Goal: Task Accomplishment & Management: Manage account settings

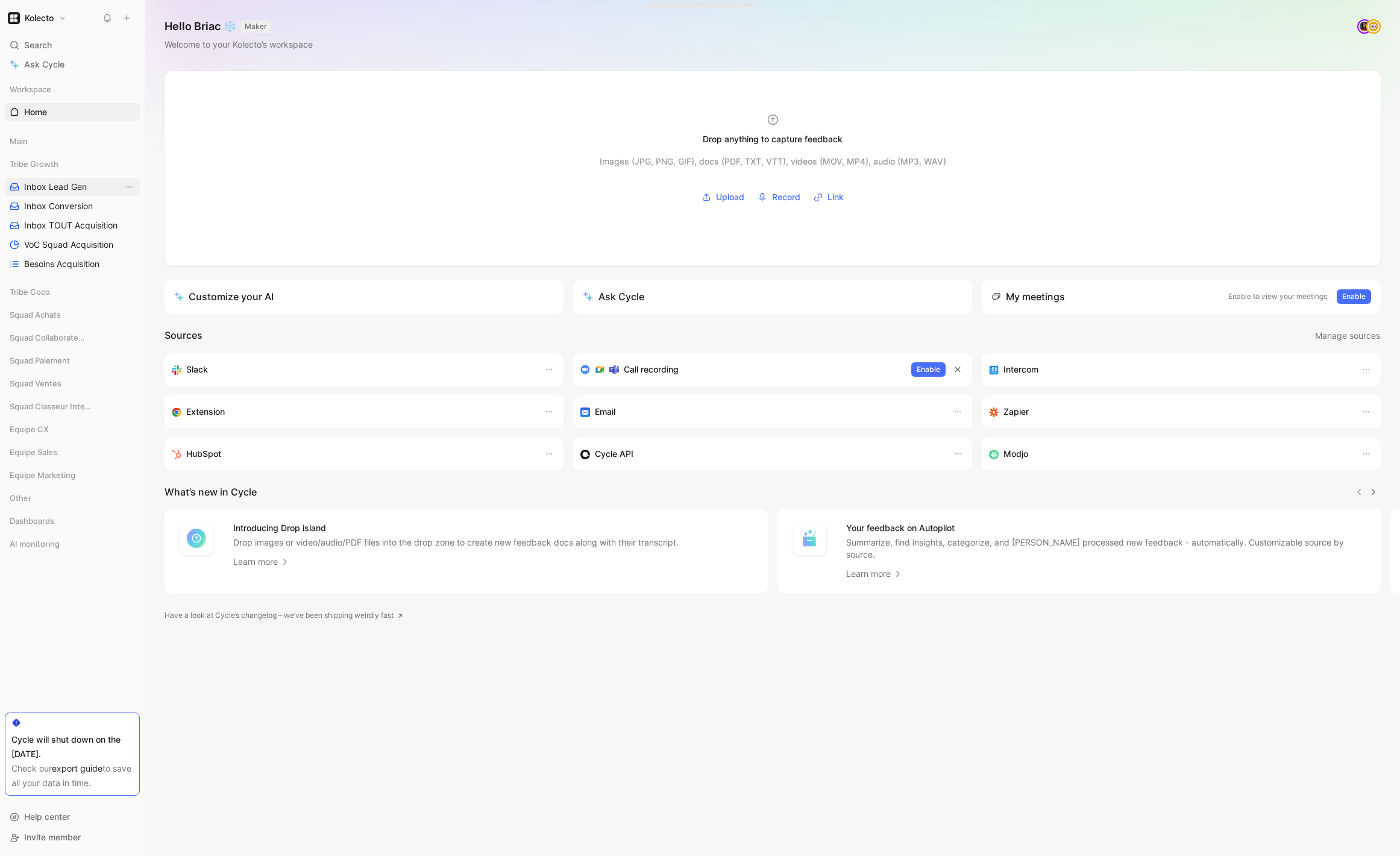
click at [55, 193] on link "Inbox Lead Gen" at bounding box center [71, 187] width 135 height 18
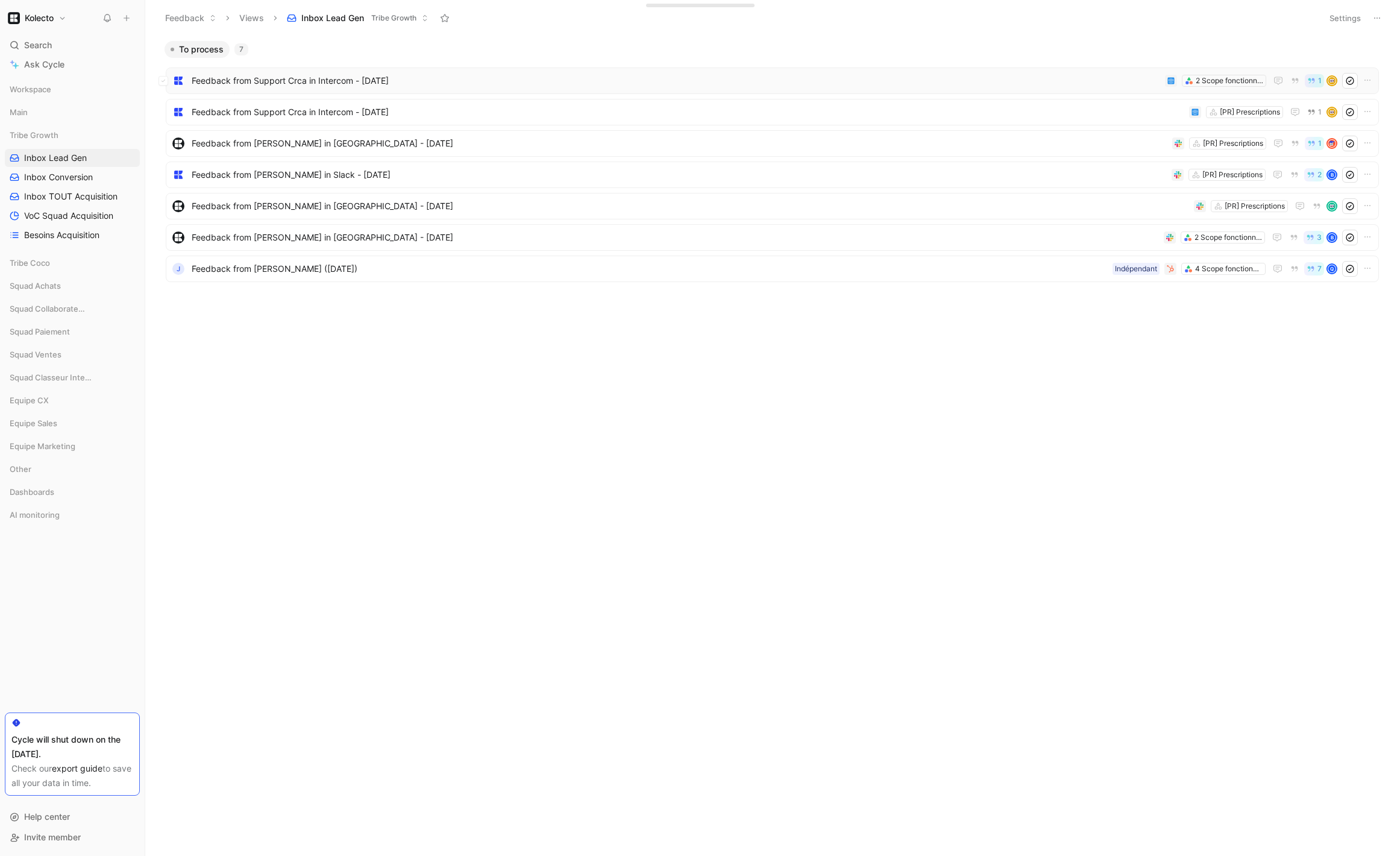
click at [311, 77] on span "Feedback from Support Crca in Intercom - [DATE]" at bounding box center [676, 81] width 969 height 15
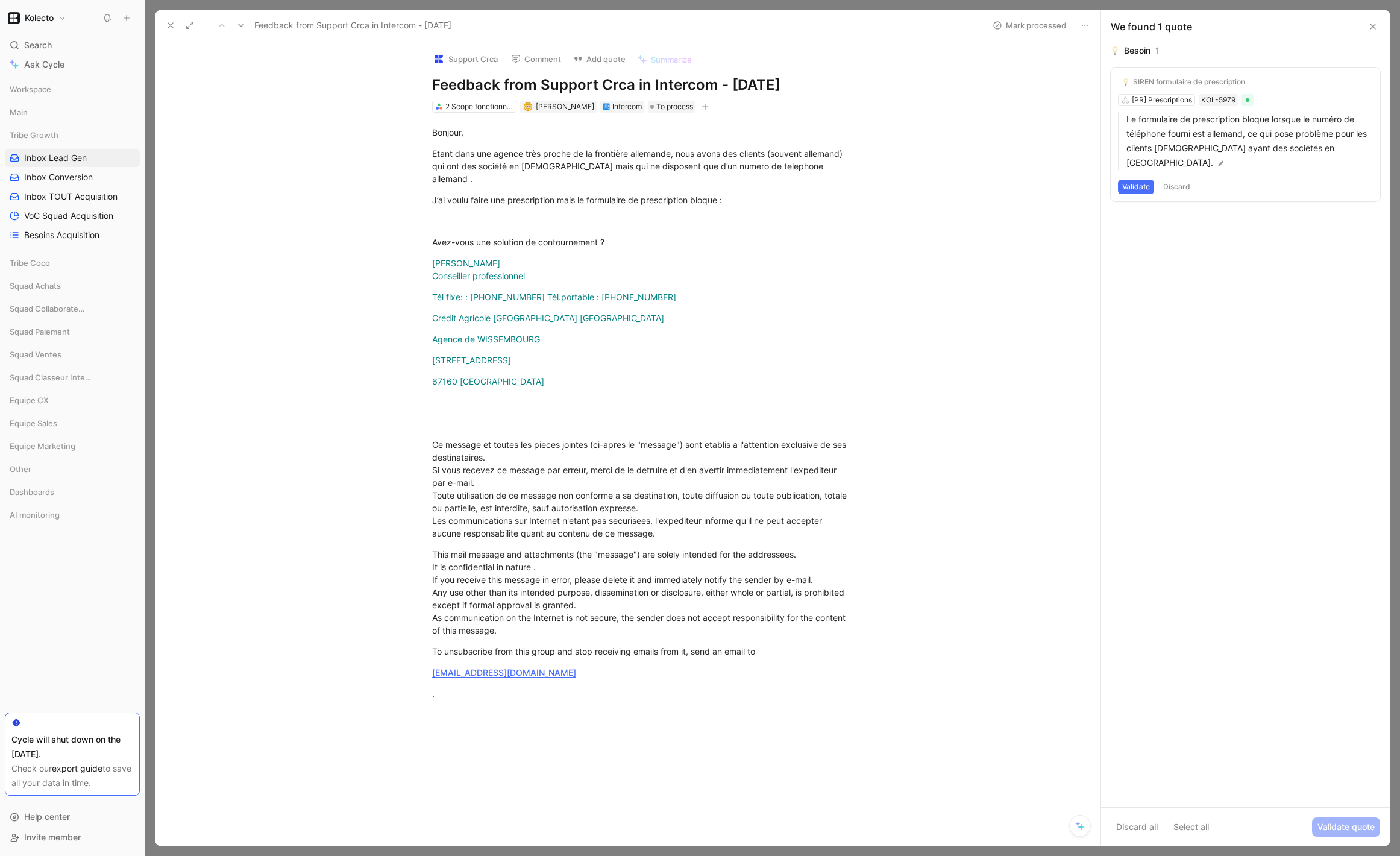
click at [1146, 179] on button "Validate" at bounding box center [1136, 187] width 37 height 15
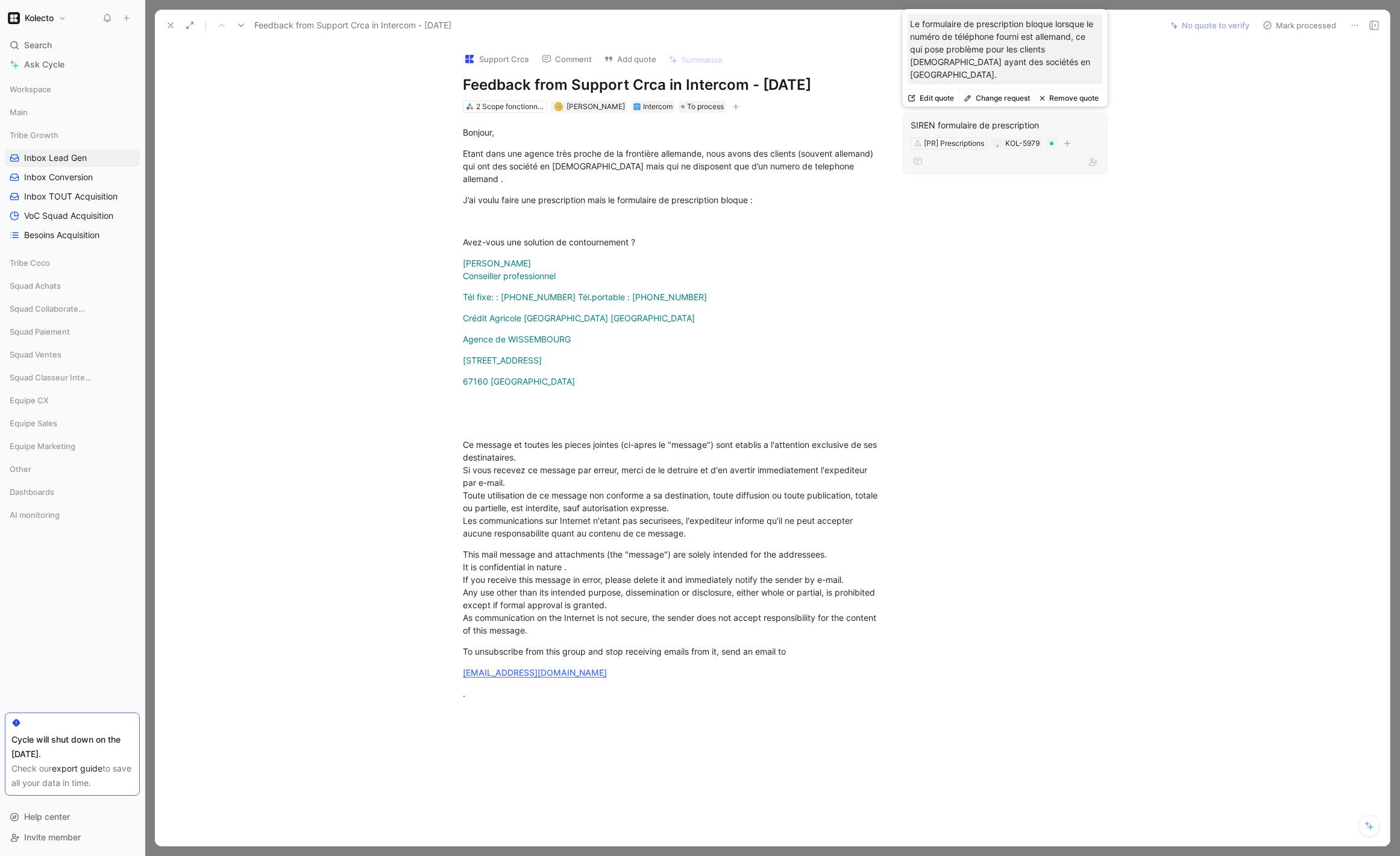
click at [983, 126] on div "SIREN formulaire de prescription" at bounding box center [1005, 125] width 190 height 15
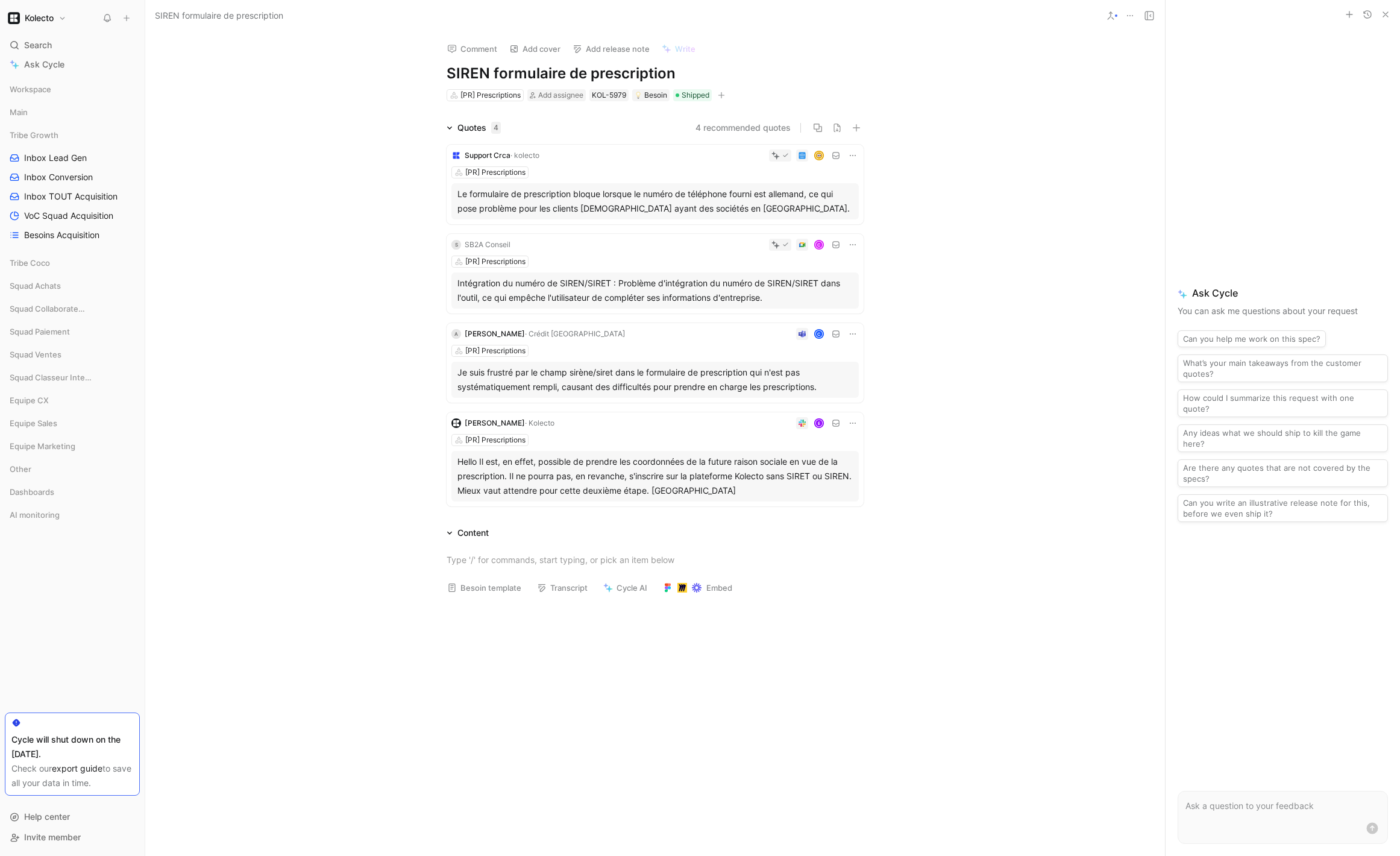
click at [579, 71] on h1 "SIREN formulaire de prescription" at bounding box center [656, 73] width 418 height 19
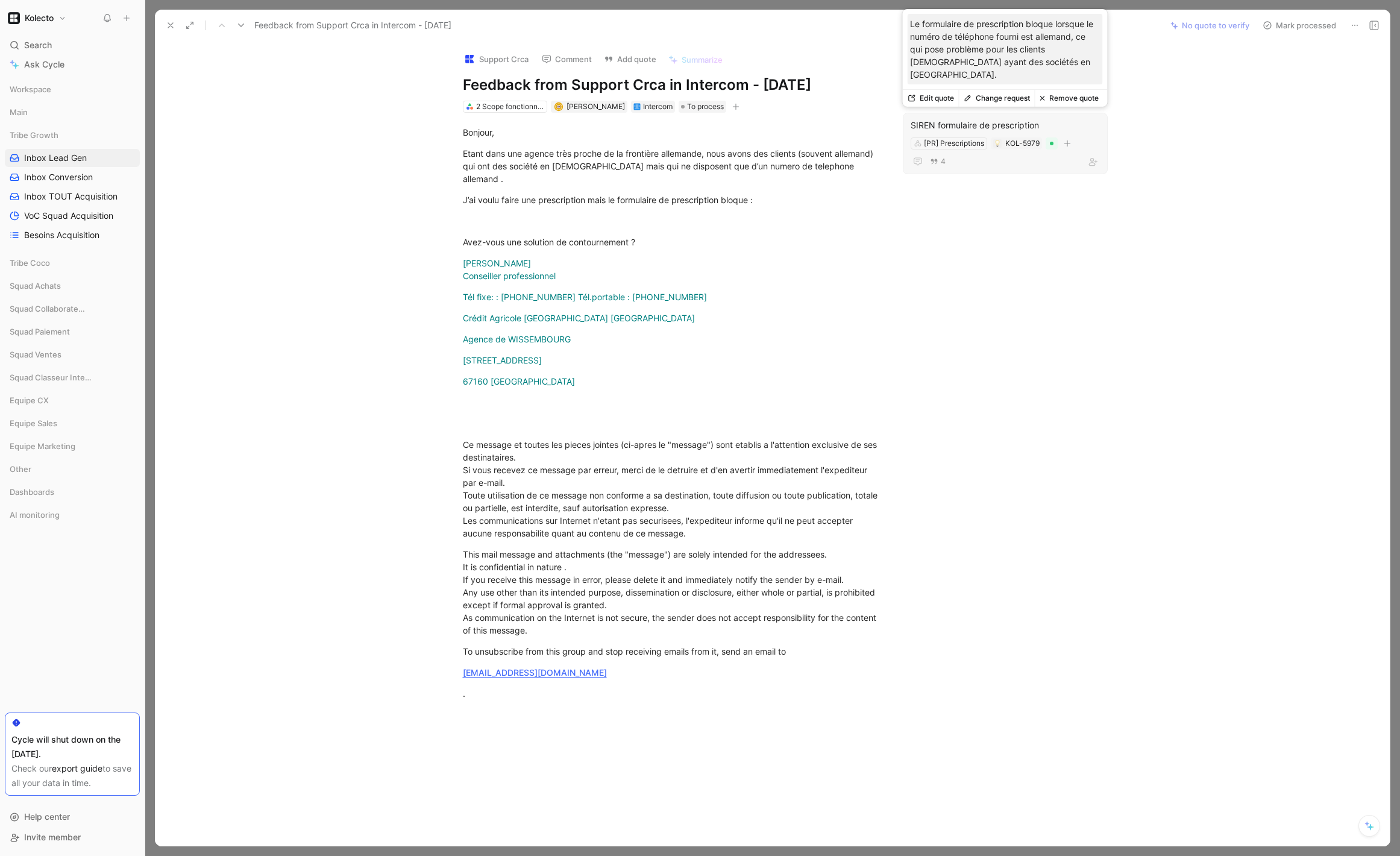
click at [1058, 103] on button "Remove quote" at bounding box center [1069, 98] width 69 height 16
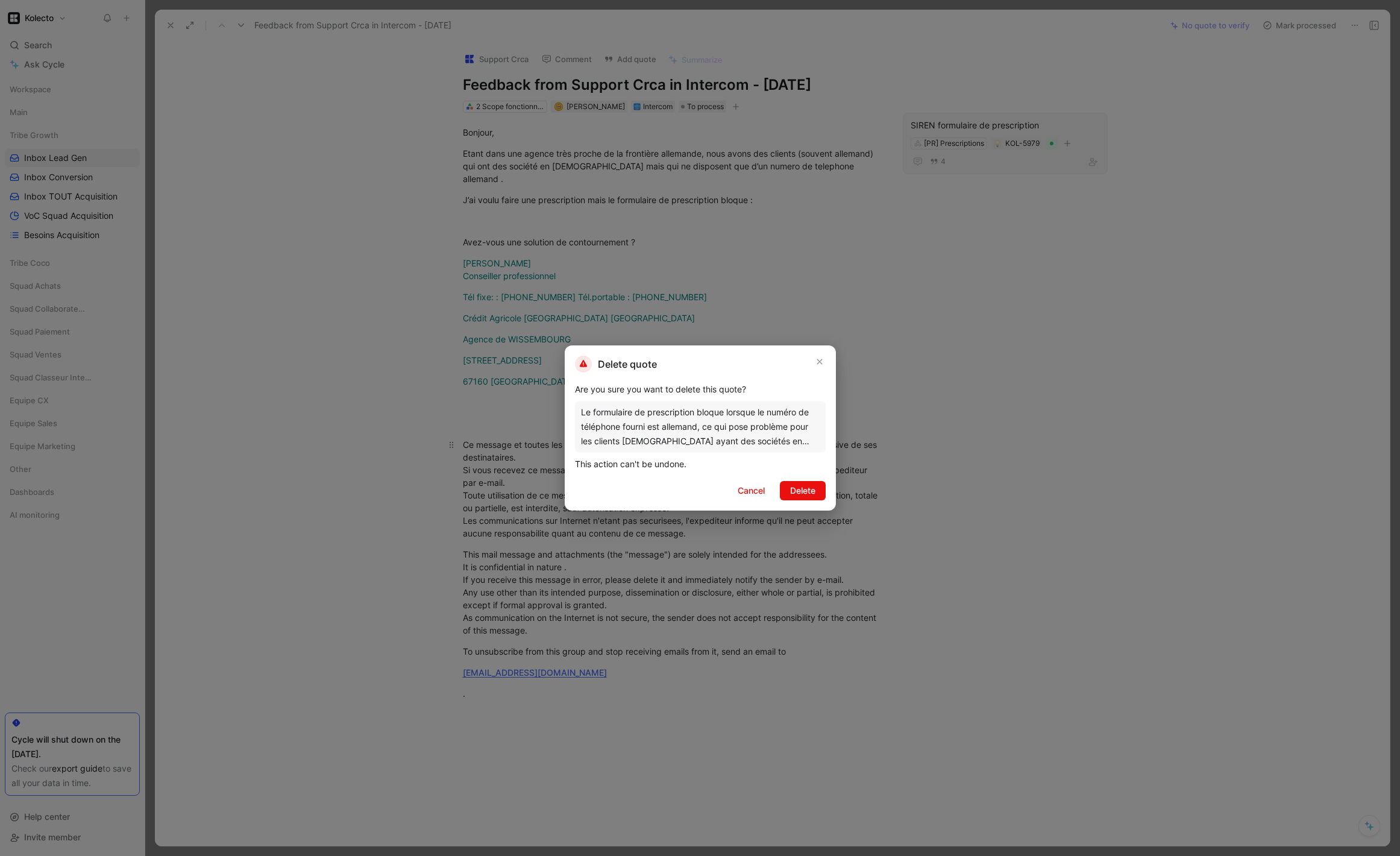
click at [810, 488] on span "Delete" at bounding box center [803, 491] width 26 height 15
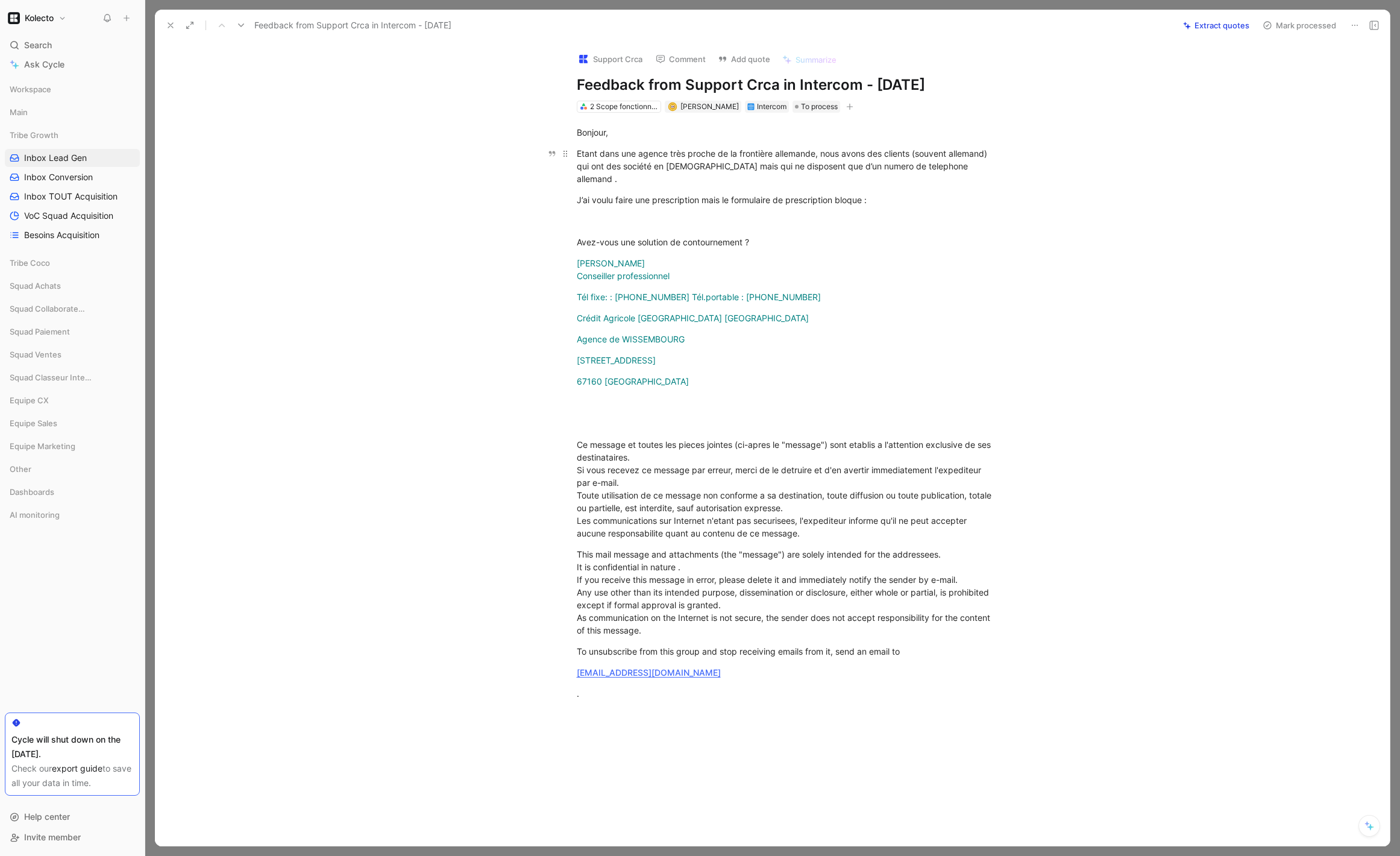
click at [682, 172] on div "Etant dans une agence très proche de la frontière allemande, nous avons des cli…" at bounding box center [786, 166] width 418 height 38
click at [604, 136] on button "Quote" at bounding box center [609, 146] width 43 height 19
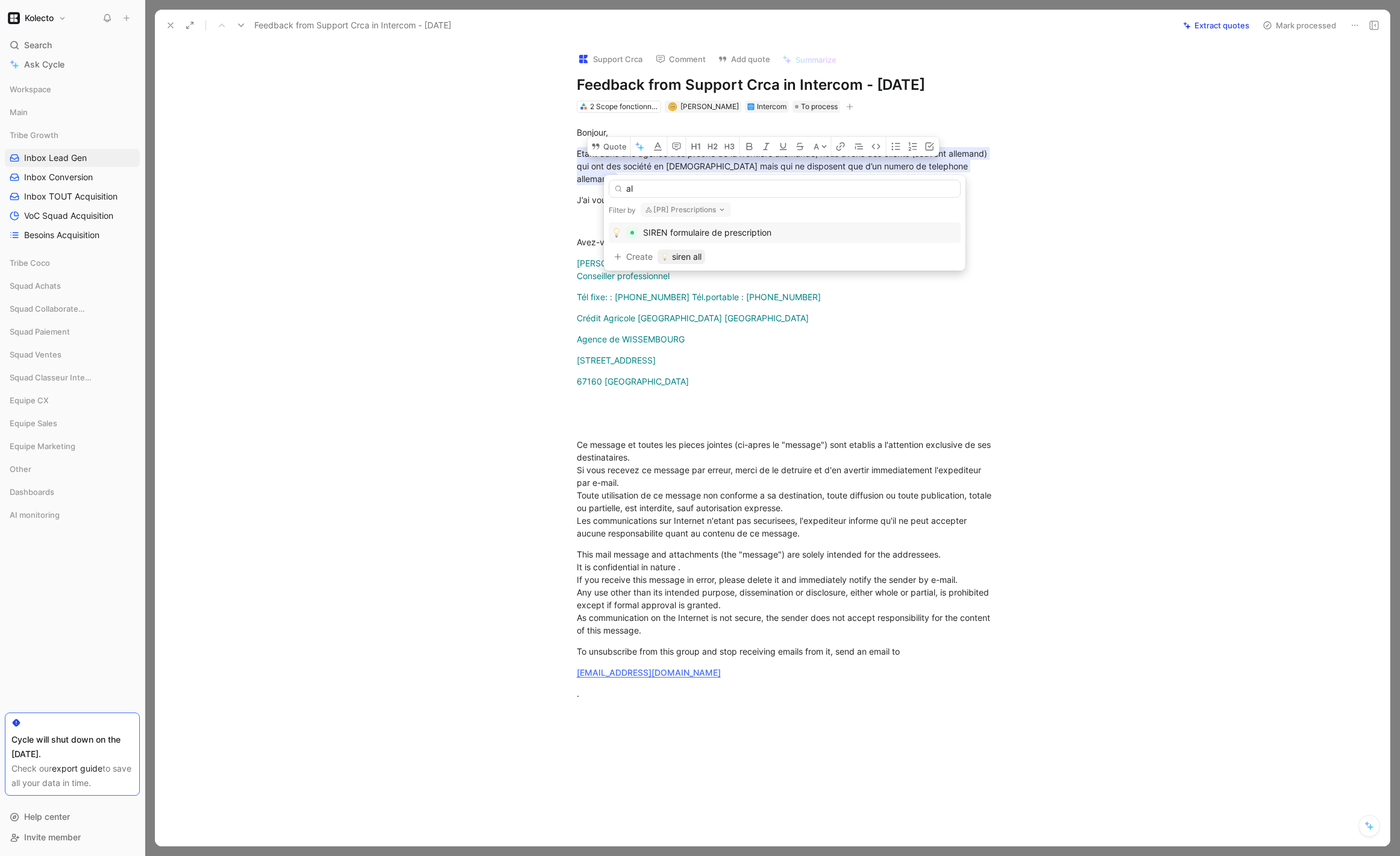
type input "all"
type input "Siren allemand"
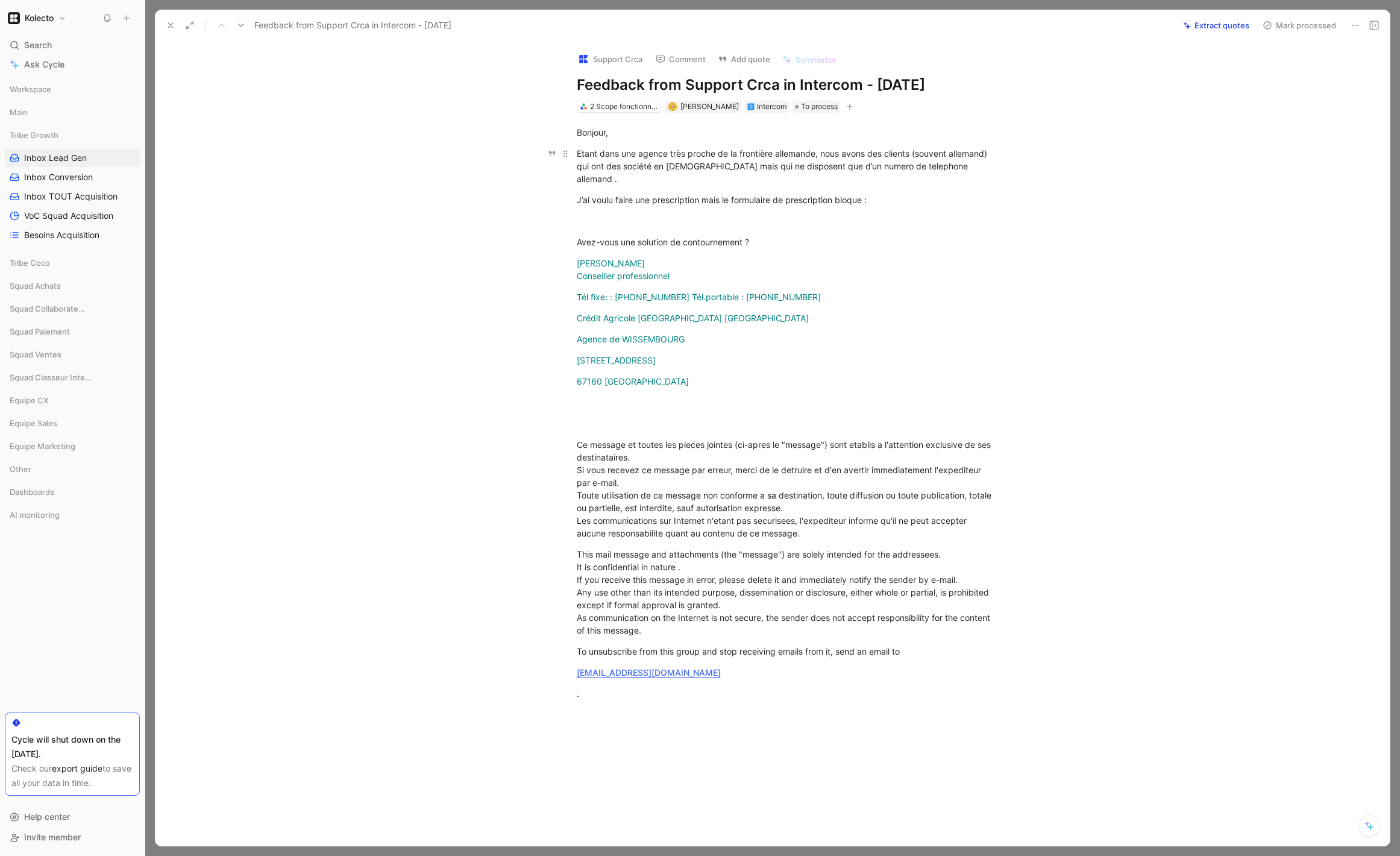
click at [763, 163] on div "Etant dans une agence très proche de la frontière allemande, nous avons des cli…" at bounding box center [786, 166] width 418 height 38
click at [618, 136] on button "Quote" at bounding box center [609, 146] width 43 height 19
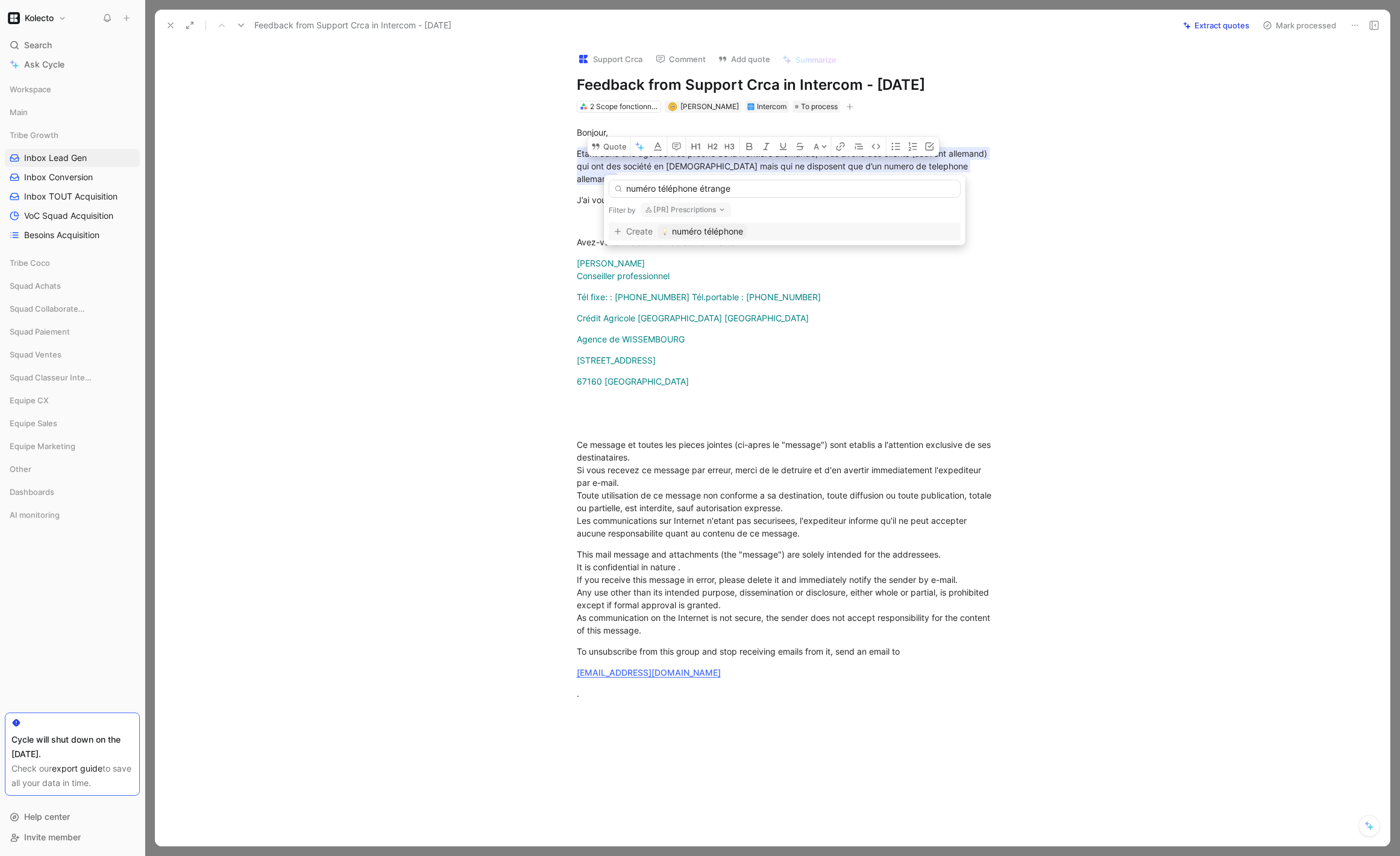
type input "numéro téléphone étranger"
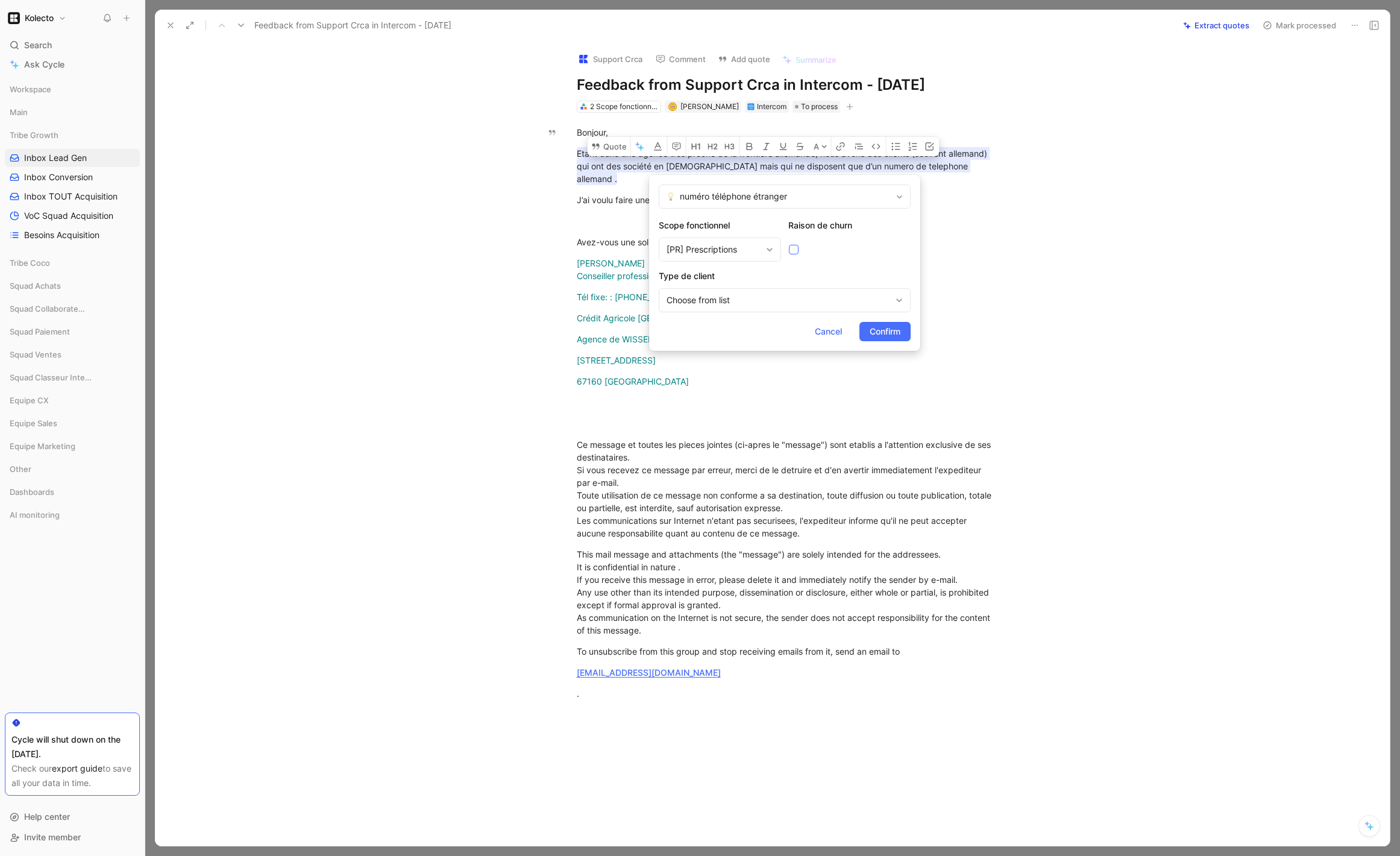
click at [793, 253] on icon at bounding box center [794, 250] width 7 height 7
click at [789, 244] on input "checkbox" at bounding box center [789, 244] width 0 height 0
click at [764, 252] on div "[PR] Prescriptions" at bounding box center [721, 249] width 123 height 24
click at [795, 252] on icon at bounding box center [794, 250] width 7 height 7
click at [789, 244] on input "checkbox" at bounding box center [789, 244] width 0 height 0
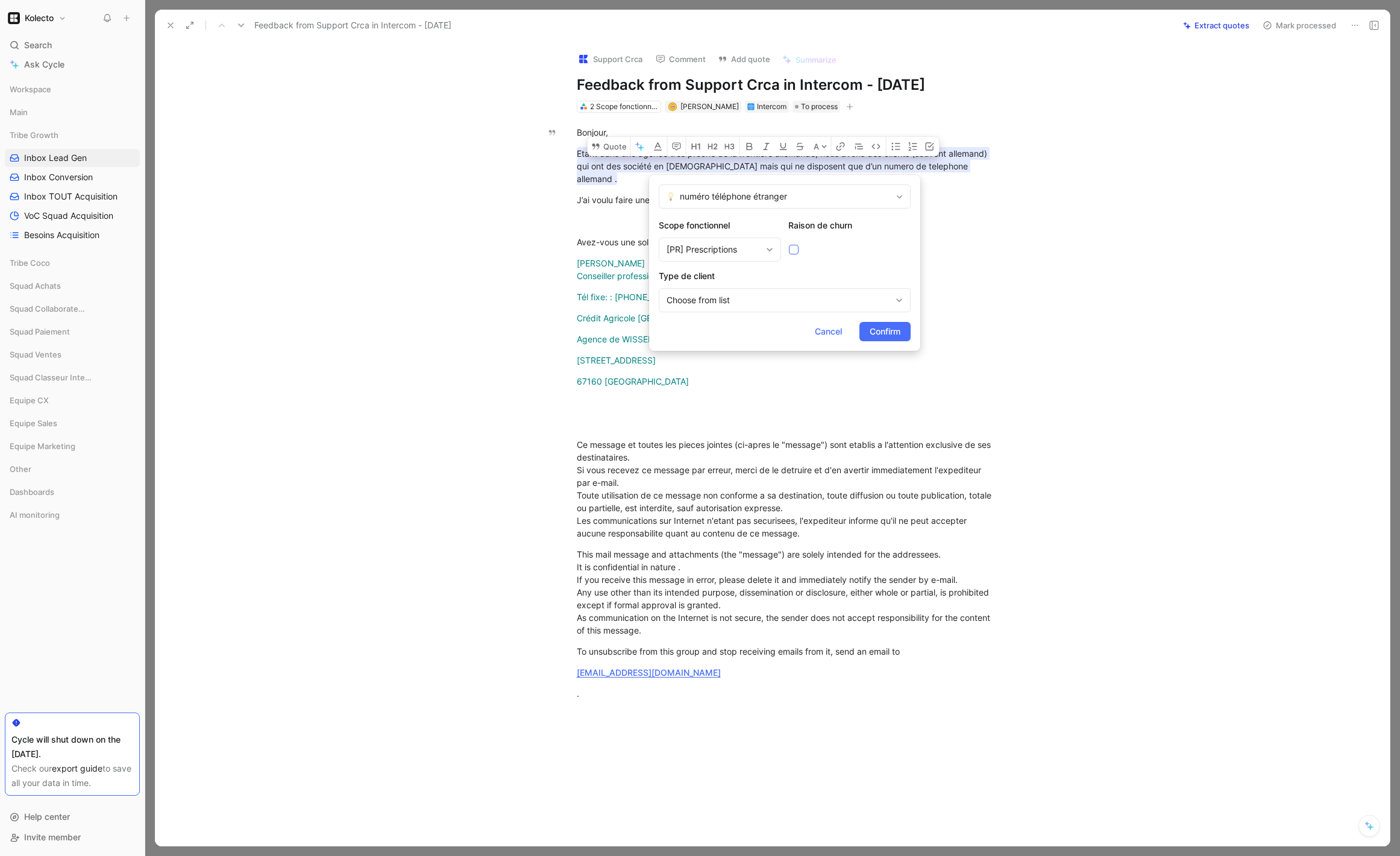
click at [795, 252] on icon at bounding box center [794, 250] width 7 height 7
click at [789, 244] on input "checkbox" at bounding box center [789, 244] width 0 height 0
click at [773, 301] on div "Choose from list" at bounding box center [778, 300] width 224 height 15
drag, startPoint x: 613, startPoint y: 293, endPoint x: 640, endPoint y: 285, distance: 28.2
click at [707, 254] on div "[PR] Prescriptions" at bounding box center [713, 250] width 94 height 15
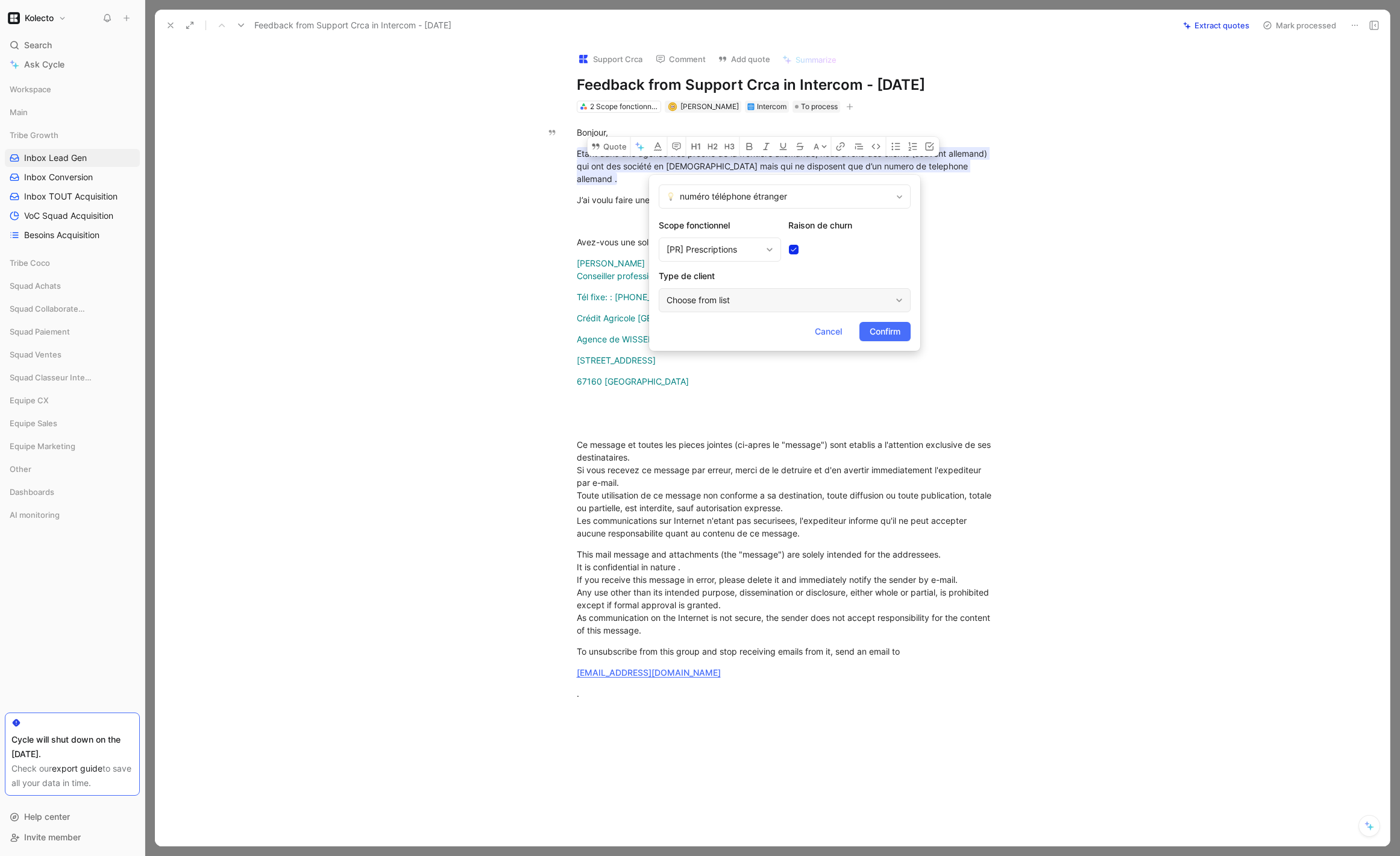
click at [731, 298] on div "Choose from list" at bounding box center [778, 300] width 224 height 15
click at [729, 351] on div "TPE" at bounding box center [723, 352] width 91 height 15
click at [708, 302] on div "TPE" at bounding box center [778, 300] width 224 height 15
click at [716, 351] on div "TPE" at bounding box center [723, 352] width 91 height 15
click at [768, 290] on div "TPE" at bounding box center [785, 300] width 252 height 24
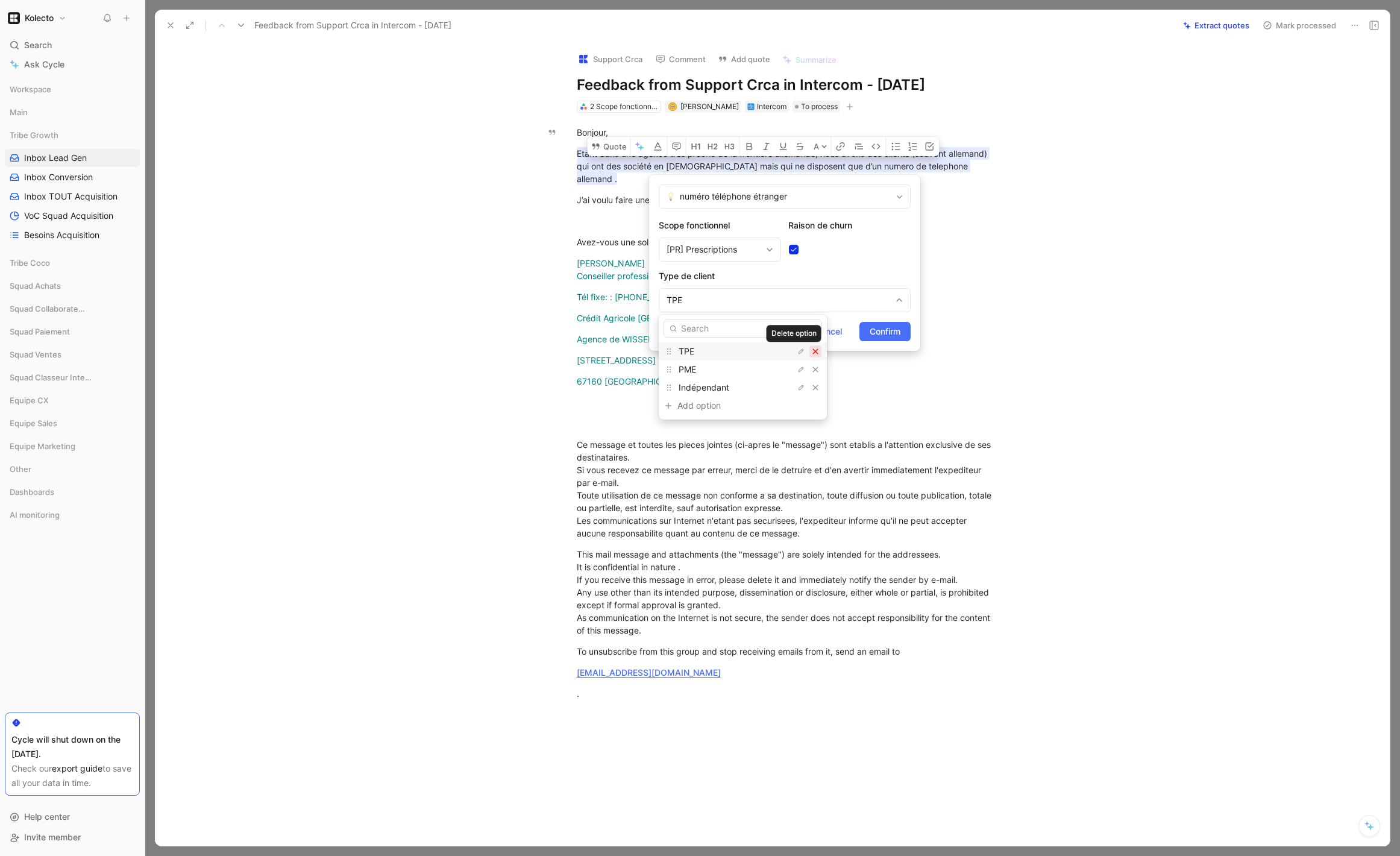
click at [812, 348] on icon "button" at bounding box center [816, 352] width 7 height 7
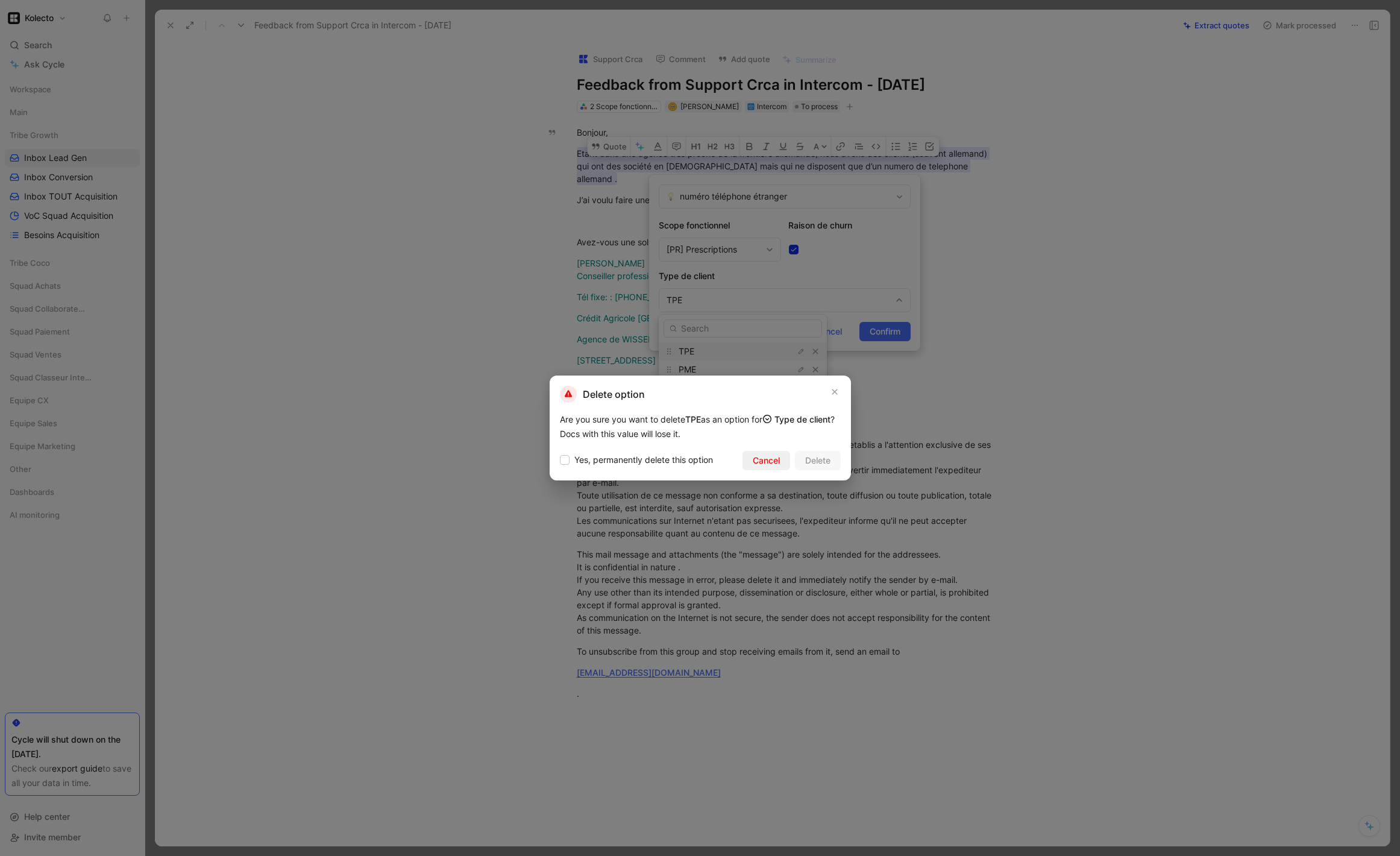
click at [785, 456] on button "Cancel" at bounding box center [766, 460] width 48 height 19
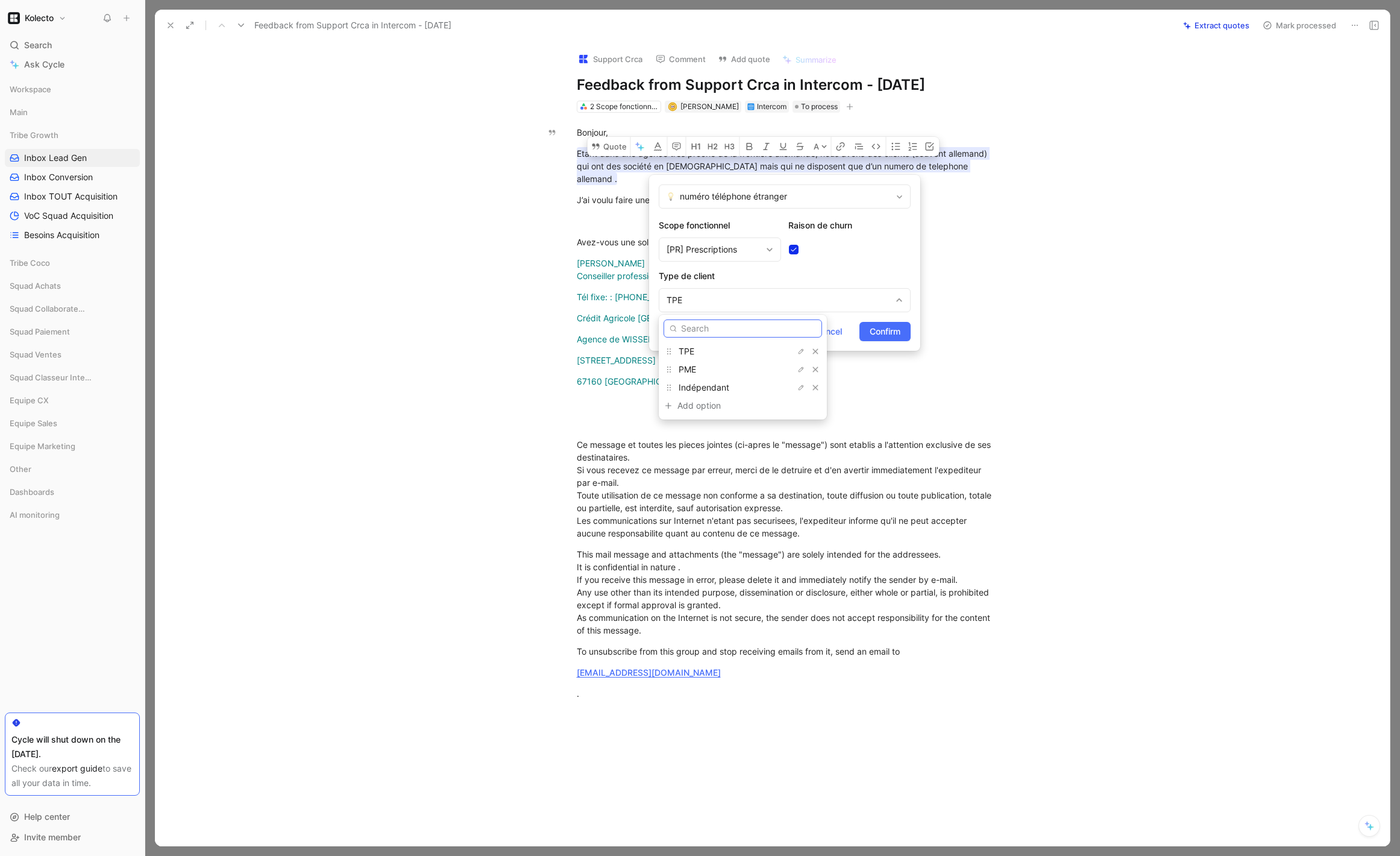
drag, startPoint x: 758, startPoint y: 324, endPoint x: 769, endPoint y: 312, distance: 16.3
click at [758, 324] on input "text" at bounding box center [743, 329] width 158 height 18
click at [749, 364] on div "PME" at bounding box center [723, 370] width 91 height 15
click at [714, 299] on div "PME" at bounding box center [778, 300] width 224 height 15
click at [809, 355] on button "button" at bounding box center [815, 351] width 12 height 12
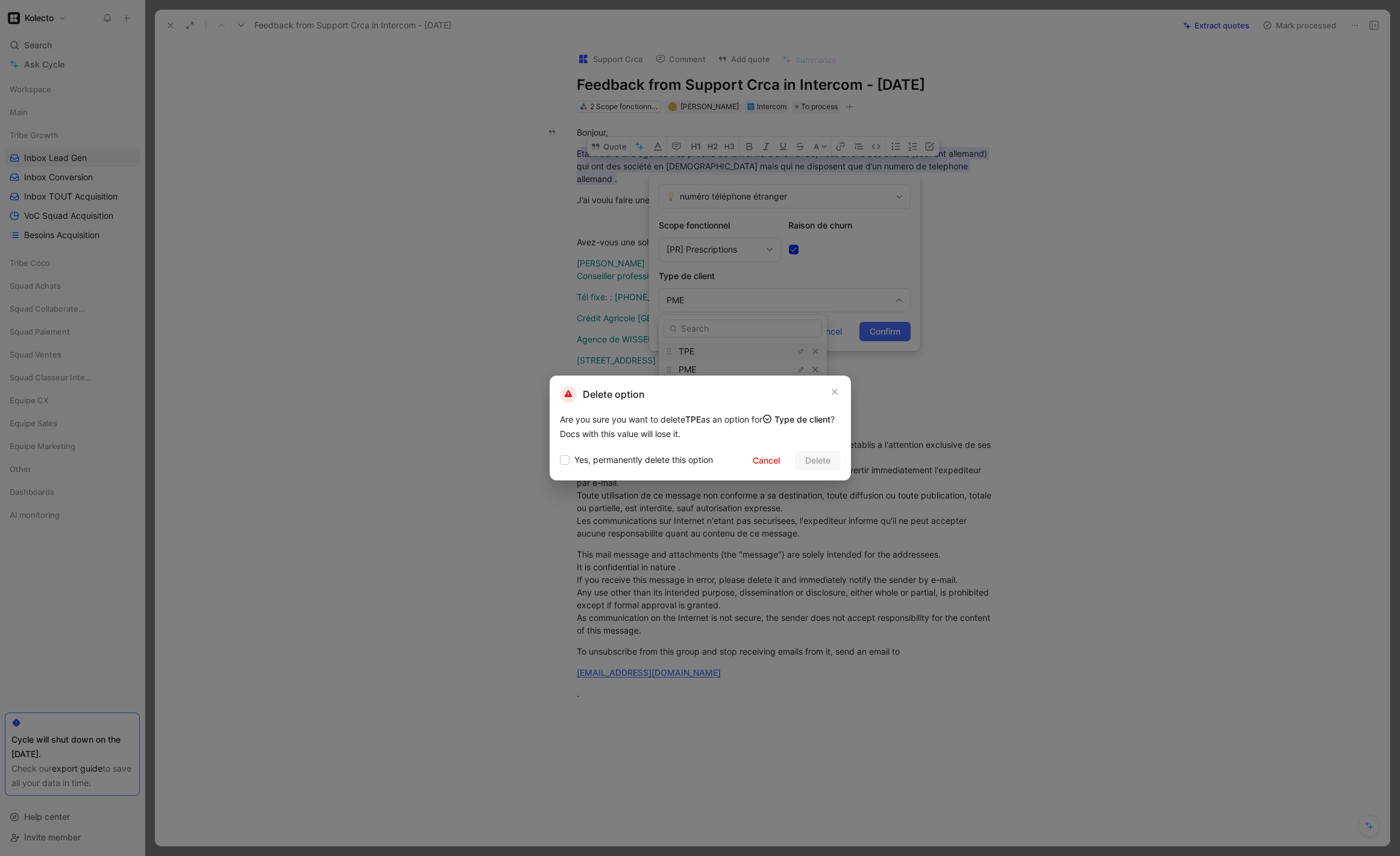
click at [754, 312] on div at bounding box center [700, 428] width 1400 height 856
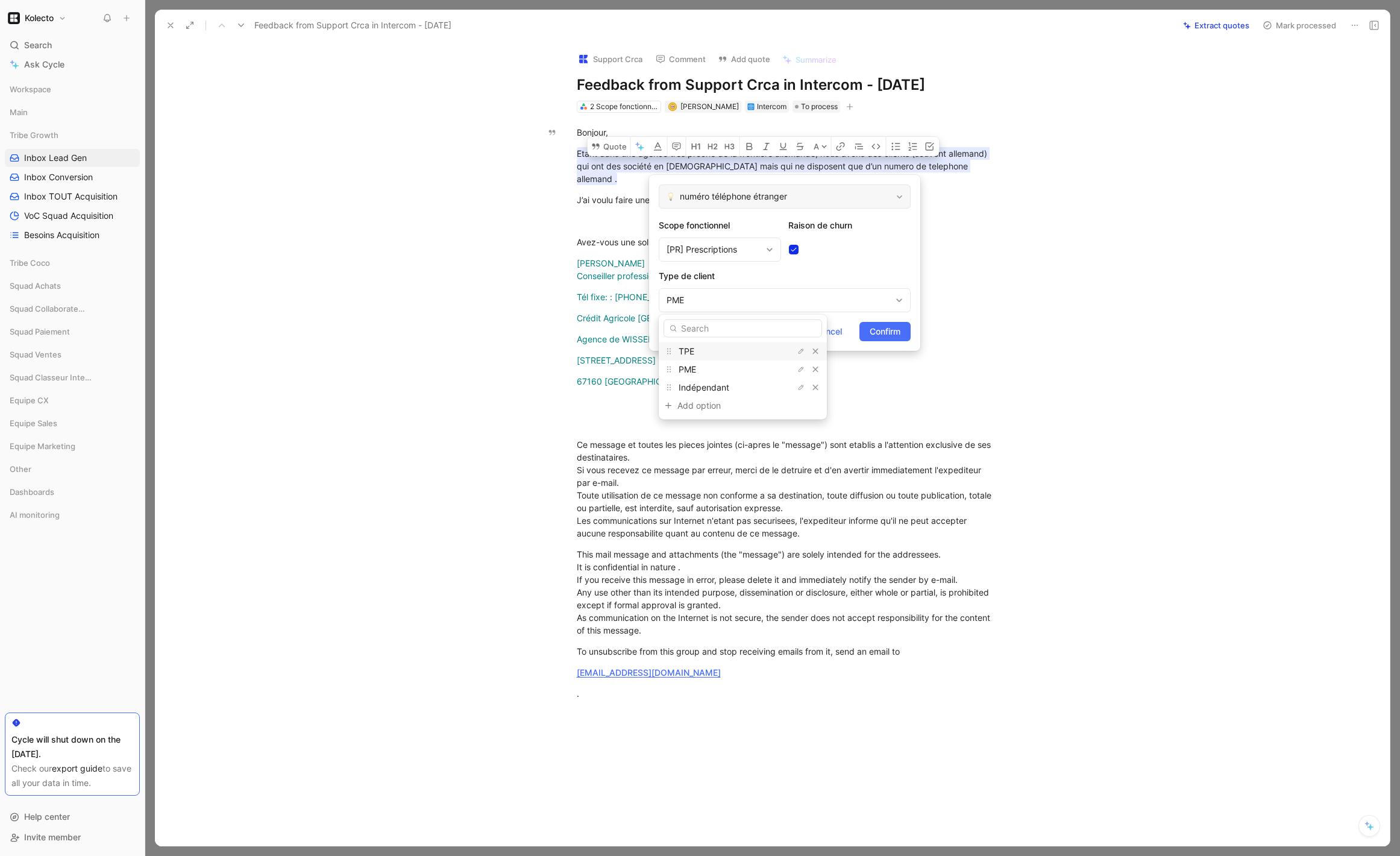
drag, startPoint x: 788, startPoint y: 289, endPoint x: 759, endPoint y: 191, distance: 102.2
click at [747, 188] on div "numéro téléphone étranger" at bounding box center [785, 196] width 252 height 24
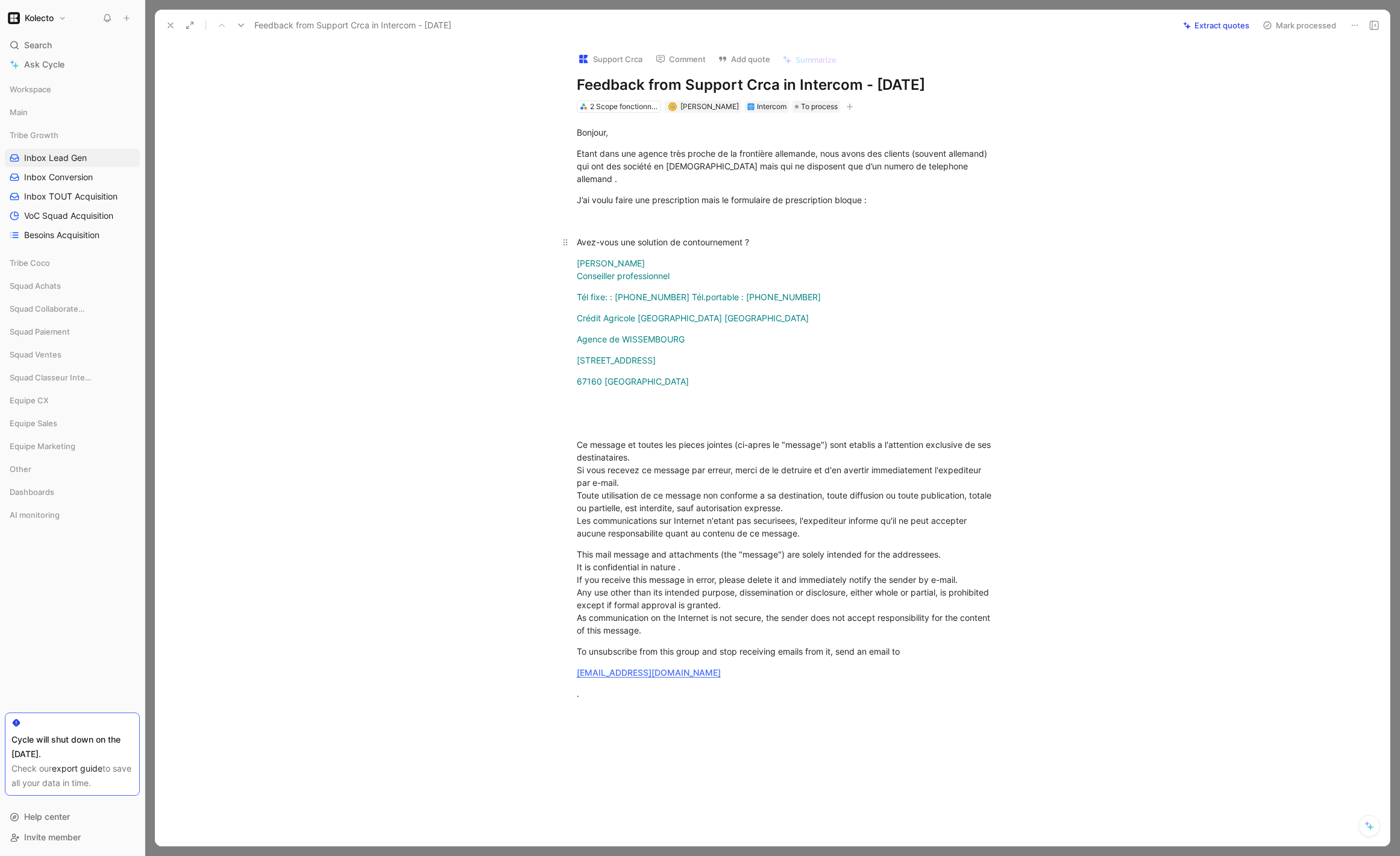
drag, startPoint x: 977, startPoint y: 223, endPoint x: 937, endPoint y: 269, distance: 61.0
click at [806, 158] on div "Etant dans une agence très proche de la frontière allemande, nous avons des cli…" at bounding box center [786, 166] width 418 height 38
click at [808, 158] on div "Etant dans une agence très proche de la frontière allemande, nous avons des cli…" at bounding box center [786, 166] width 418 height 38
click at [583, 135] on div "Bonjour," at bounding box center [786, 133] width 418 height 13
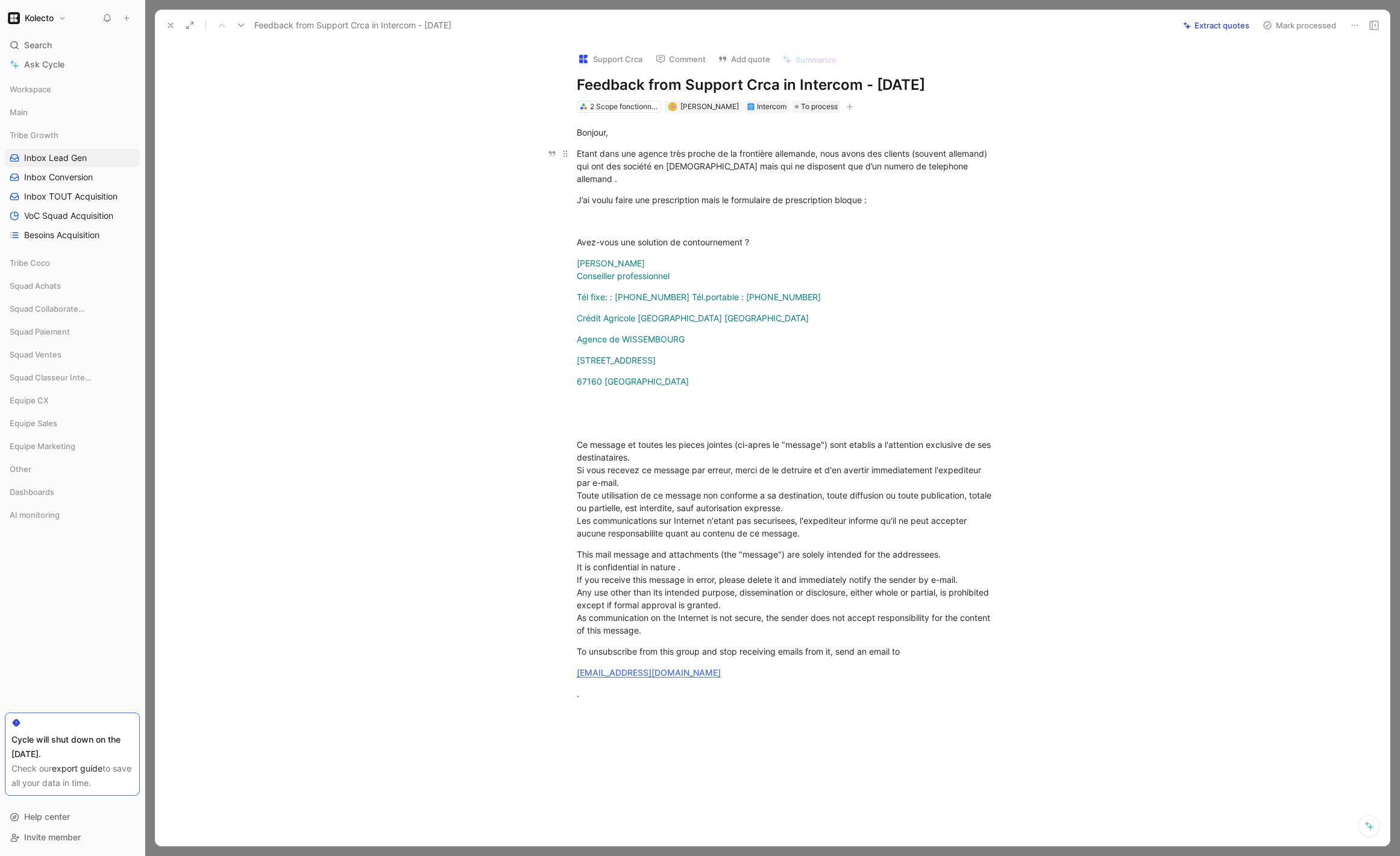
click at [618, 154] on div "Etant dans une agence très proche de la frontière allemande, nous avons des cli…" at bounding box center [786, 166] width 418 height 38
click at [619, 154] on div "Etant dans une agence très proche de la frontière allemande, nous avons des cli…" at bounding box center [786, 166] width 418 height 38
click at [612, 136] on button "Quote" at bounding box center [609, 146] width 43 height 19
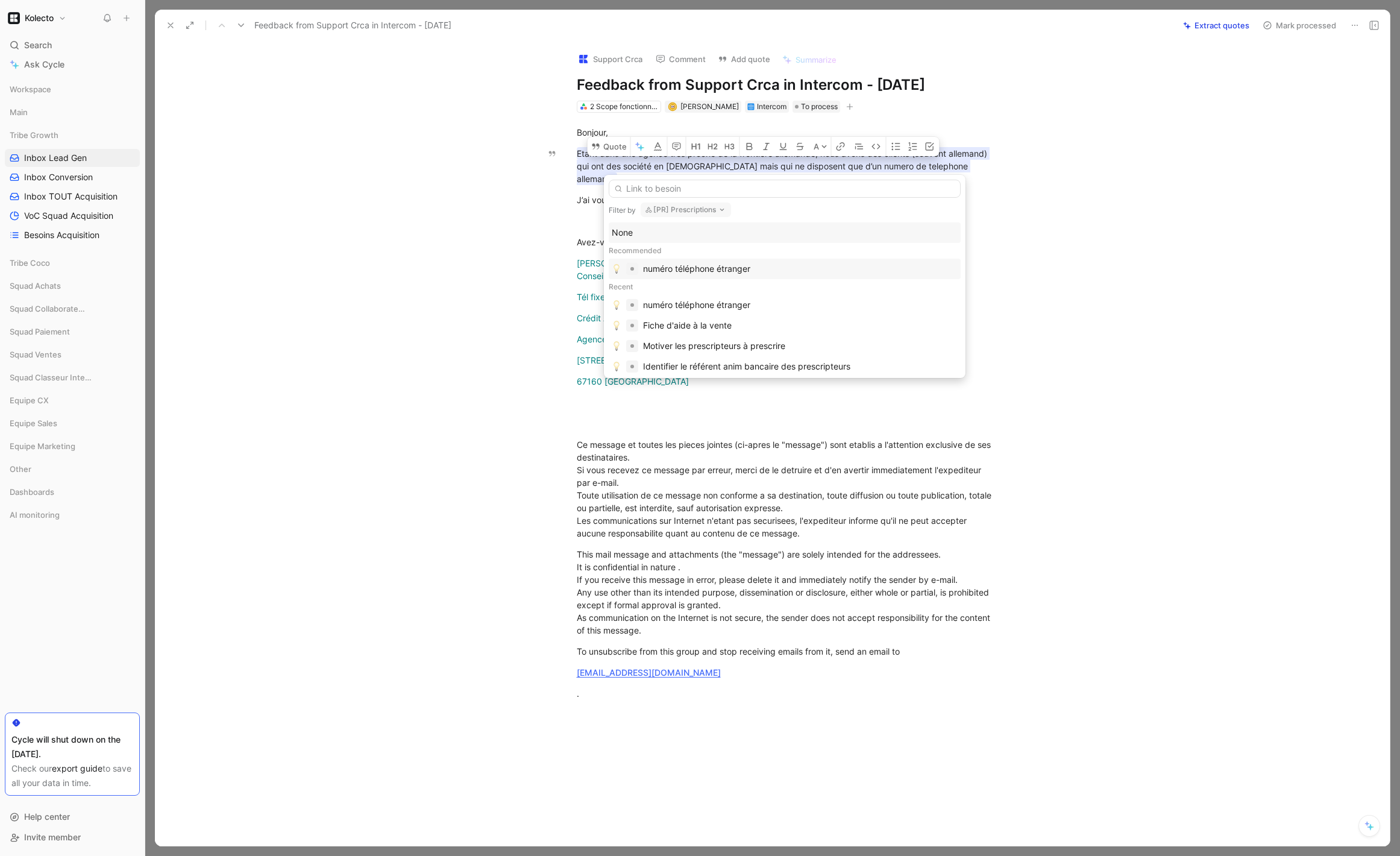
click at [691, 274] on div "numéro téléphone étranger" at bounding box center [696, 269] width 107 height 15
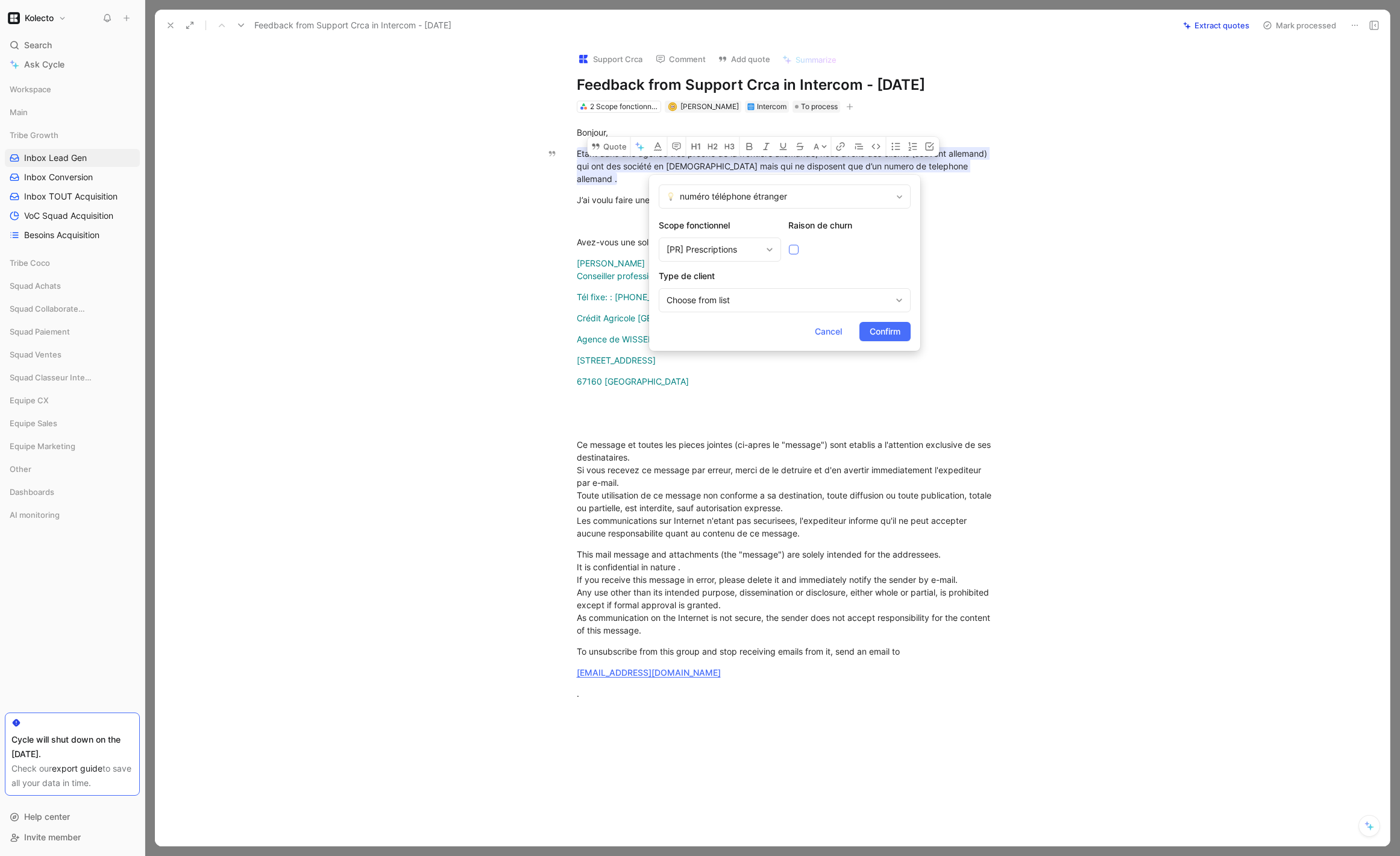
click at [789, 244] on div at bounding box center [794, 249] width 10 height 10
click at [789, 244] on input "checkbox" at bounding box center [789, 244] width 0 height 0
click at [880, 330] on span "Confirm" at bounding box center [885, 331] width 31 height 15
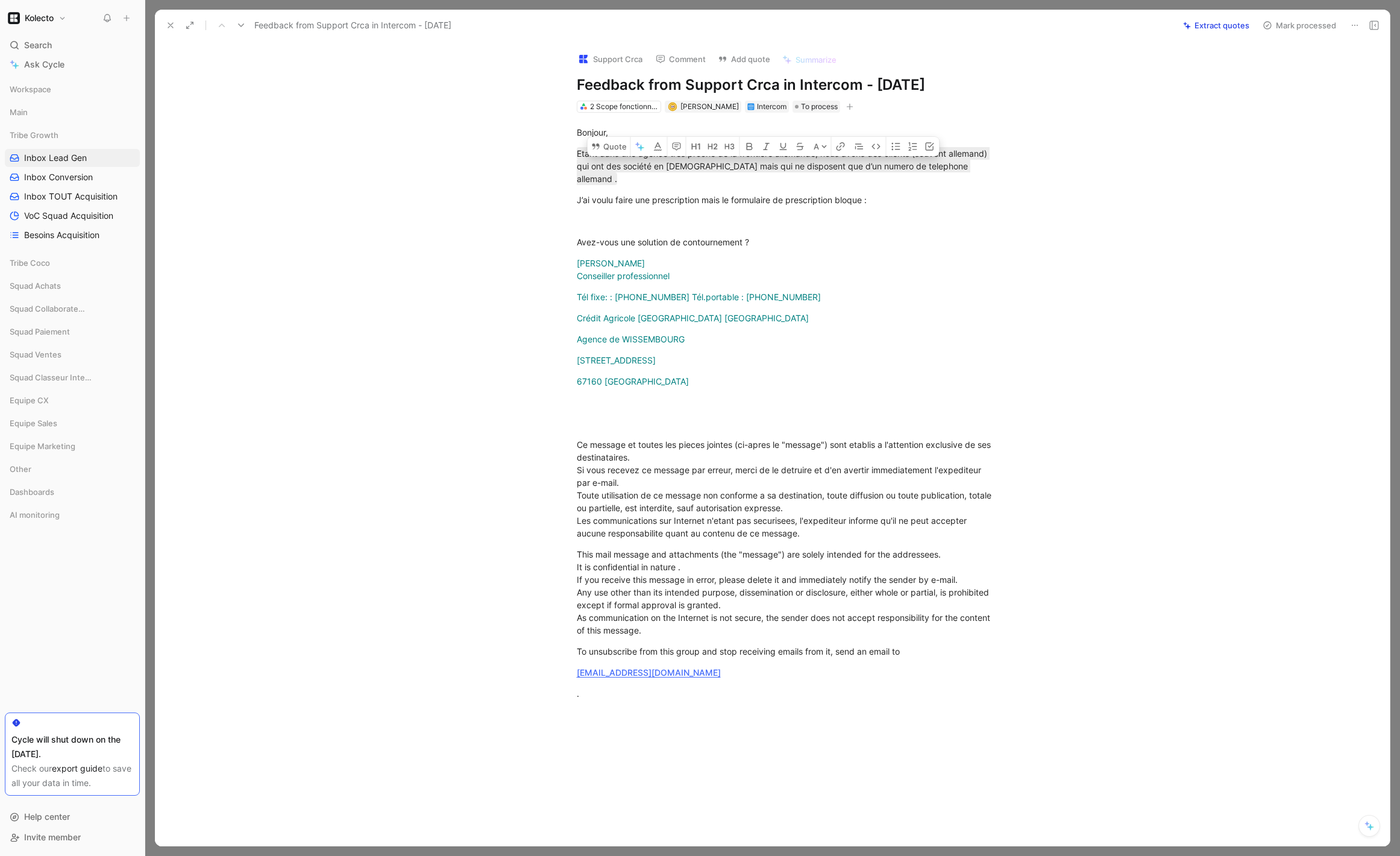
click at [172, 26] on icon at bounding box center [170, 25] width 10 height 10
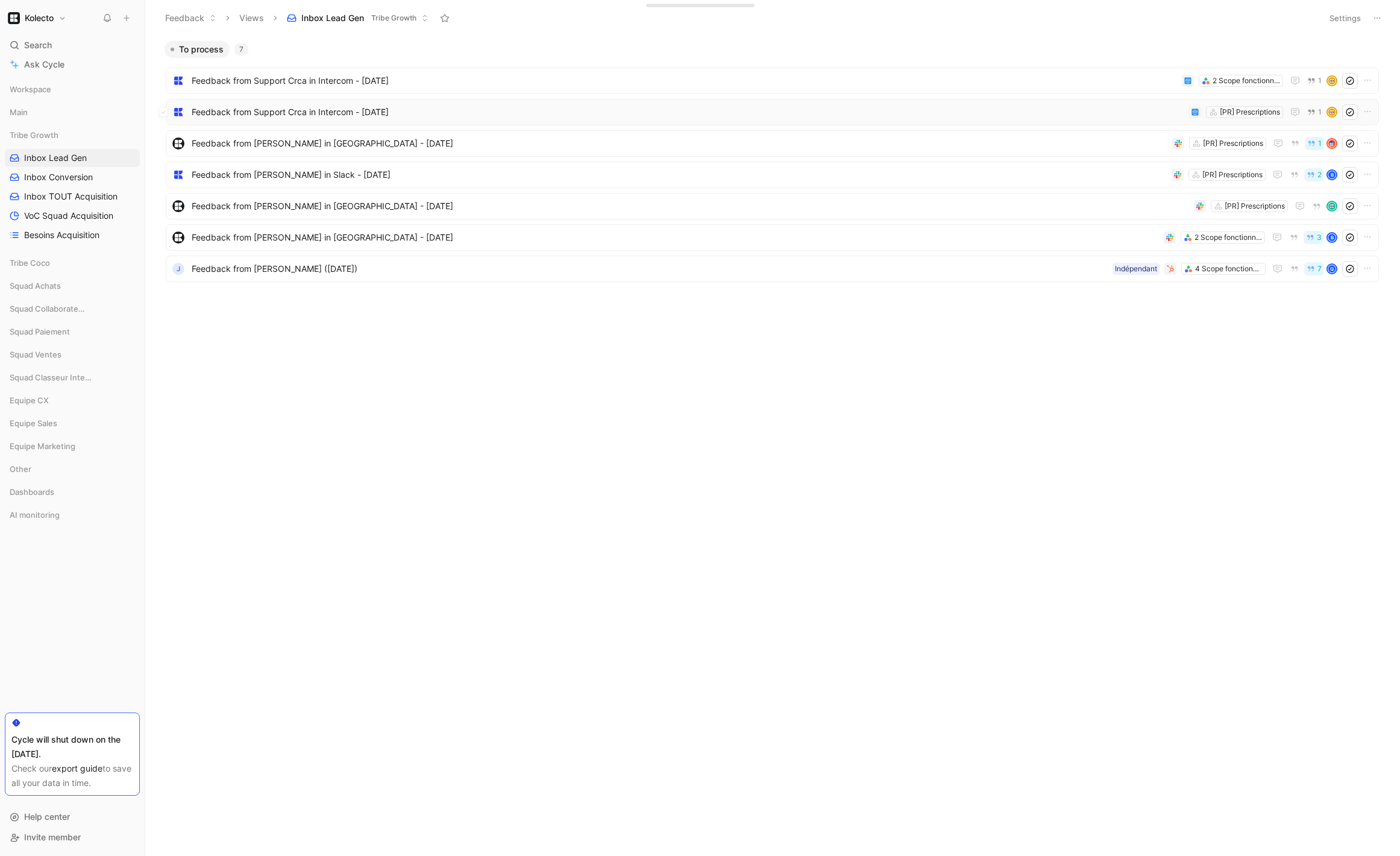
click at [405, 112] on span "Feedback from Support Crca in Intercom - [DATE]" at bounding box center [688, 113] width 993 height 15
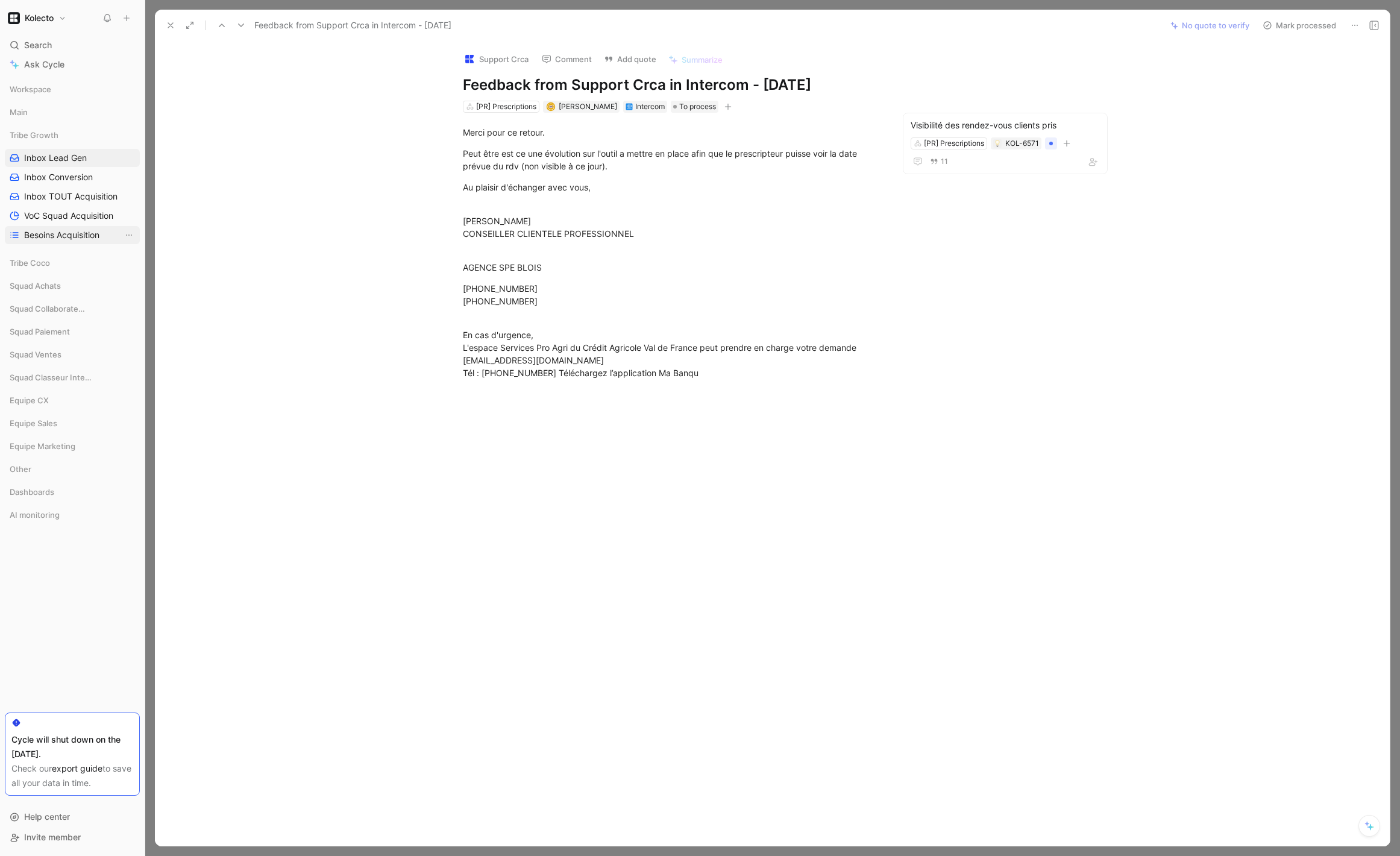
click at [85, 238] on span "Besoins Acquisition" at bounding box center [61, 234] width 75 height 12
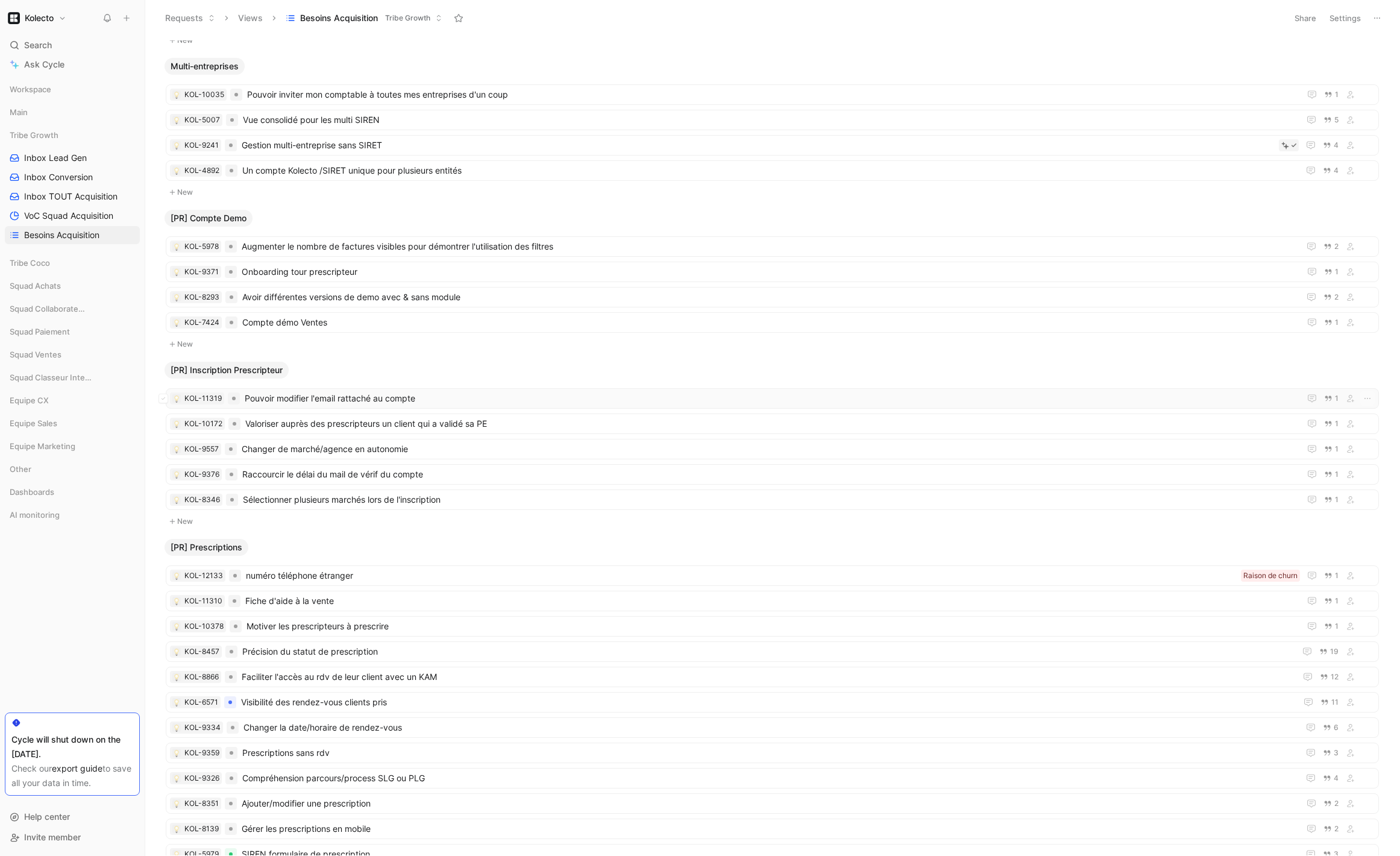
scroll to position [747, 0]
click at [414, 403] on div "KOL-11319 Pouvoir modifier l'email rattaché au compte 1" at bounding box center [772, 394] width 1213 height 20
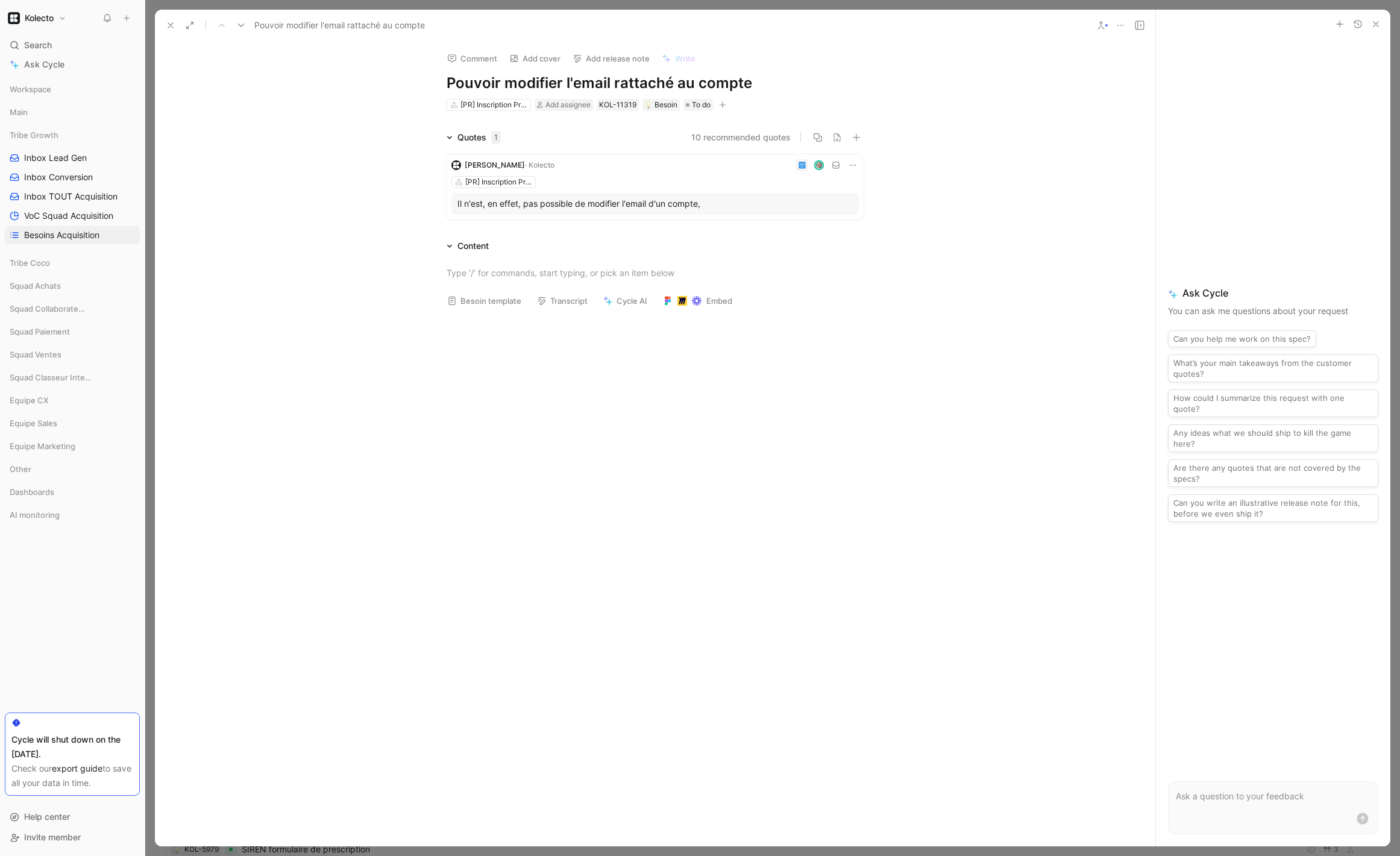
click at [168, 27] on icon at bounding box center [170, 25] width 10 height 10
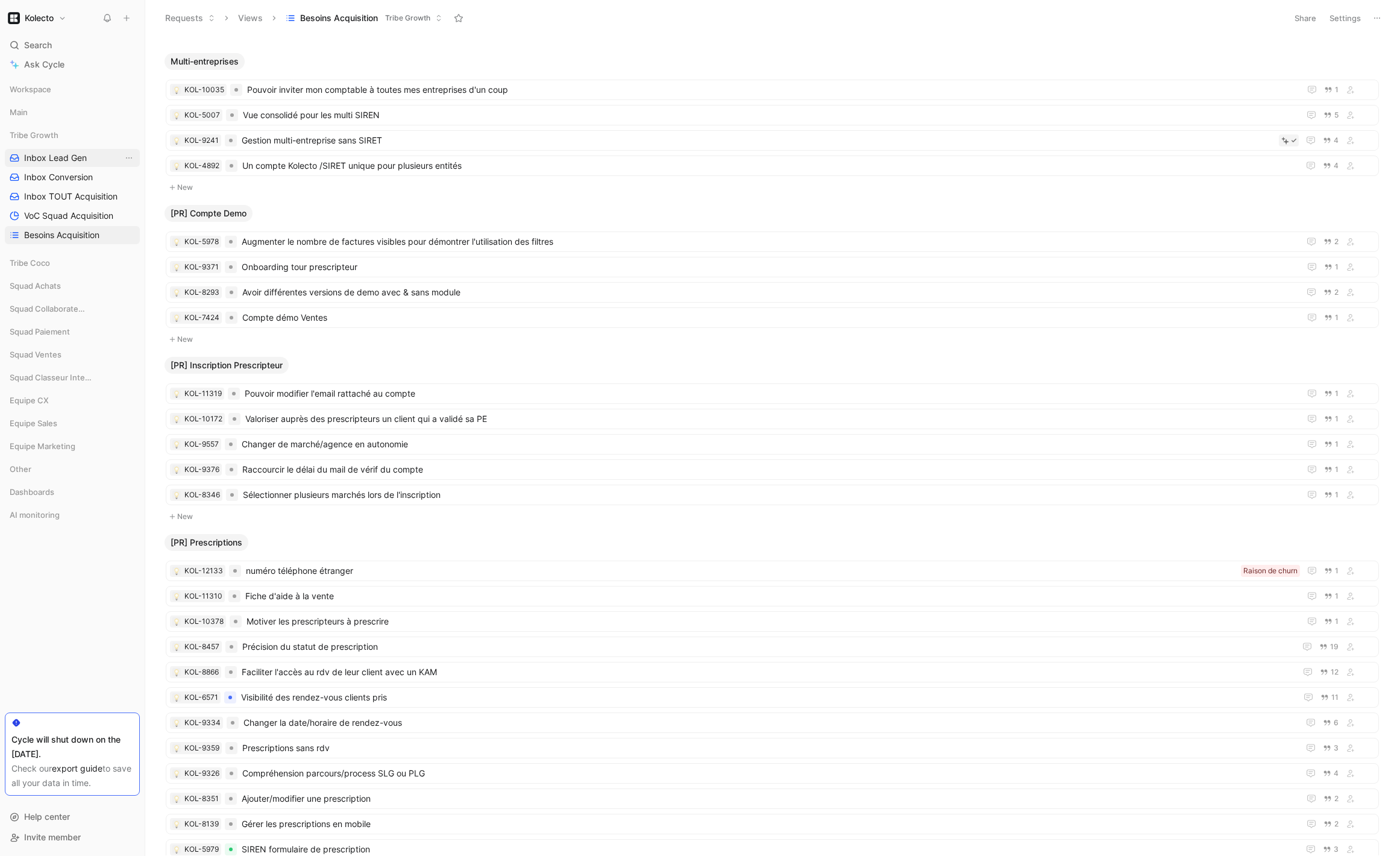
drag, startPoint x: 66, startPoint y: 165, endPoint x: 109, endPoint y: 148, distance: 46.2
click at [66, 165] on link "Inbox Lead Gen" at bounding box center [71, 158] width 135 height 18
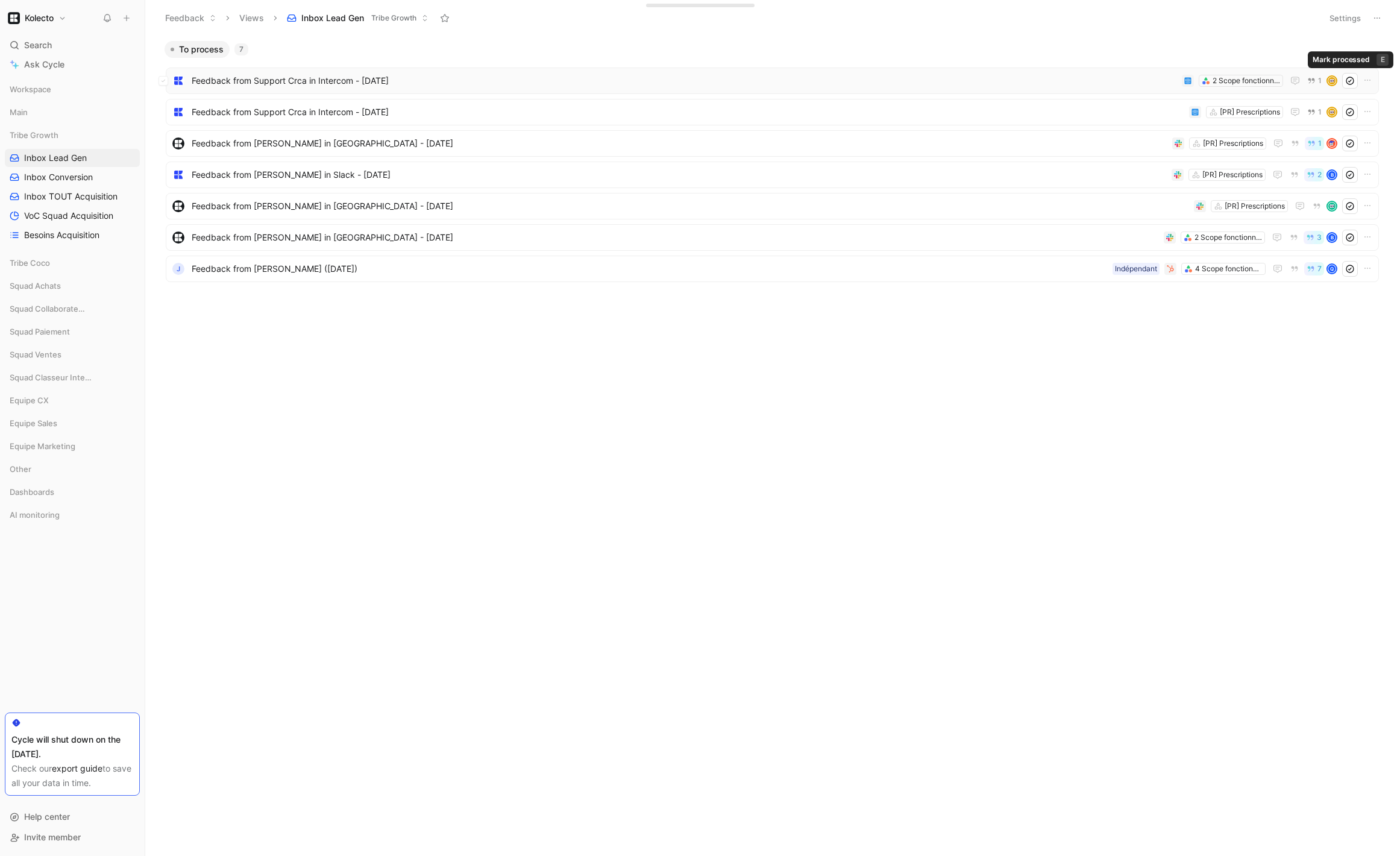
click at [1351, 82] on icon at bounding box center [1351, 81] width 10 height 10
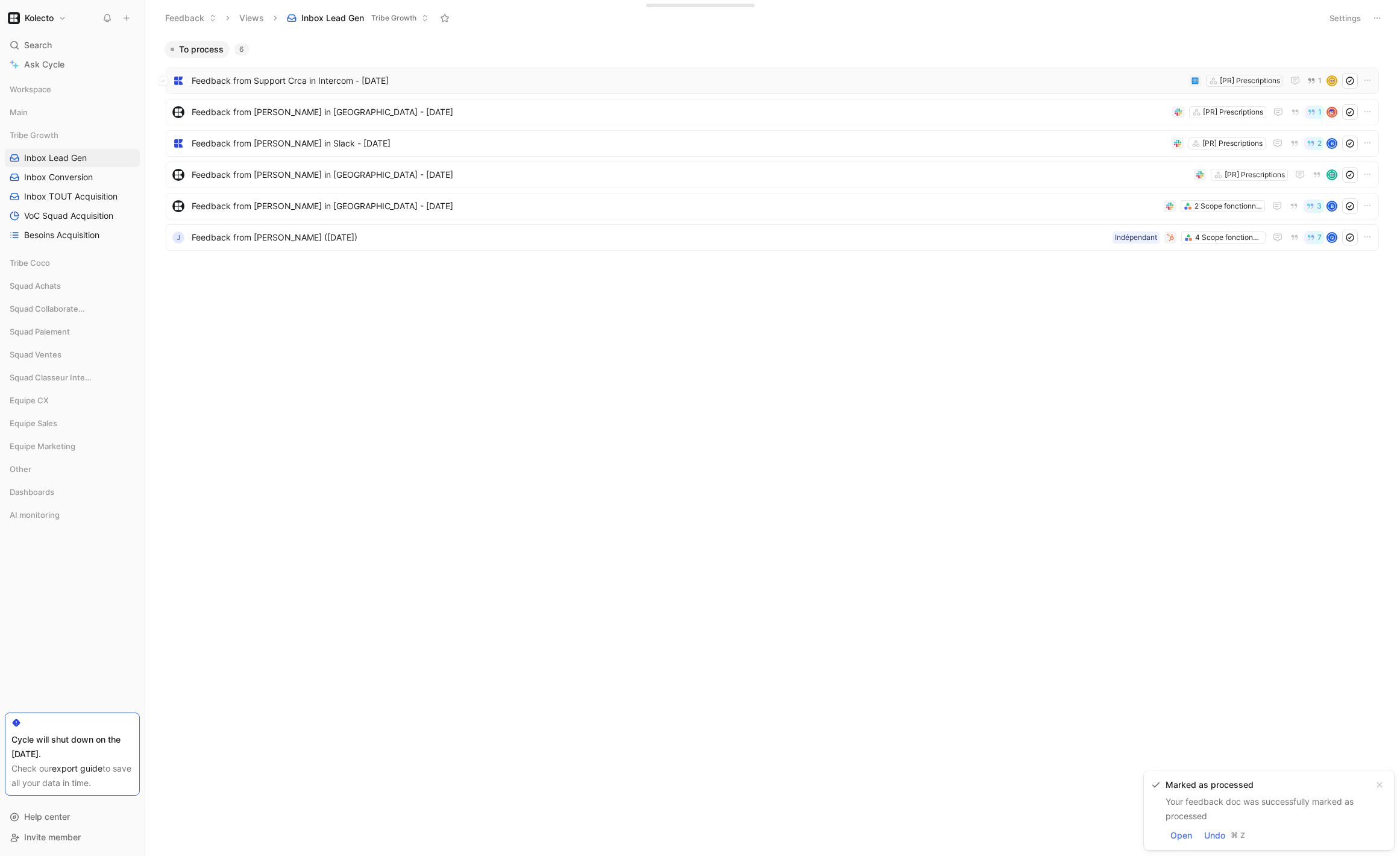
click at [443, 81] on span "Feedback from Support Crca in Intercom - [DATE]" at bounding box center [688, 81] width 993 height 15
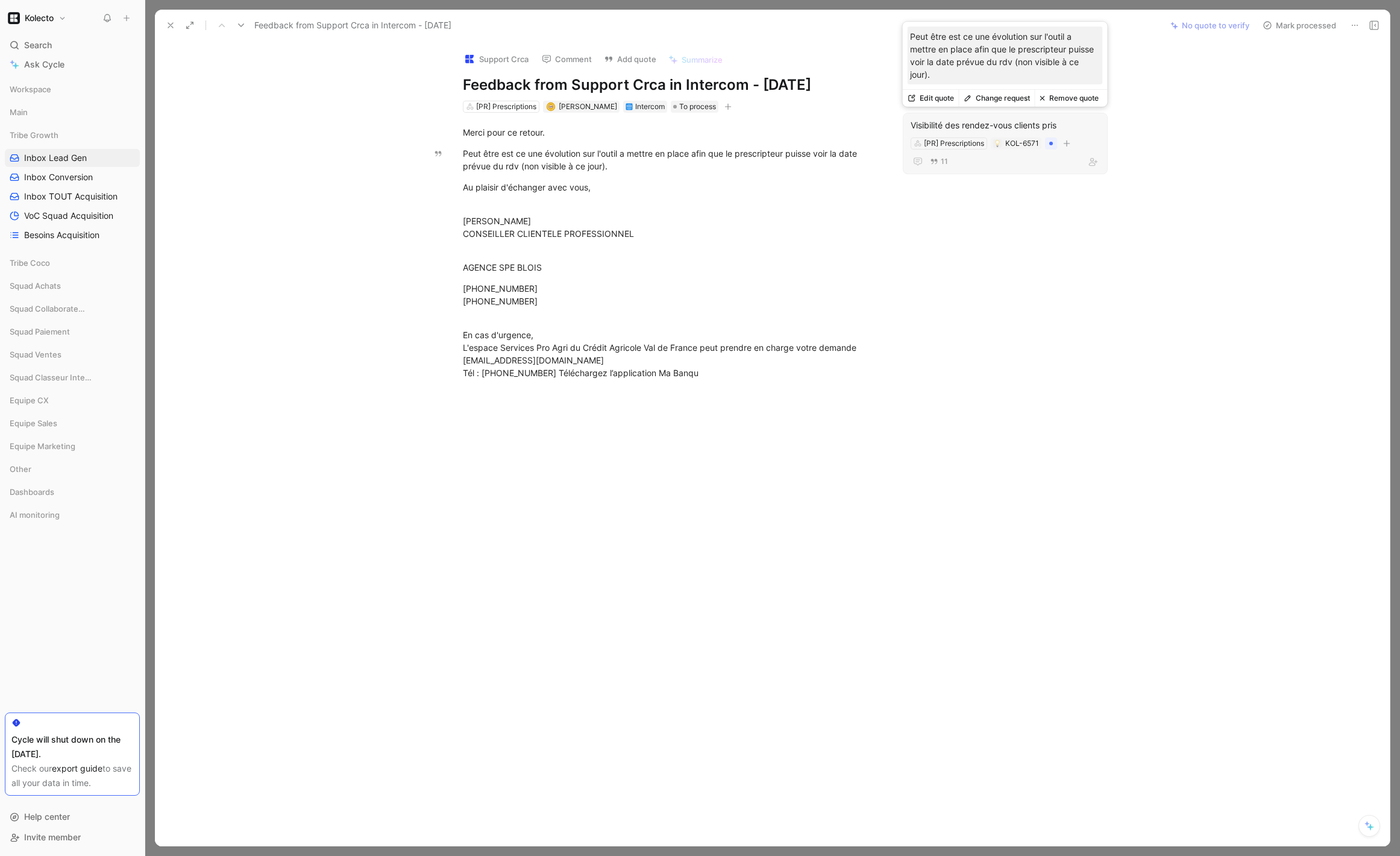
click at [974, 124] on div "Visibilité des rendez-vous clients pris" at bounding box center [1005, 125] width 190 height 15
click at [168, 25] on icon at bounding box center [170, 25] width 10 height 10
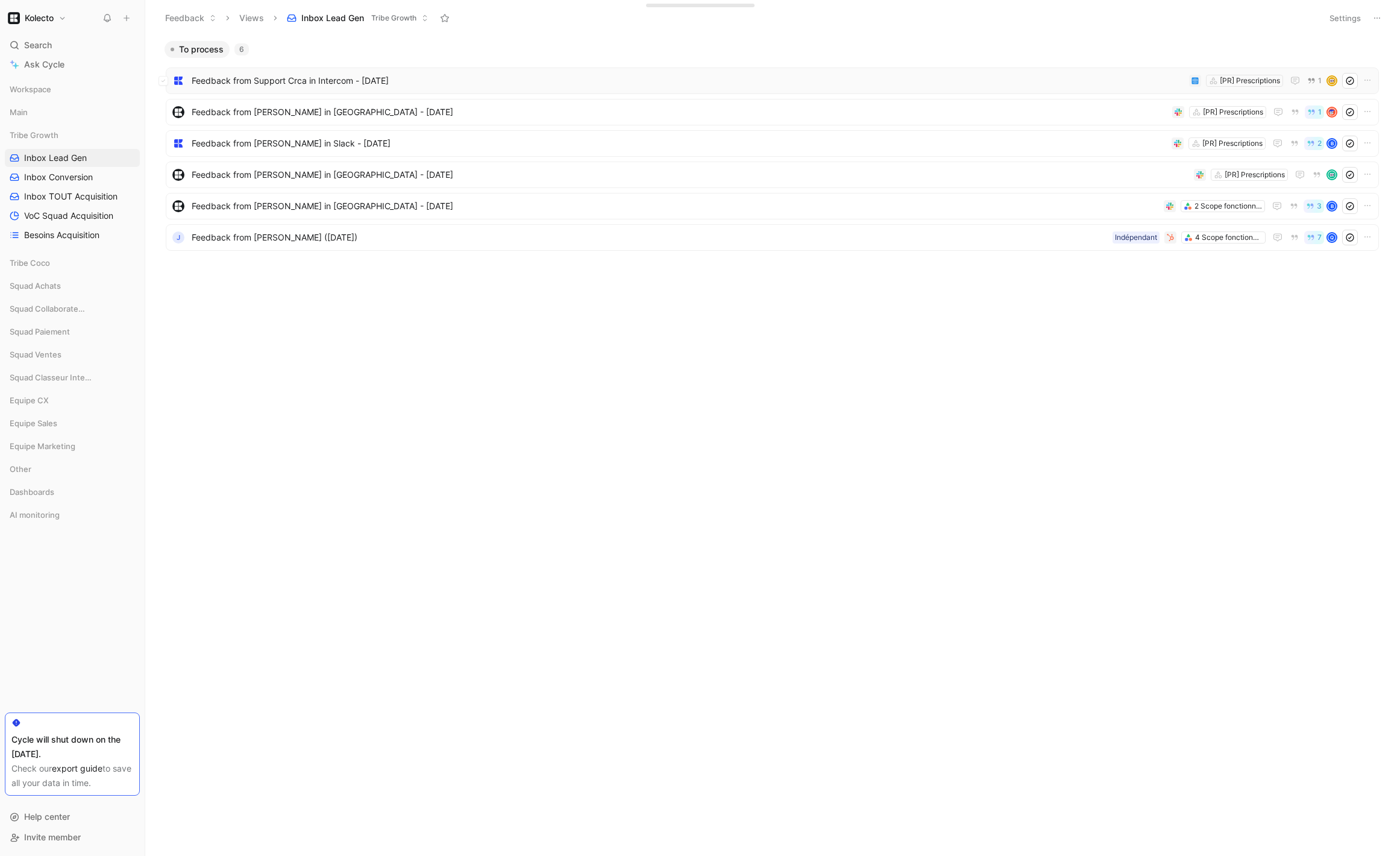
click at [1352, 84] on icon at bounding box center [1351, 81] width 10 height 10
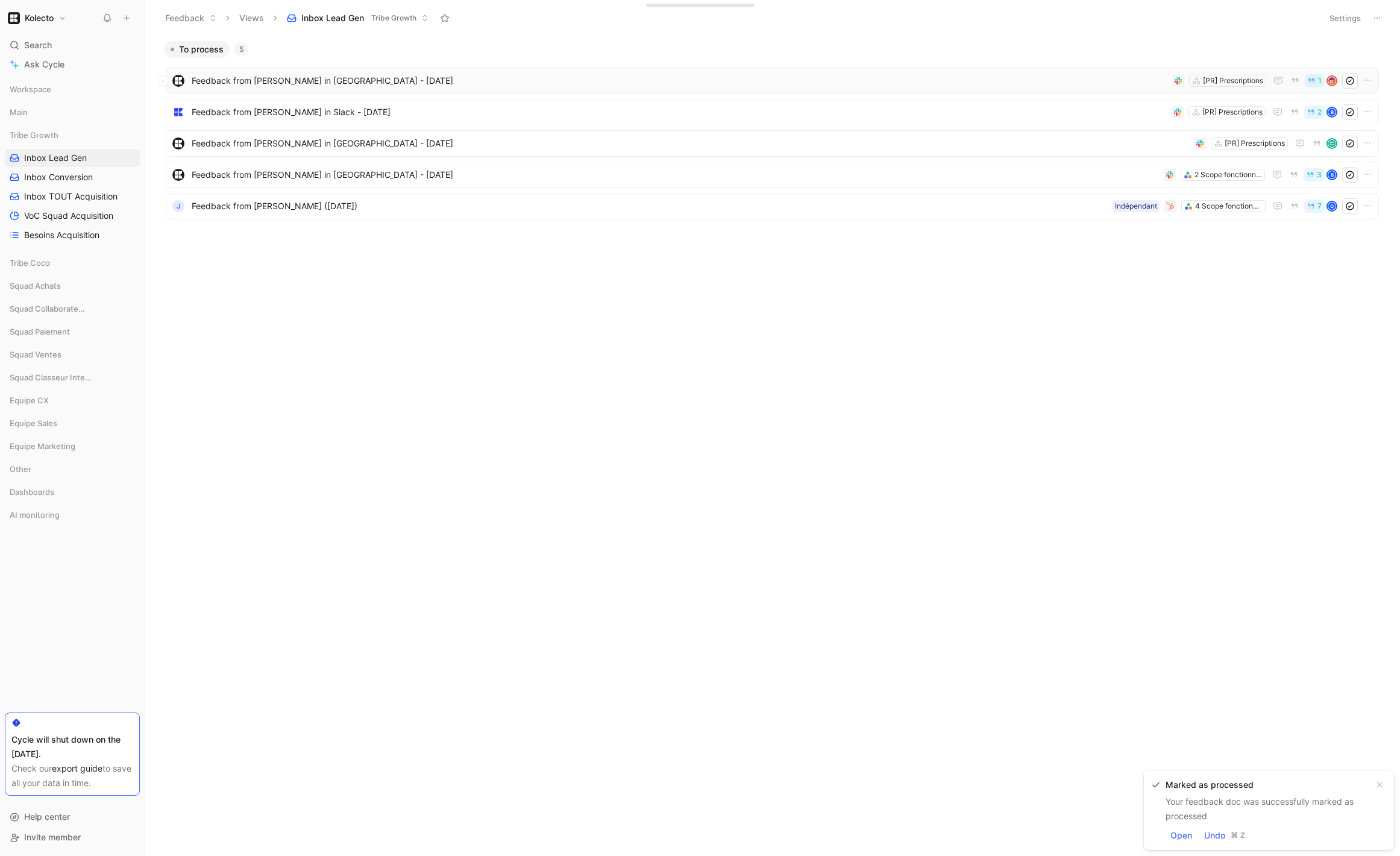
click at [610, 77] on span "Feedback from [PERSON_NAME] in [GEOGRAPHIC_DATA] - [DATE]" at bounding box center [679, 81] width 976 height 15
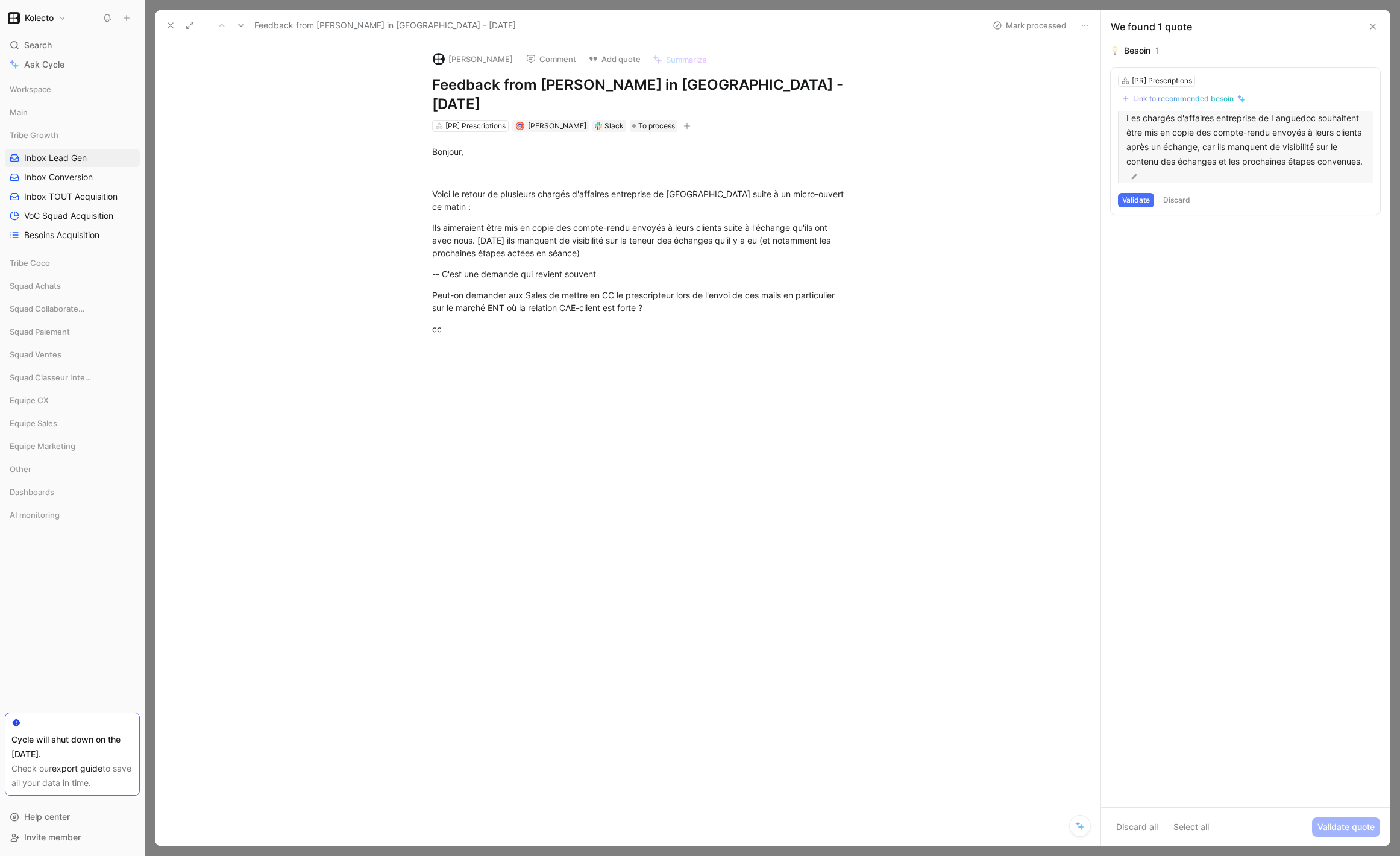
click at [1231, 163] on p "Les chargés d'affaires entreprise de Languedoc souhaitent être mis en copie des…" at bounding box center [1250, 146] width 246 height 72
click at [1237, 218] on div "Validate Discard" at bounding box center [1245, 217] width 255 height 15
click at [1162, 99] on div "Link to recommended besoin" at bounding box center [1184, 99] width 101 height 10
click at [571, 120] on div "[PERSON_NAME]" at bounding box center [558, 125] width 59 height 12
click at [1377, 24] on icon at bounding box center [1373, 27] width 10 height 10
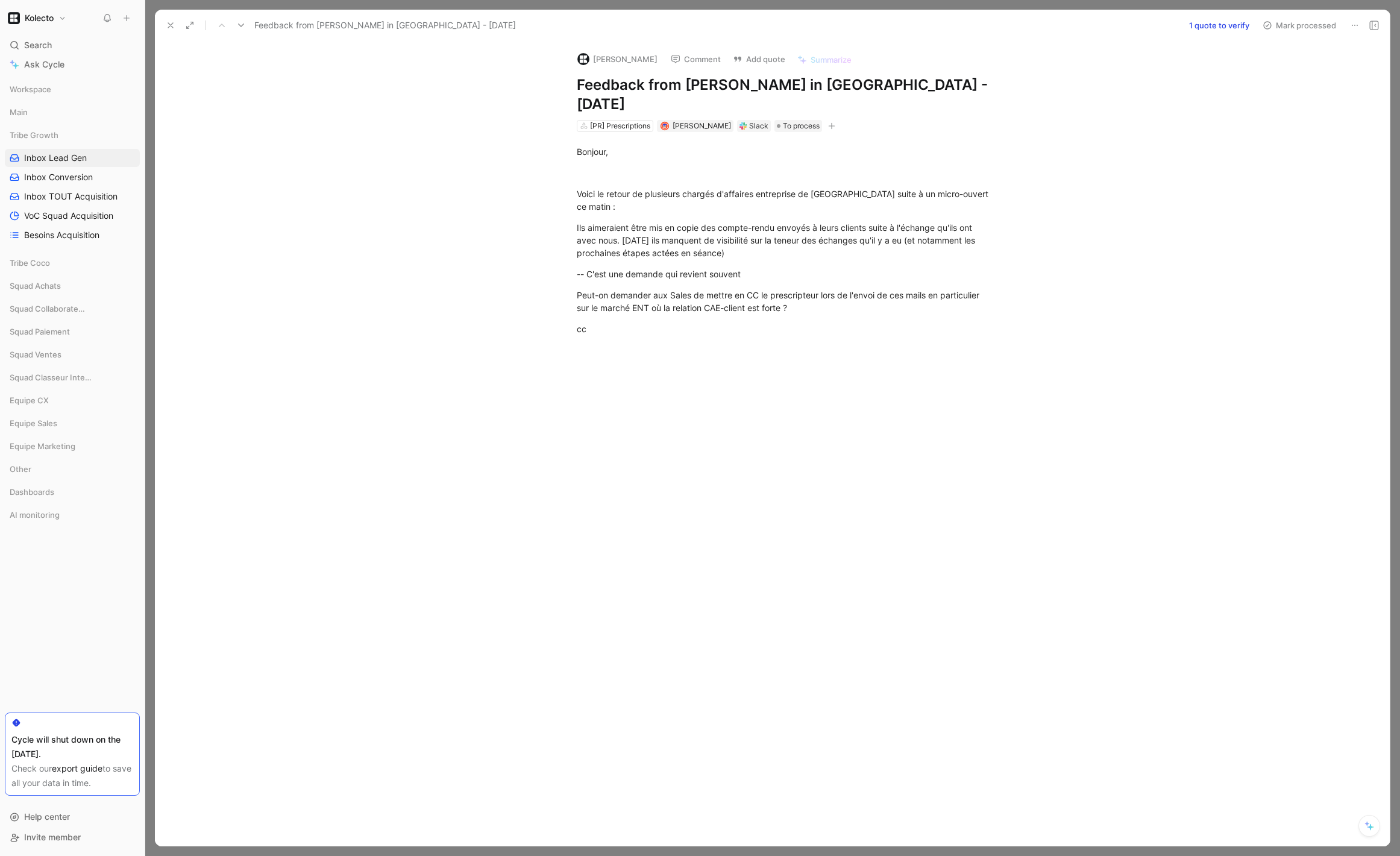
click at [179, 22] on div at bounding box center [186, 25] width 49 height 16
click at [174, 22] on icon at bounding box center [170, 25] width 10 height 10
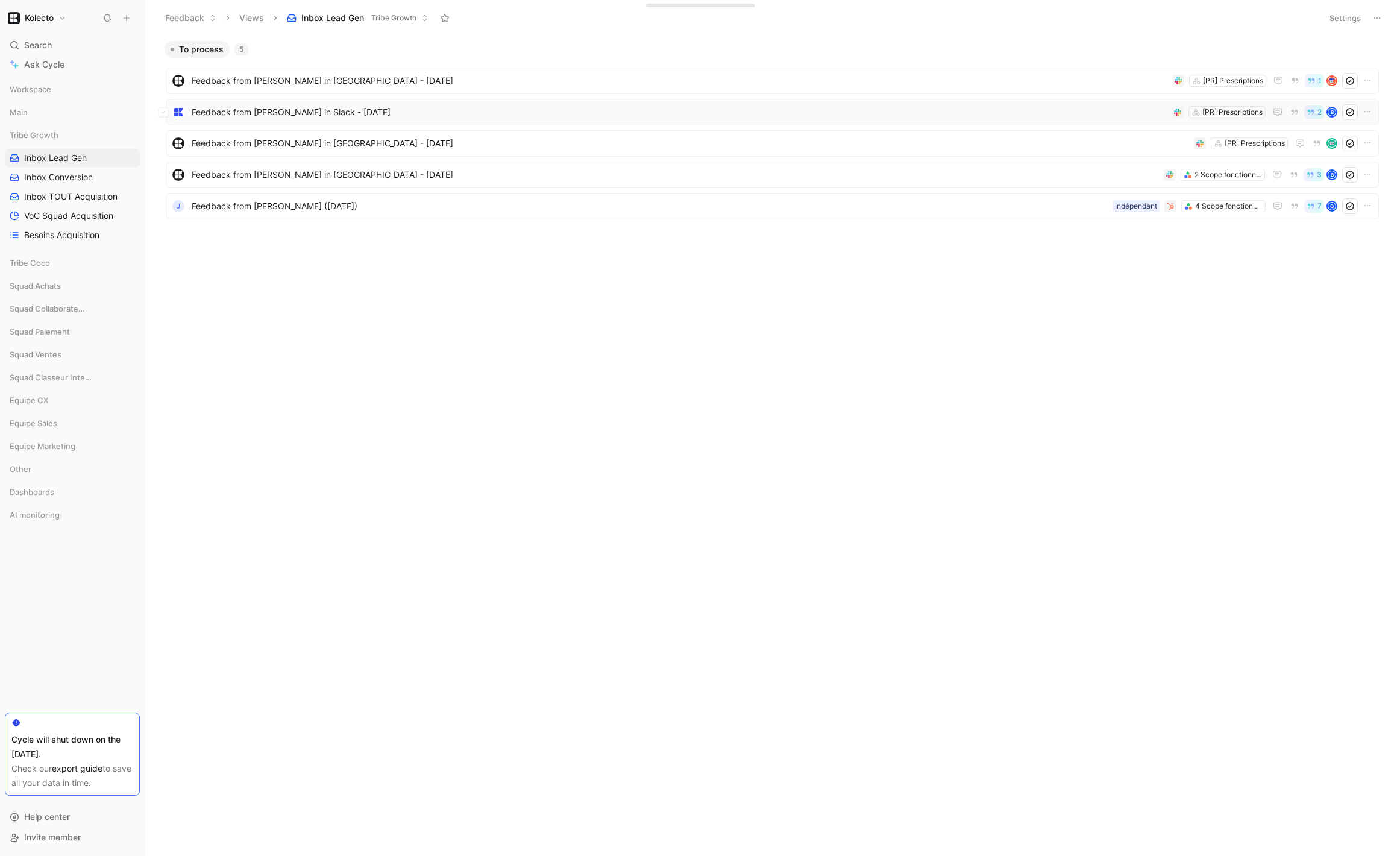
click at [385, 121] on div "Feedback from [PERSON_NAME] in Slack - [DATE] [PR] Prescriptions 2 B" at bounding box center [772, 112] width 1213 height 27
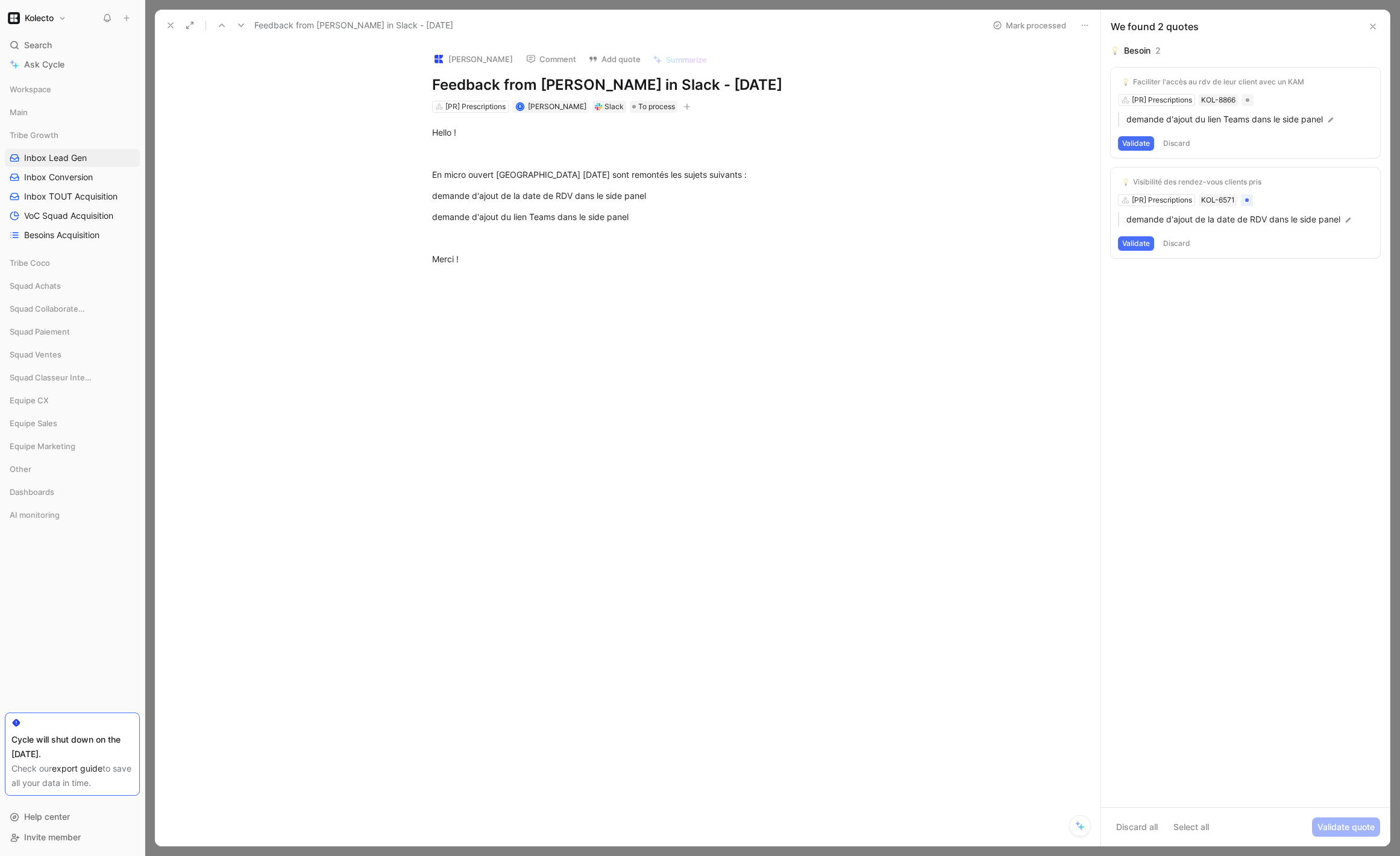
click at [1142, 140] on button "Validate" at bounding box center [1136, 144] width 37 height 15
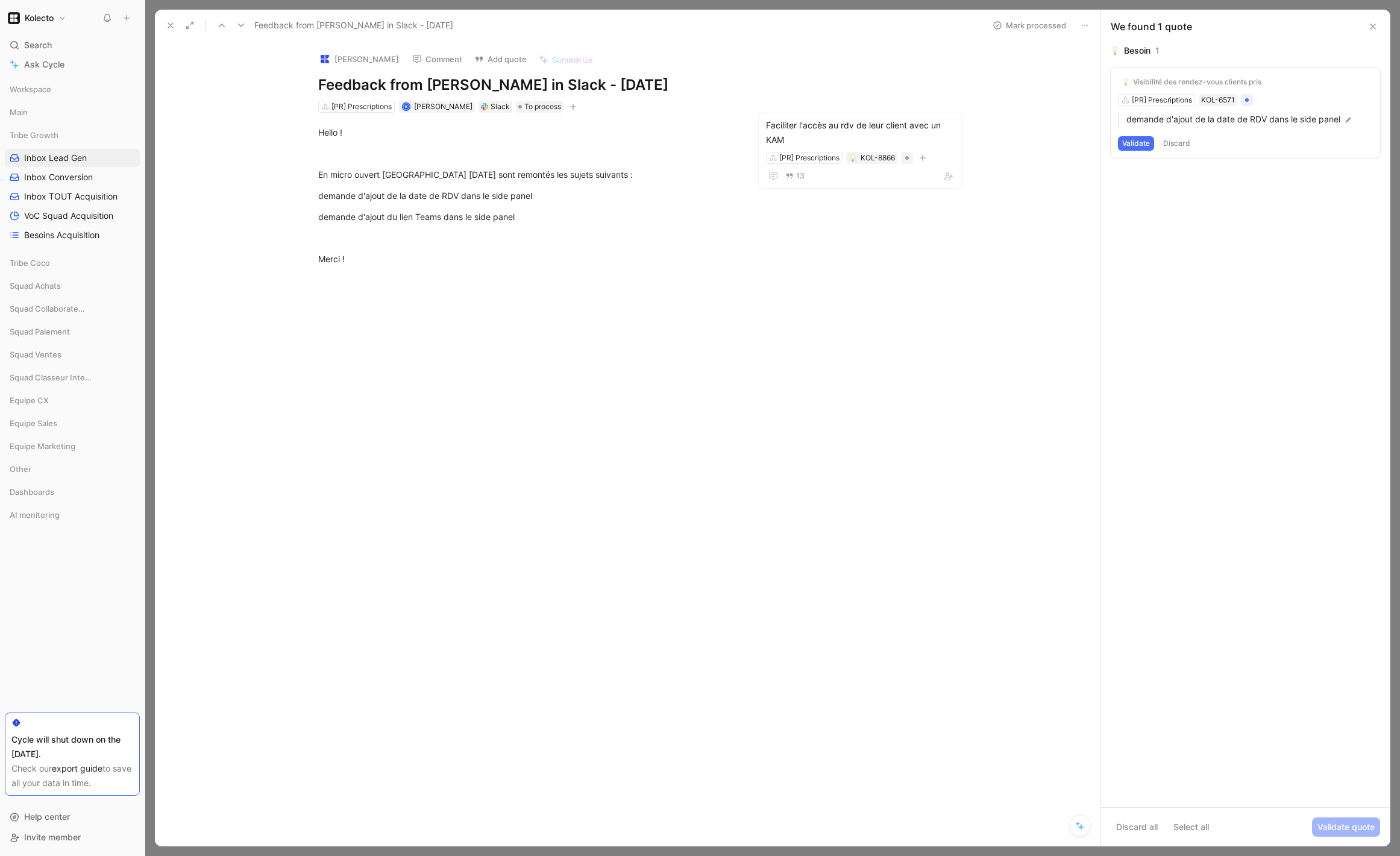
click at [1128, 150] on button "Validate" at bounding box center [1136, 144] width 37 height 15
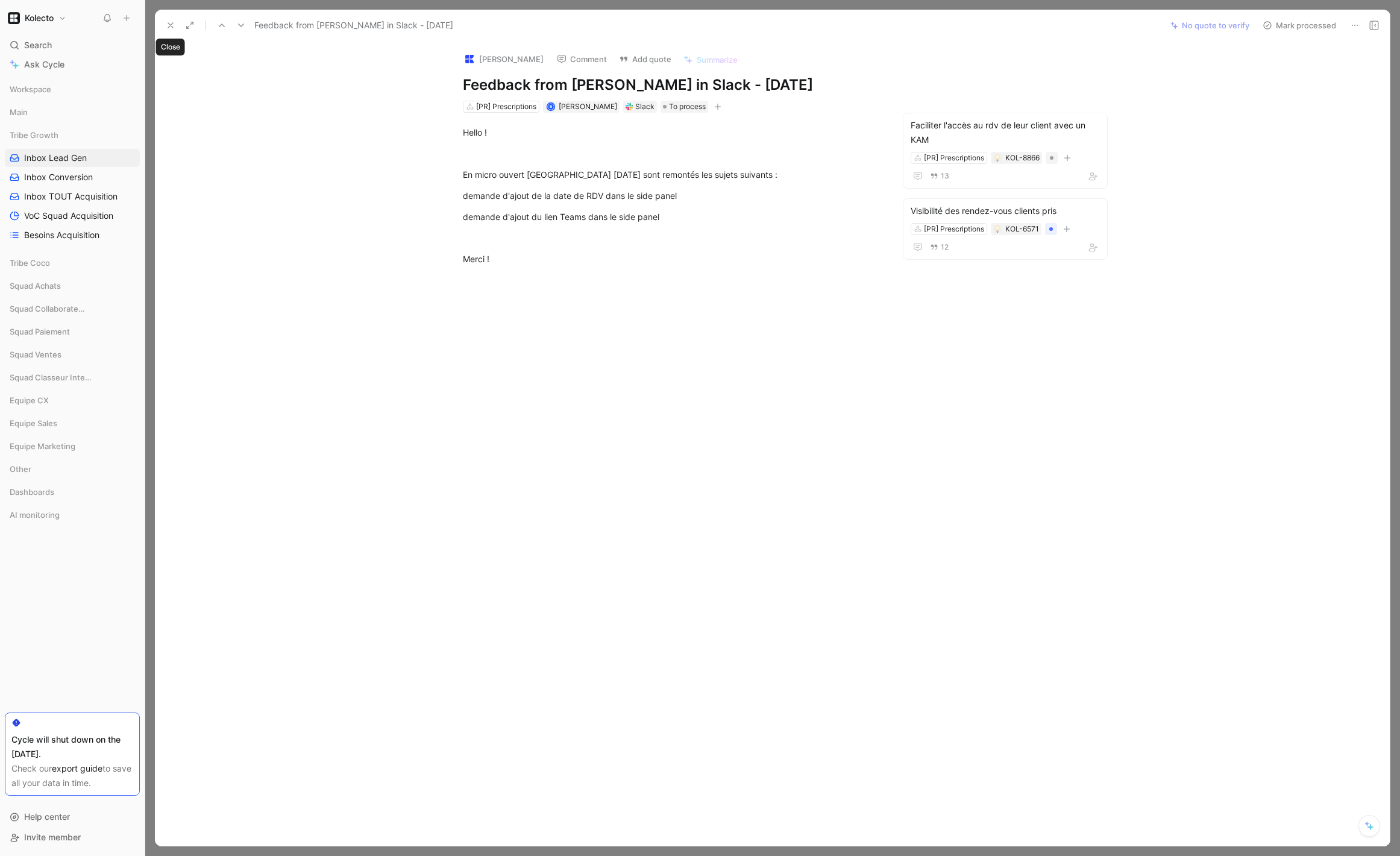
click at [171, 29] on icon at bounding box center [170, 25] width 10 height 10
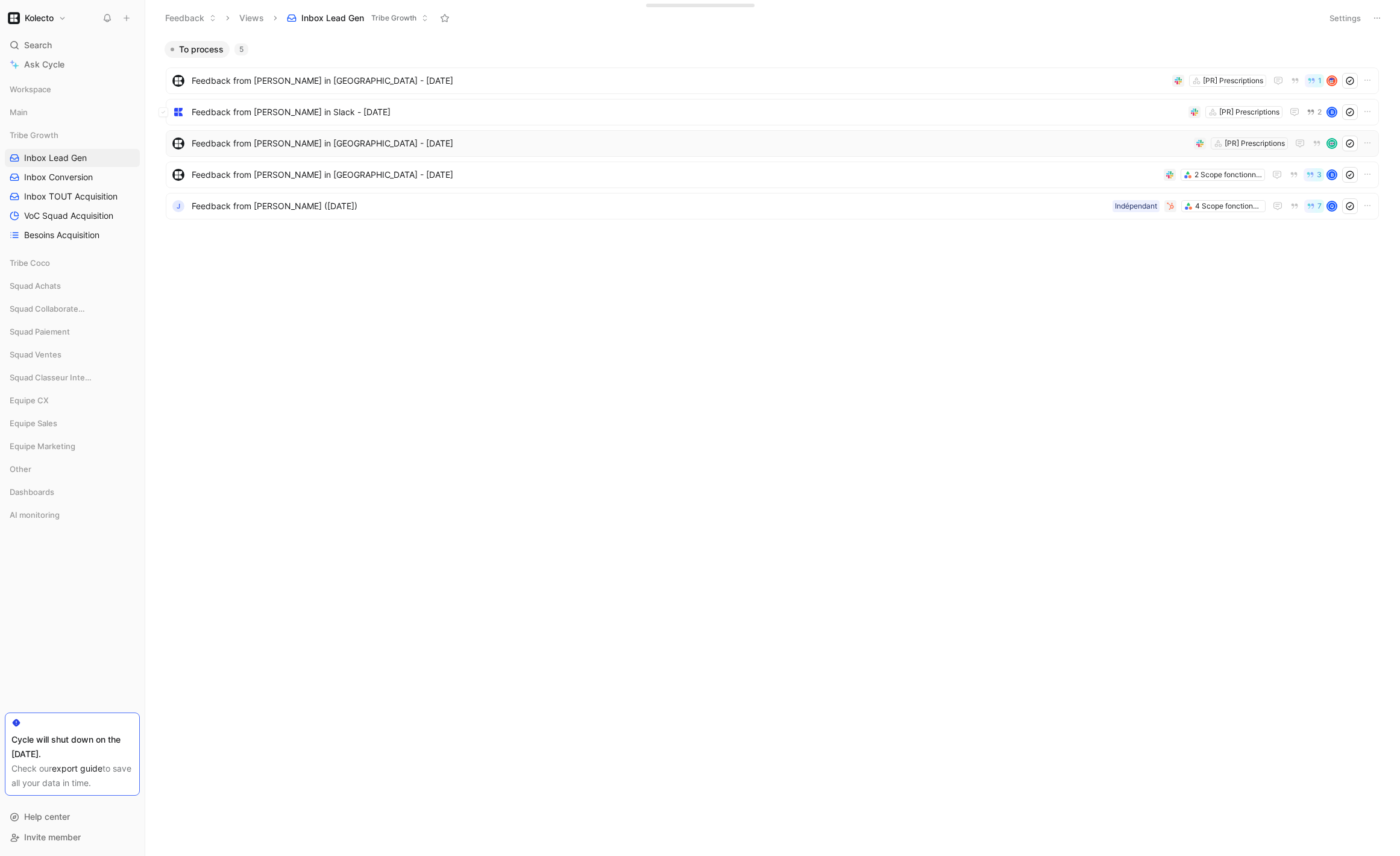
drag, startPoint x: 1352, startPoint y: 114, endPoint x: 1335, endPoint y: 115, distance: 17.0
click at [1352, 114] on use at bounding box center [1351, 113] width 7 height 7
click at [595, 122] on div "Feedback from [PERSON_NAME] in [GEOGRAPHIC_DATA] - [DATE] [PR] Prescriptions" at bounding box center [772, 112] width 1213 height 27
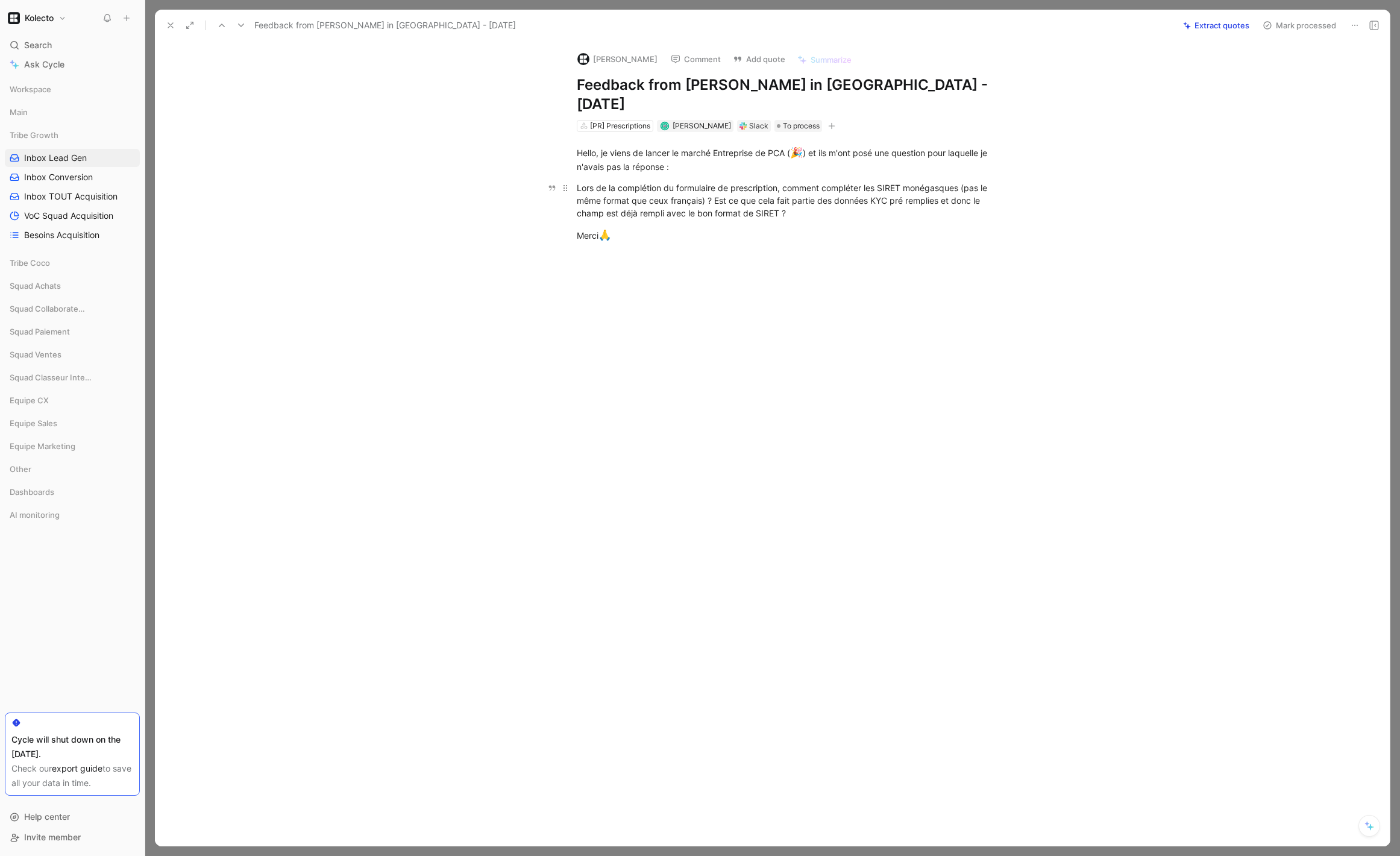
click at [846, 188] on div "Lors de la complétion du formulaire de prescription, comment compléter les SIRE…" at bounding box center [786, 200] width 418 height 38
click at [846, 187] on div "Lors de la complétion du formulaire de prescription, comment compléter les SIRE…" at bounding box center [786, 200] width 418 height 38
click at [526, 158] on button "Quote" at bounding box center [526, 168] width 43 height 19
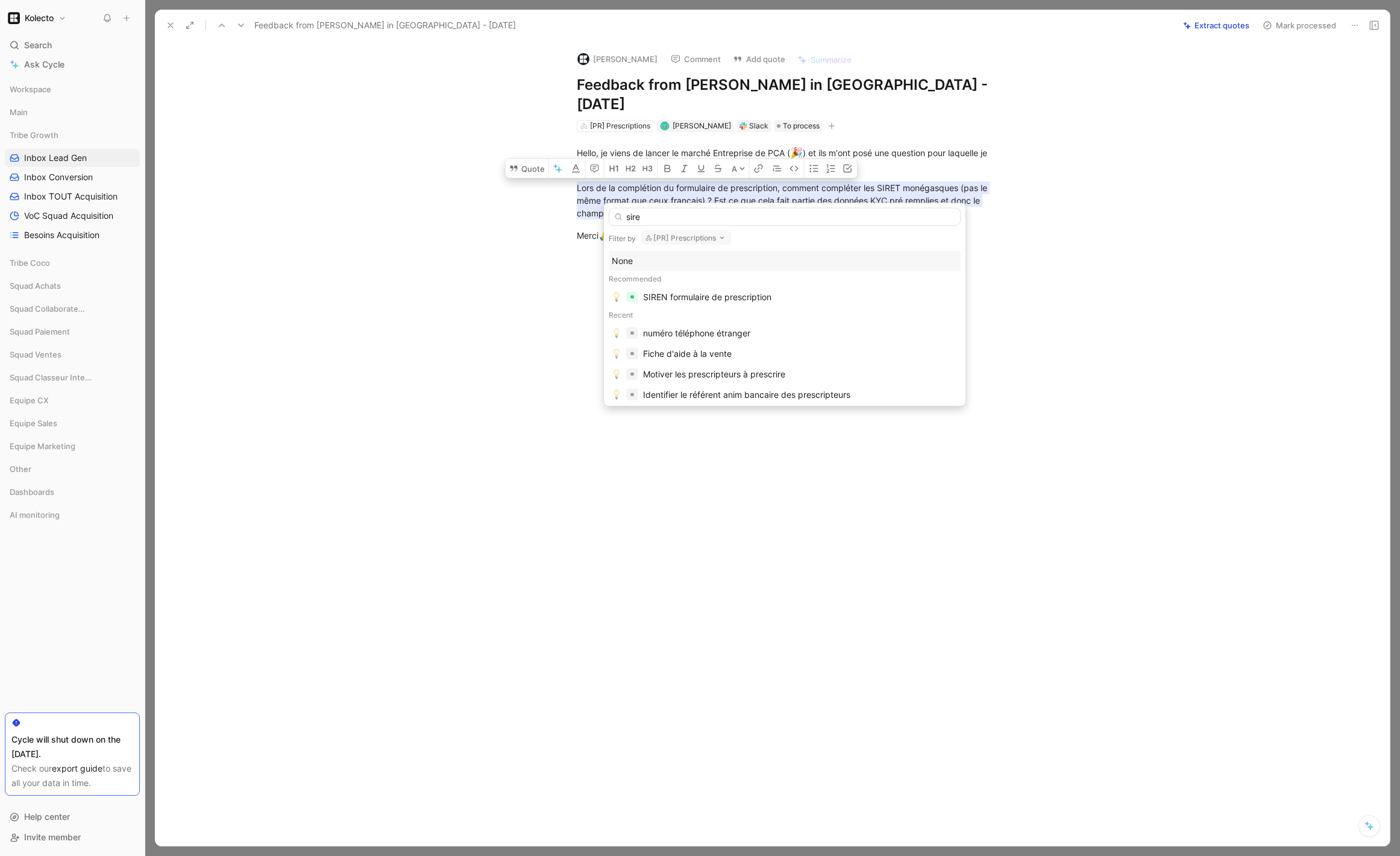
type input "siren"
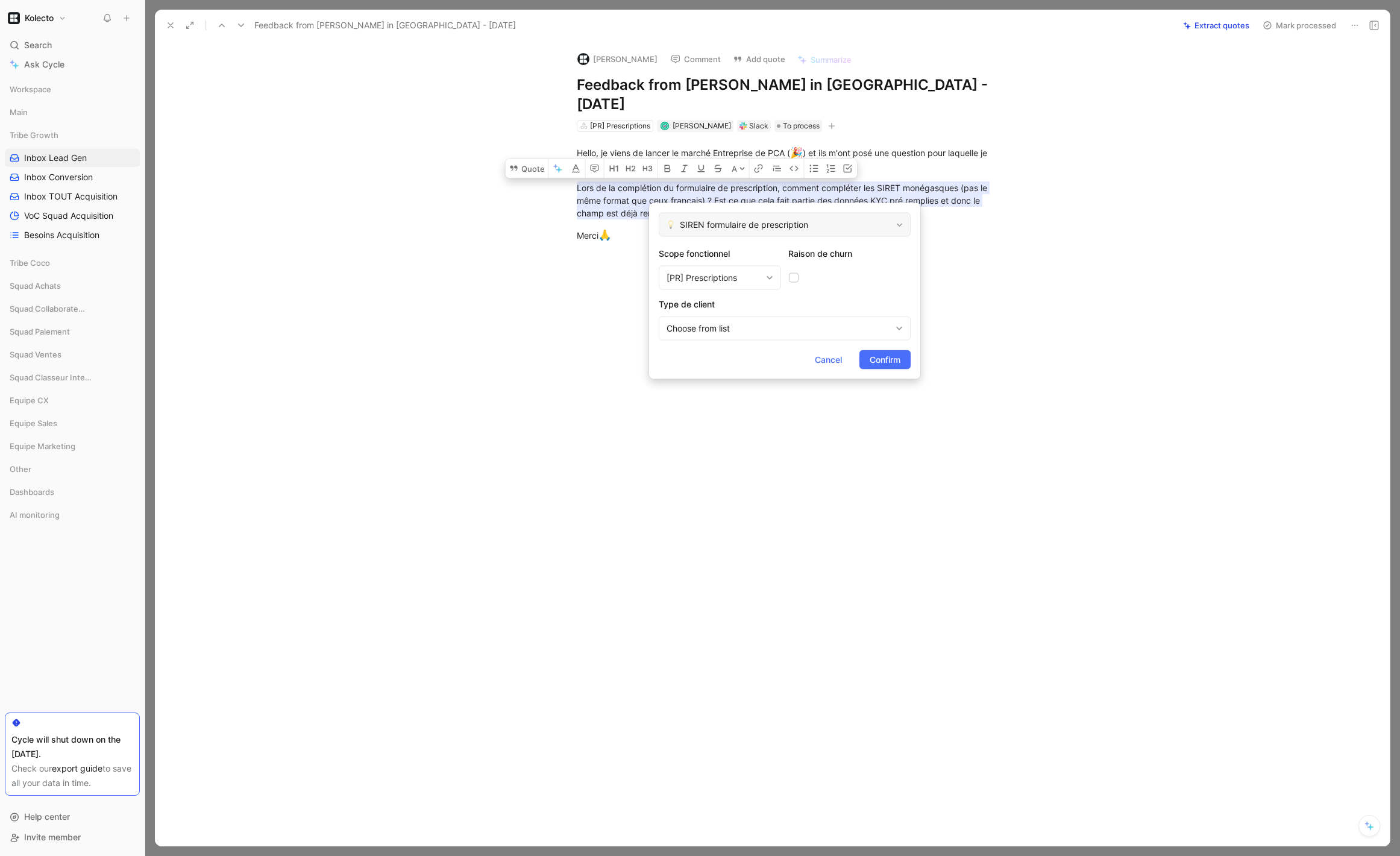
click at [878, 222] on span "SIREN formulaire de prescription" at bounding box center [786, 225] width 212 height 15
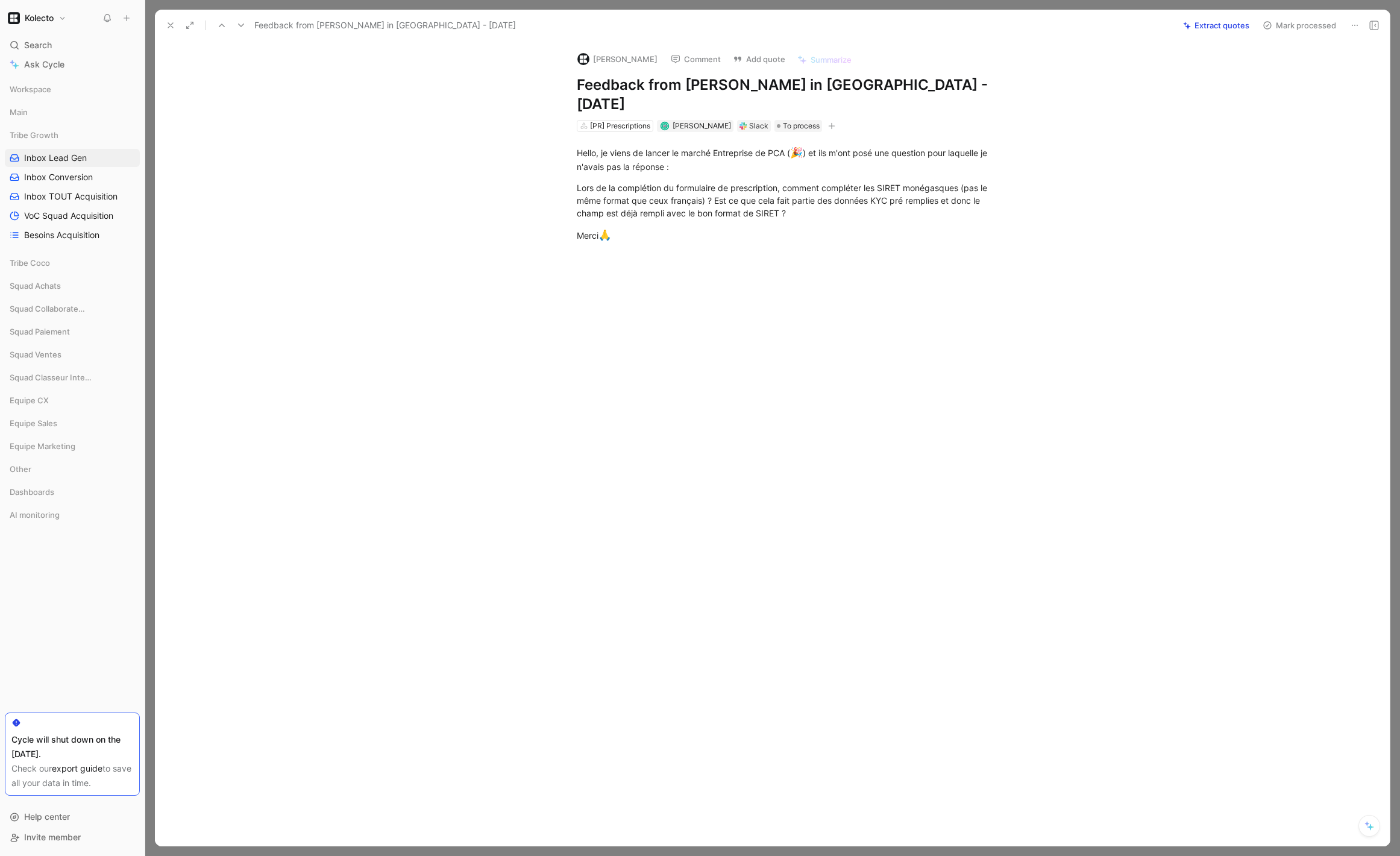
drag, startPoint x: 461, startPoint y: 195, endPoint x: 236, endPoint y: 223, distance: 226.7
click at [58, 50] on div "Search ⌘ K" at bounding box center [71, 46] width 135 height 18
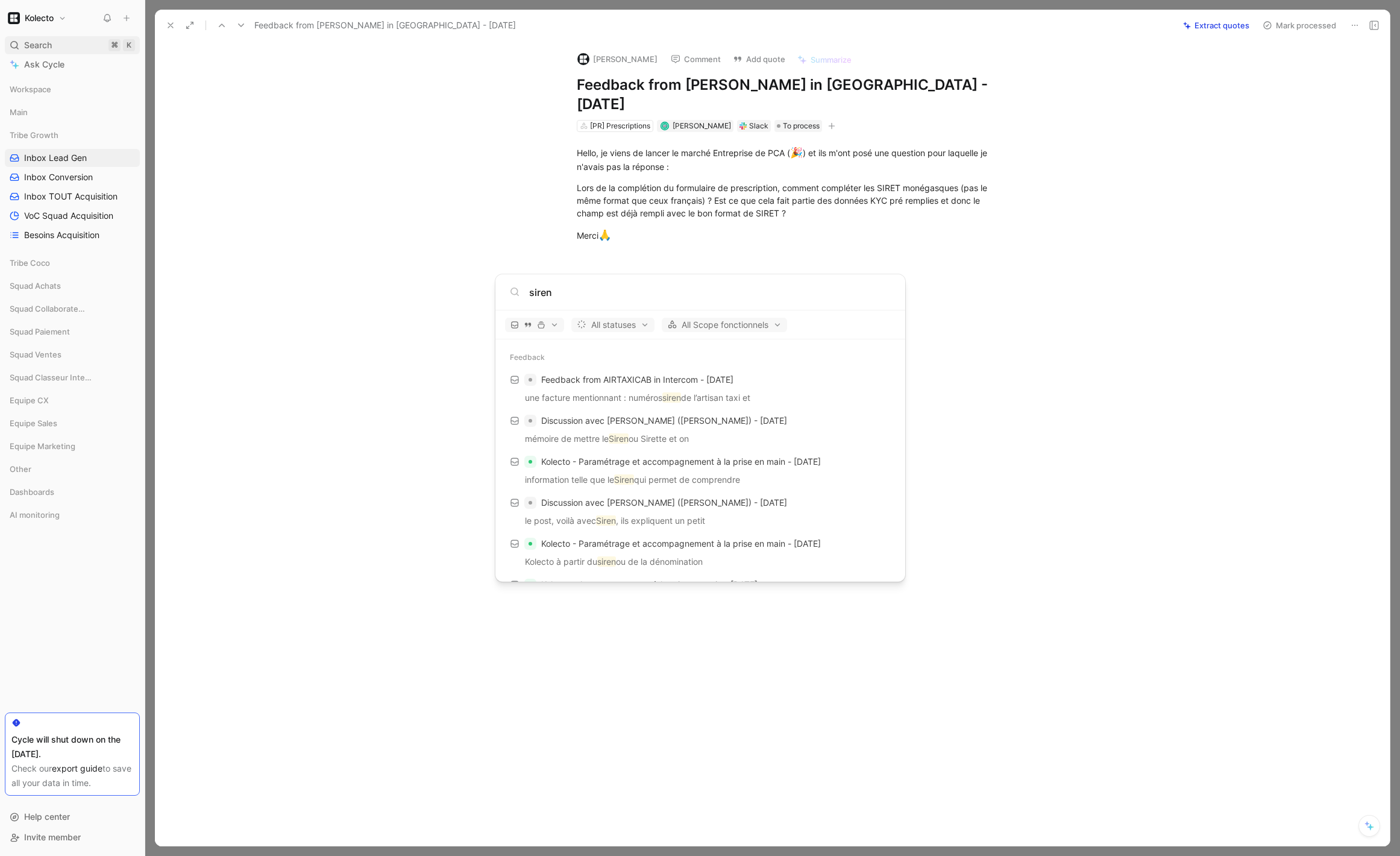
type input "siren"
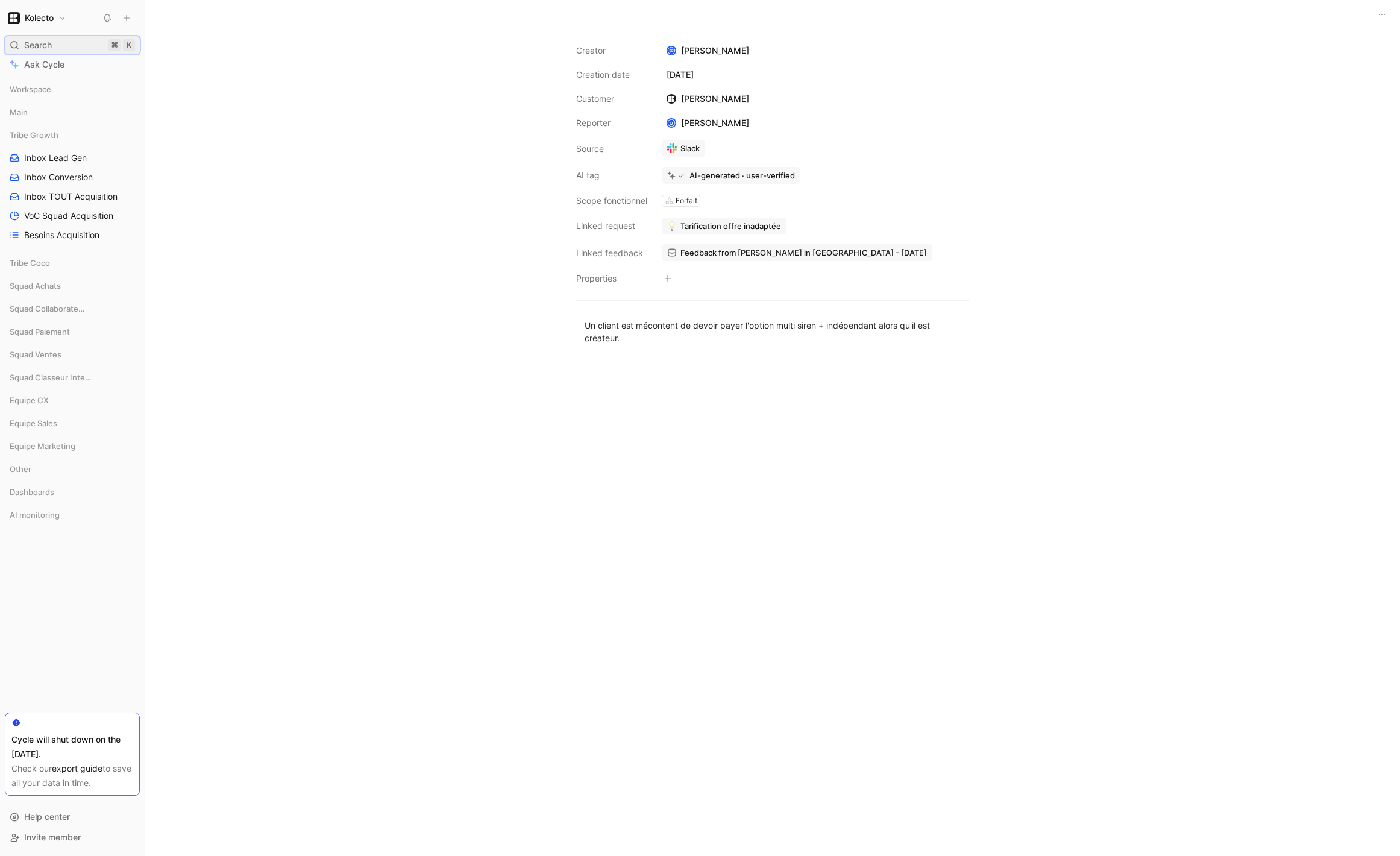
click at [55, 37] on div "Search ⌘ K" at bounding box center [71, 46] width 135 height 18
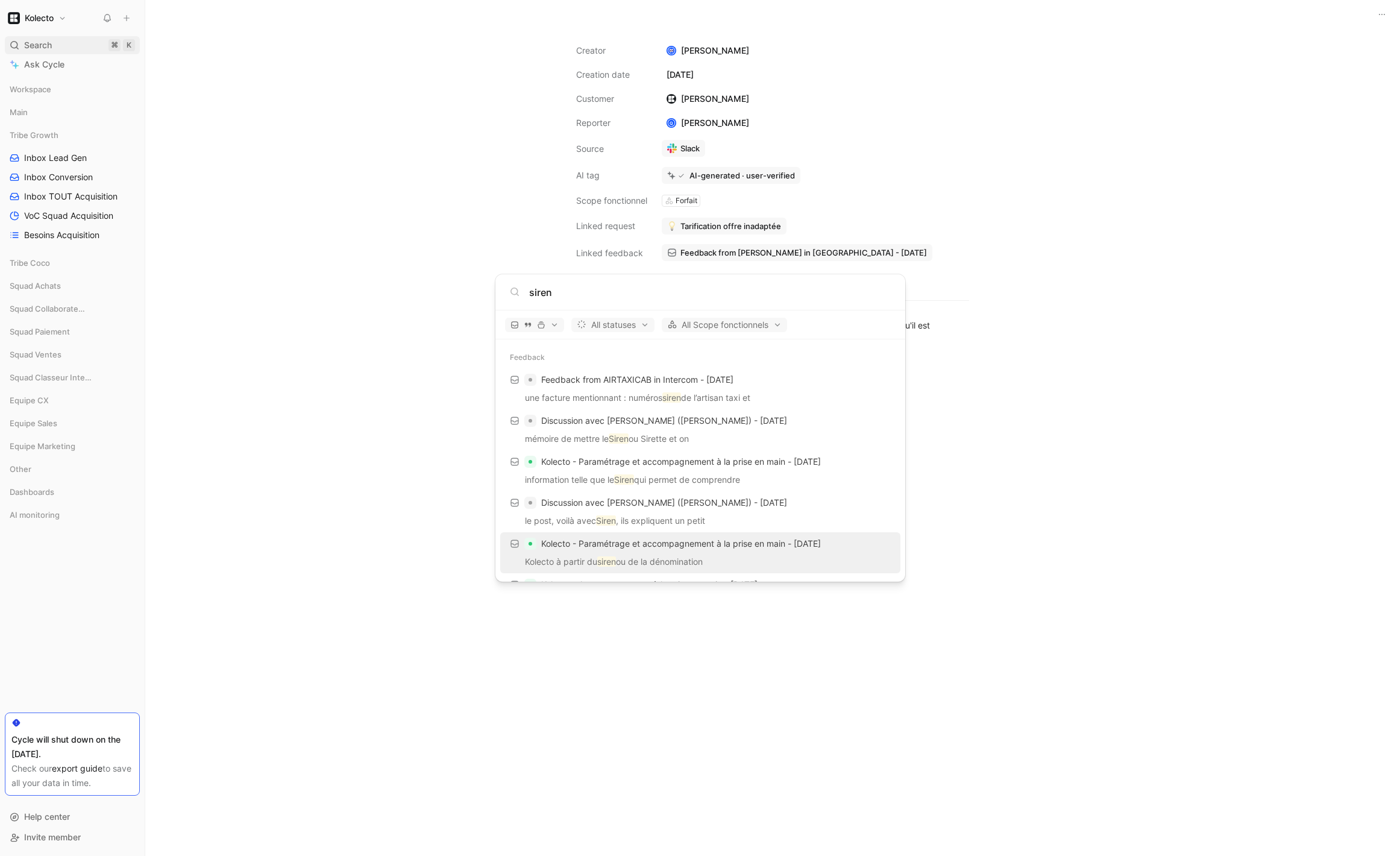
scroll to position [33, 0]
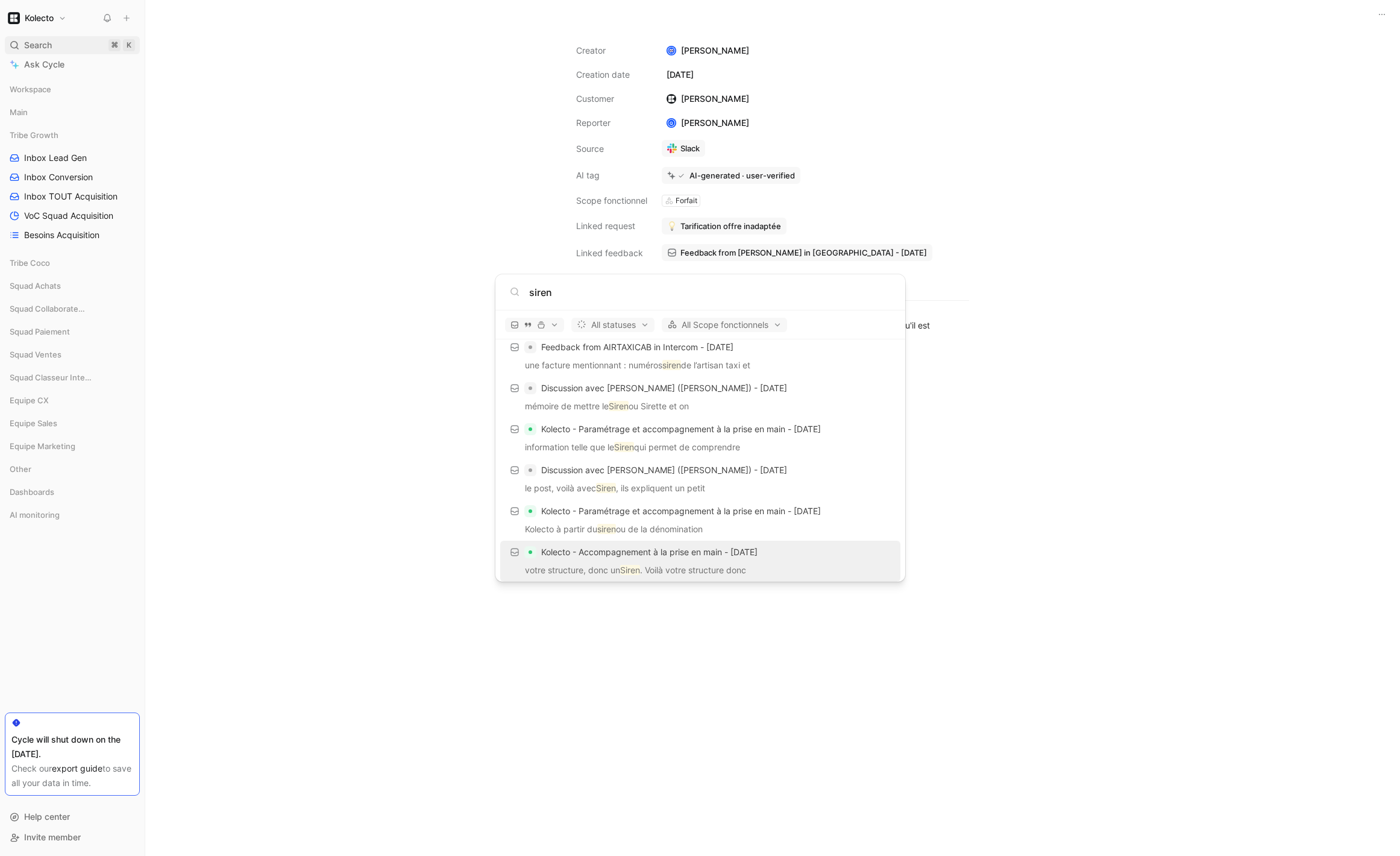
type input "siren"
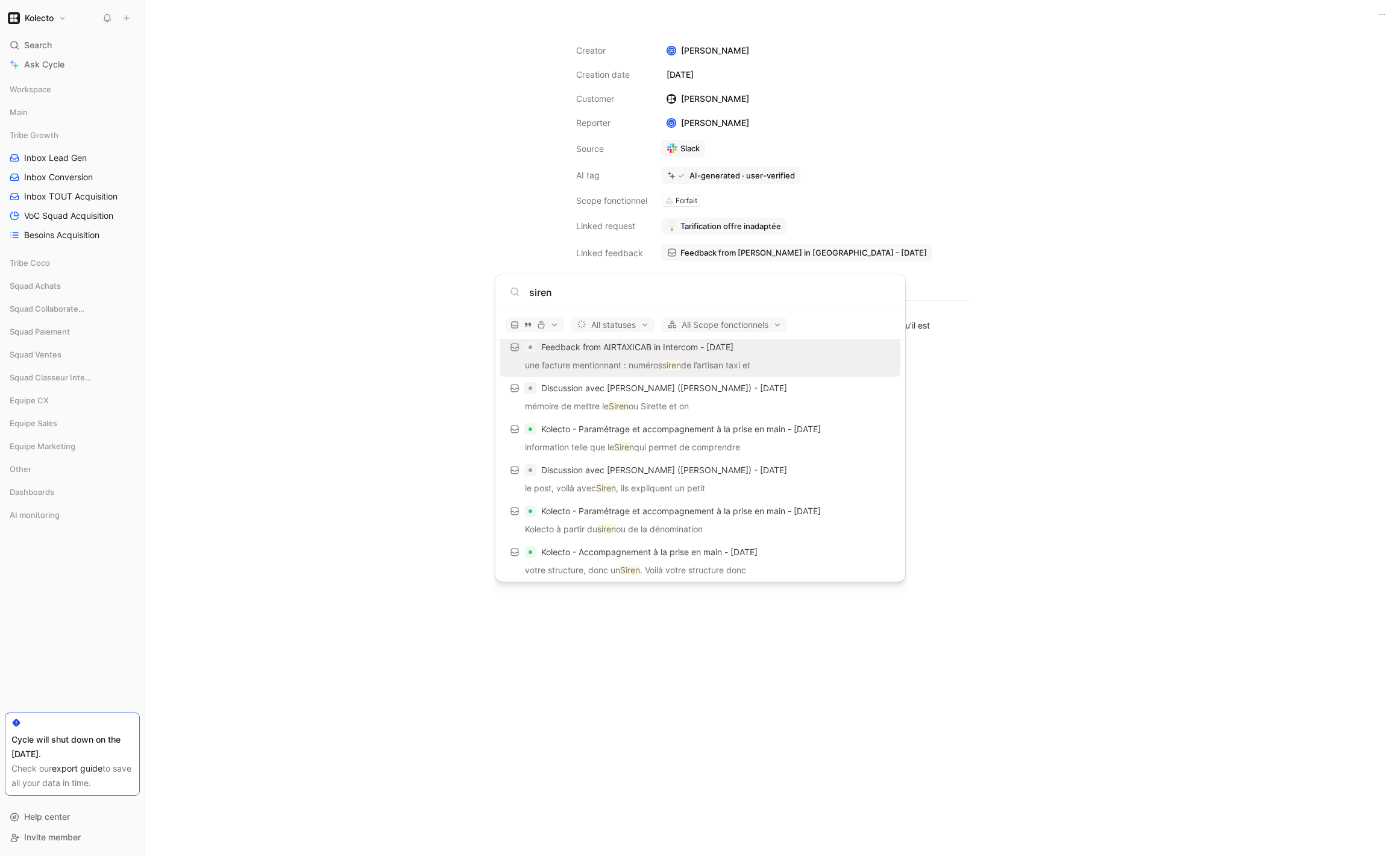
click at [1187, 262] on body "Kolecto Search ⌘ K Ask Cycle Workspace Main Tribe Growth Inbox Lead Gen Inbox C…" at bounding box center [700, 428] width 1400 height 856
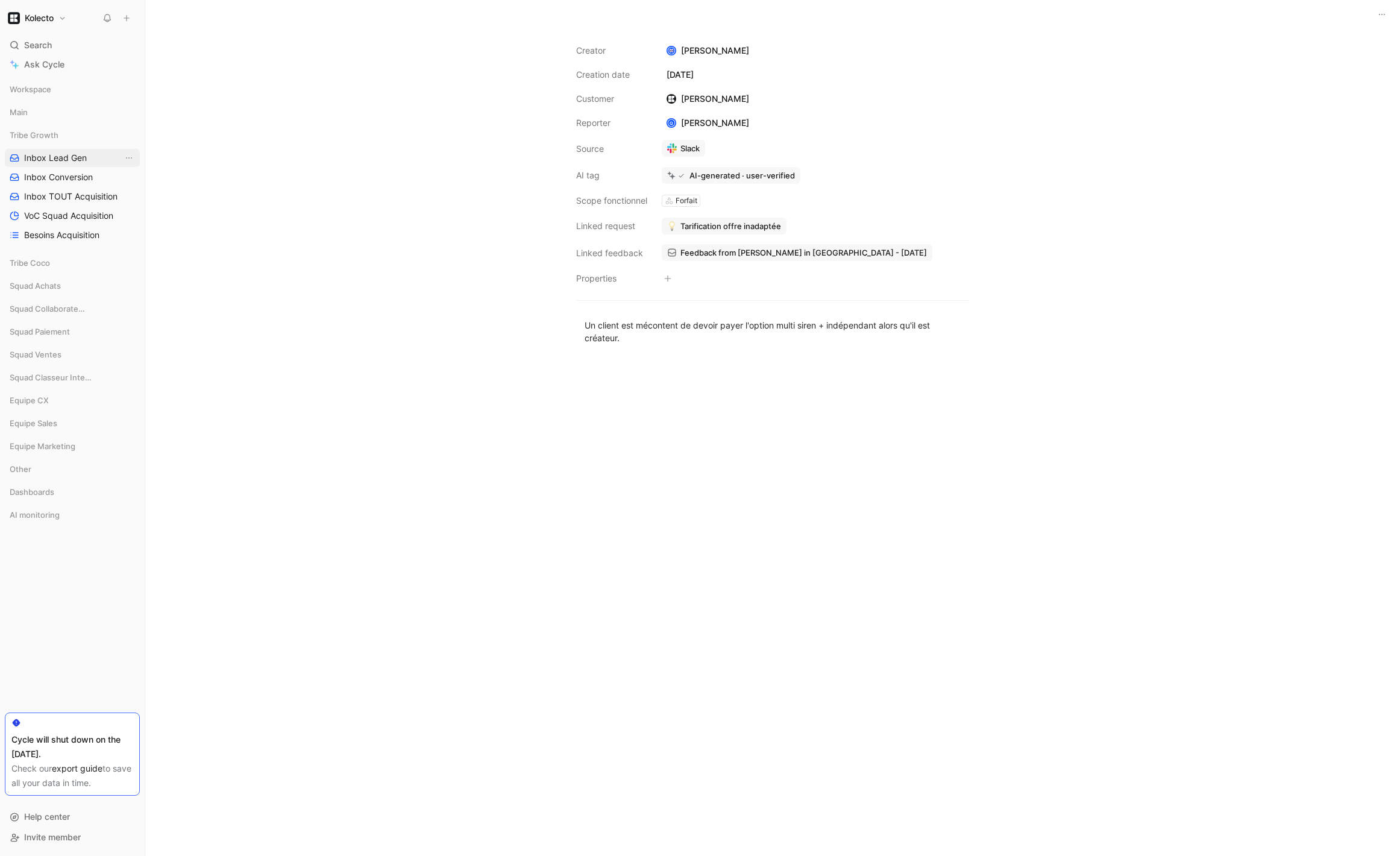
click at [60, 155] on span "Inbox Lead Gen" at bounding box center [55, 157] width 62 height 12
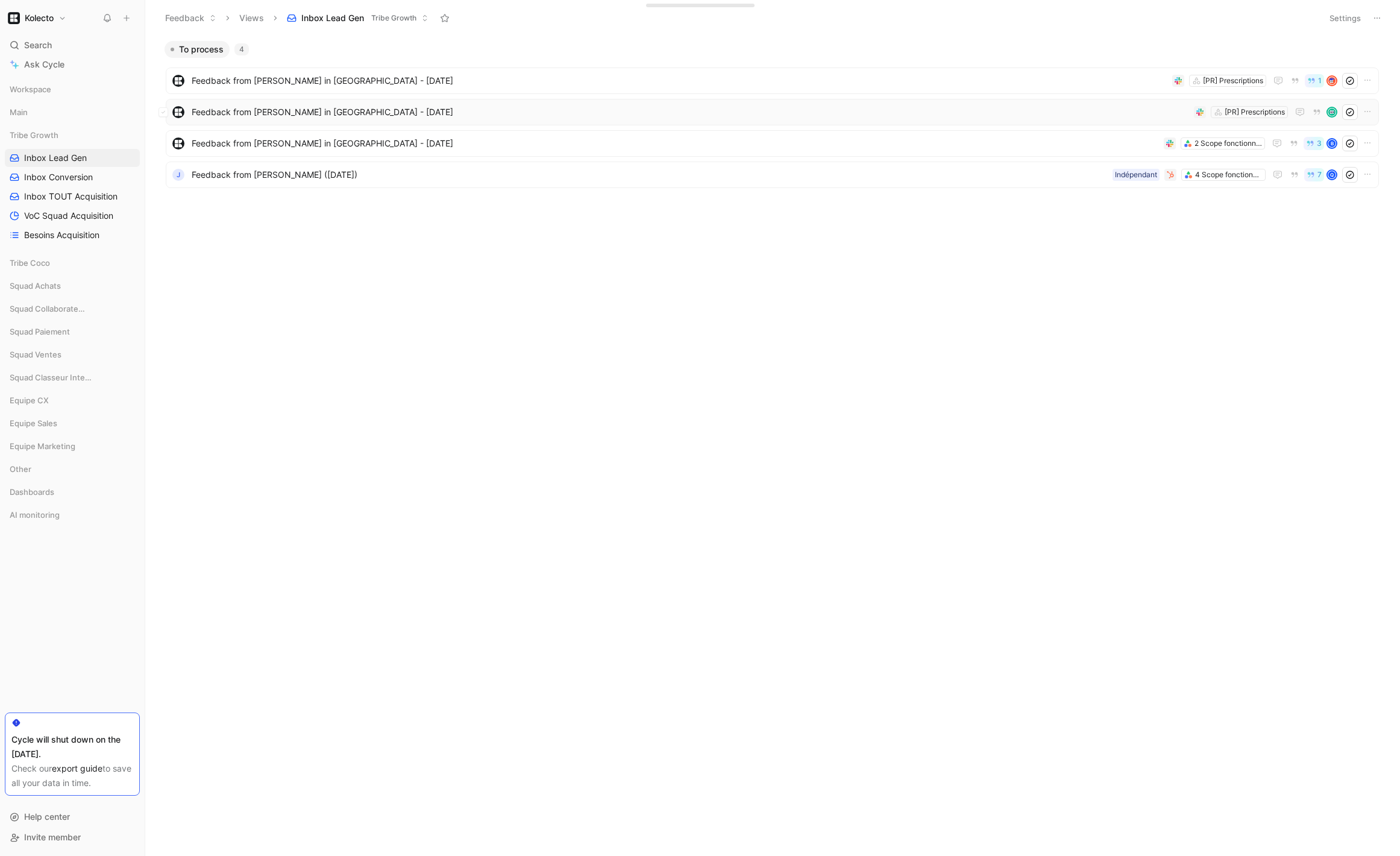
click at [416, 114] on span "Feedback from [PERSON_NAME] in [GEOGRAPHIC_DATA] - [DATE]" at bounding box center [690, 113] width 998 height 15
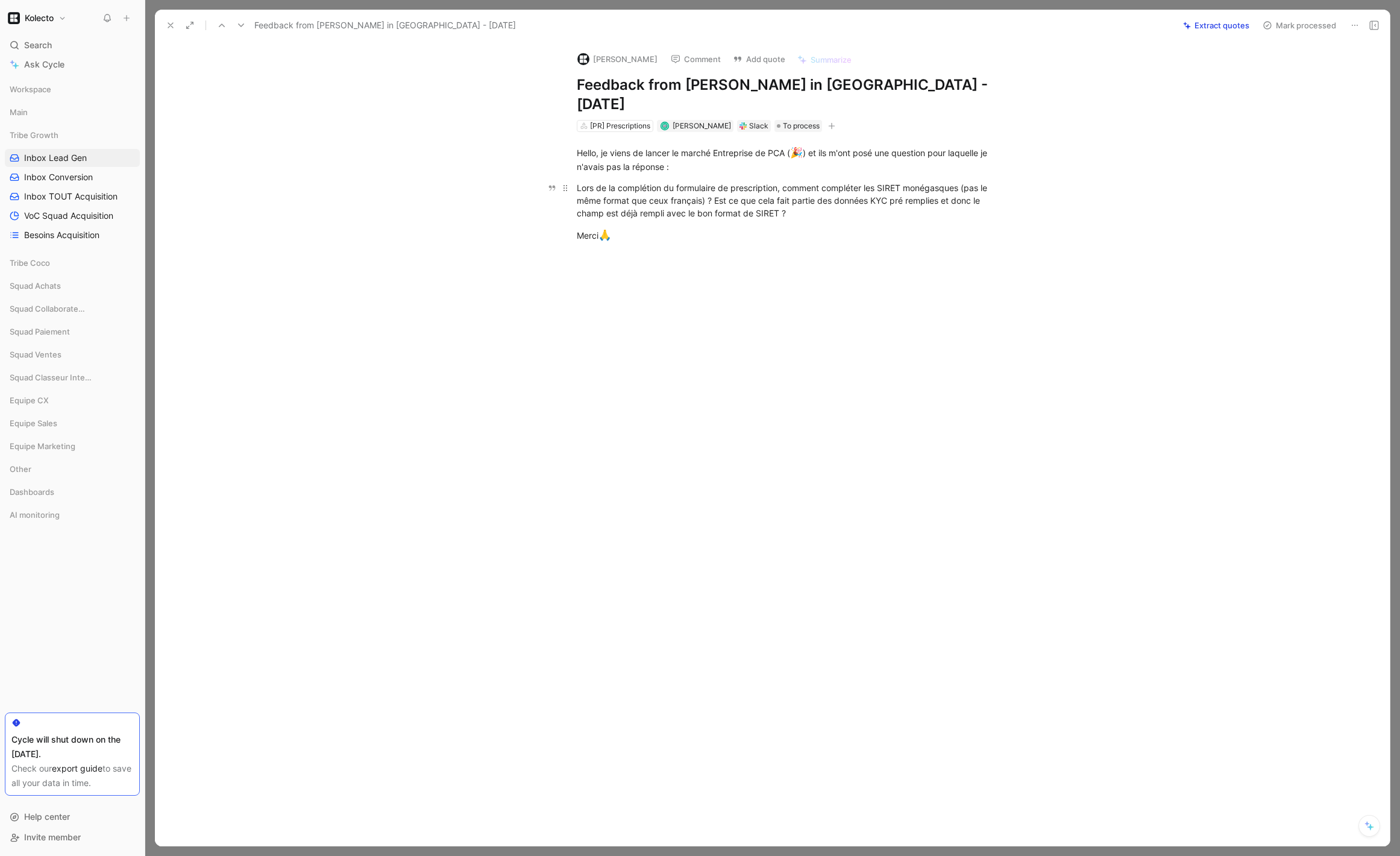
click at [723, 181] on div "Lors de la complétion du formulaire de prescription, comment compléter les SIRE…" at bounding box center [786, 200] width 418 height 38
click at [722, 181] on div "Lors de la complétion du formulaire de prescription, comment compléter les SIRE…" at bounding box center [786, 200] width 418 height 38
click at [538, 158] on button "Quote" at bounding box center [526, 168] width 43 height 19
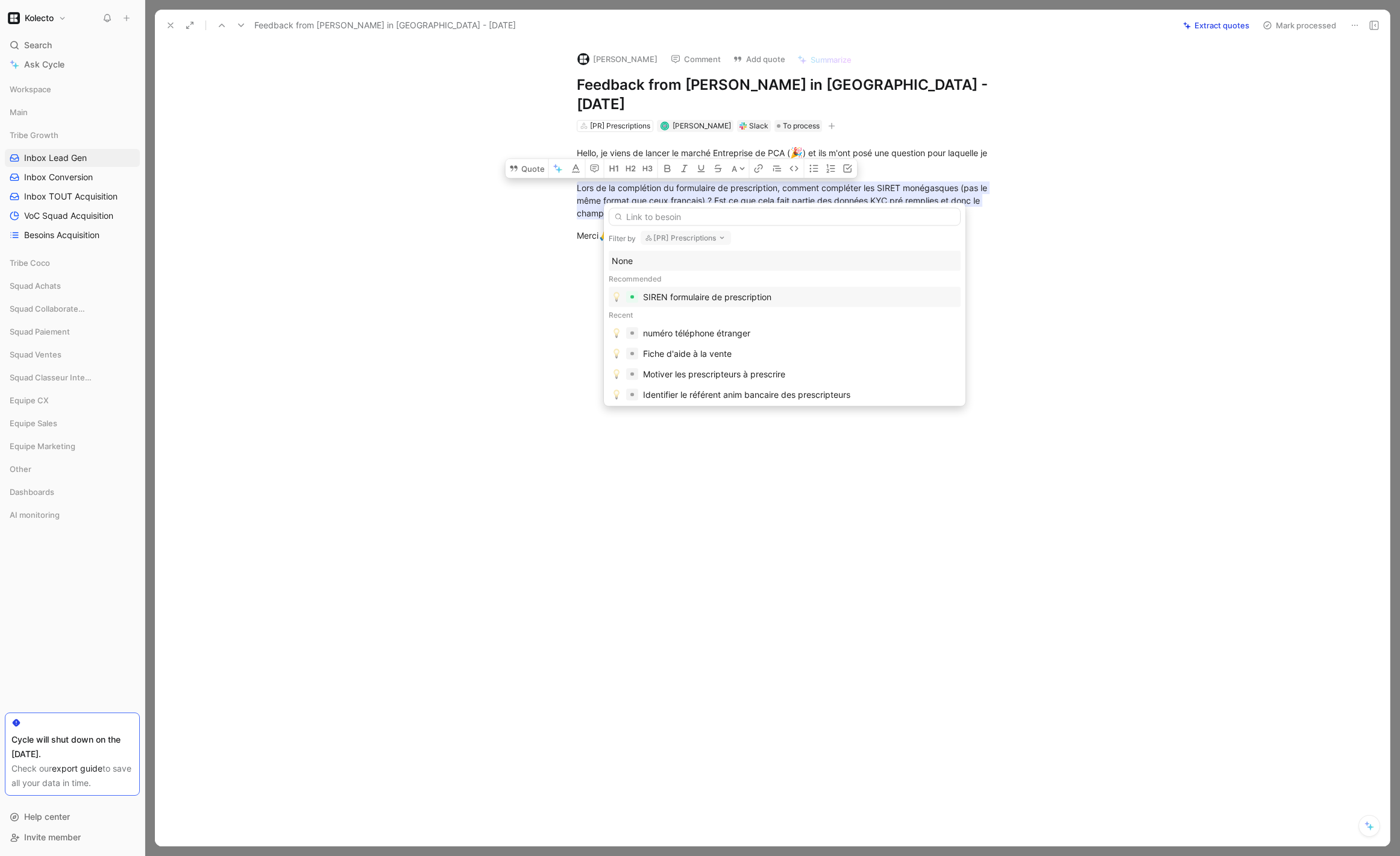
click at [783, 298] on div "SIREN formulaire de prescription" at bounding box center [800, 298] width 315 height 15
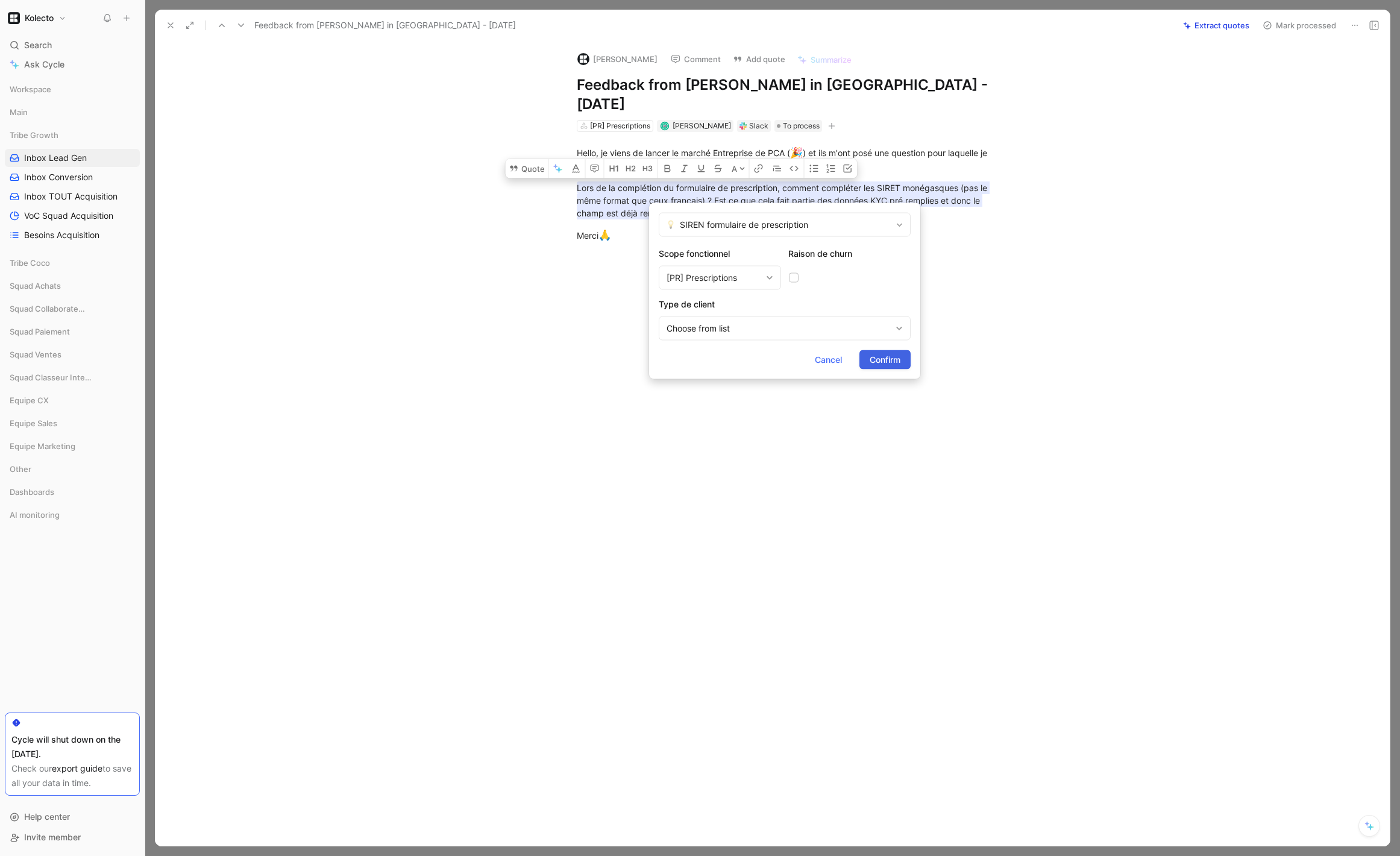
click at [871, 363] on span "Confirm" at bounding box center [885, 360] width 31 height 15
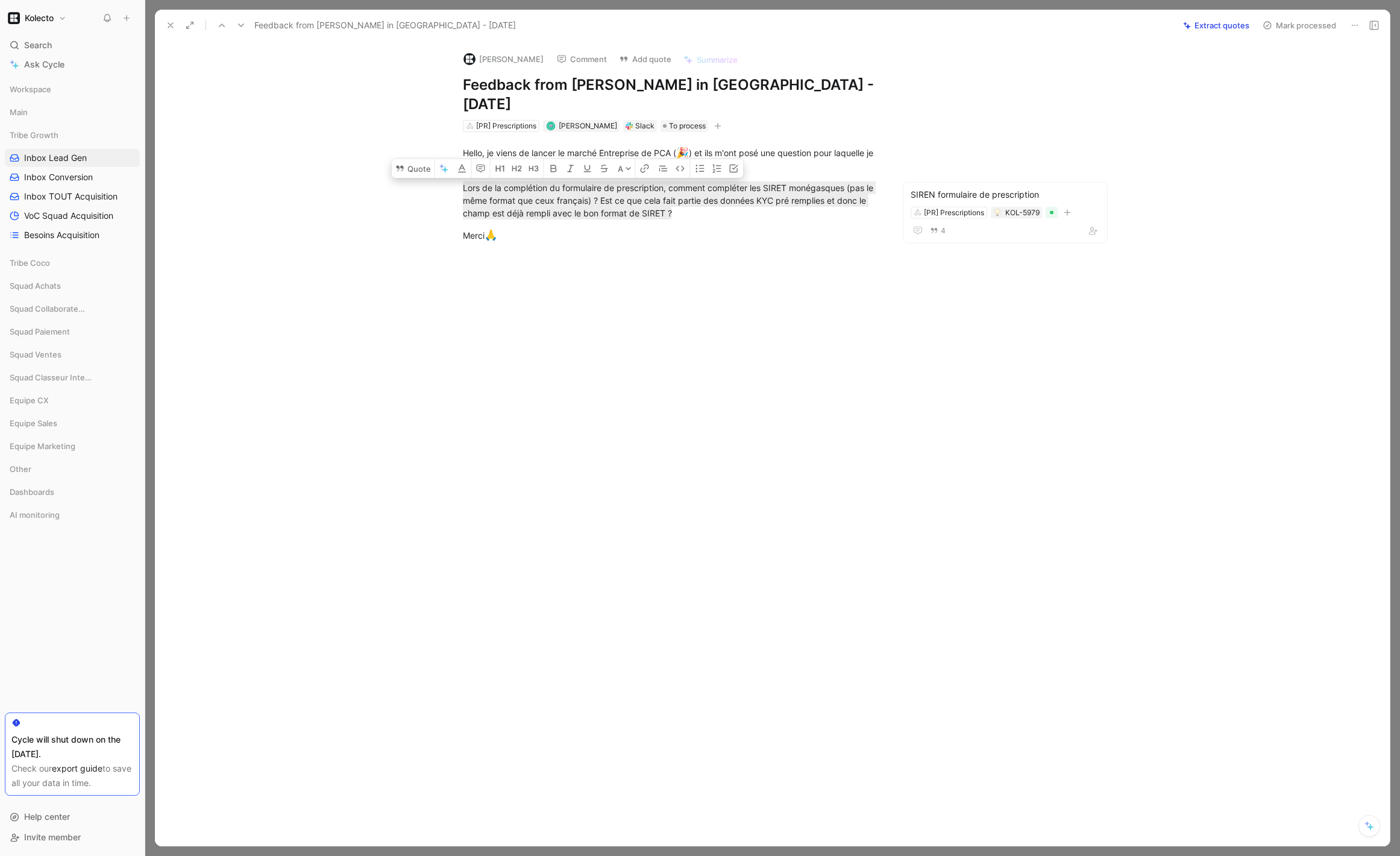
click at [170, 27] on icon at bounding box center [170, 25] width 10 height 10
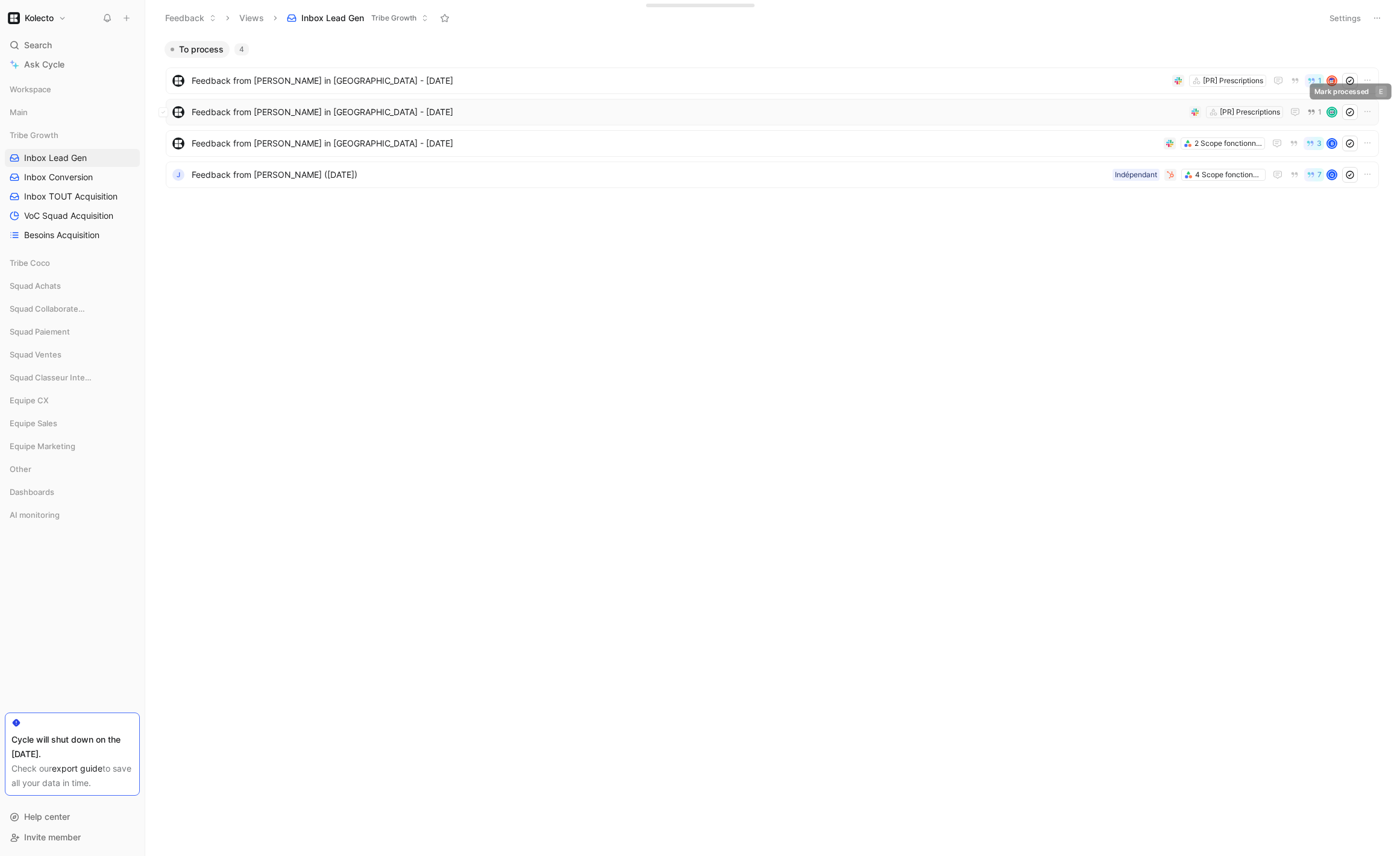
click at [1357, 111] on button at bounding box center [1350, 112] width 16 height 16
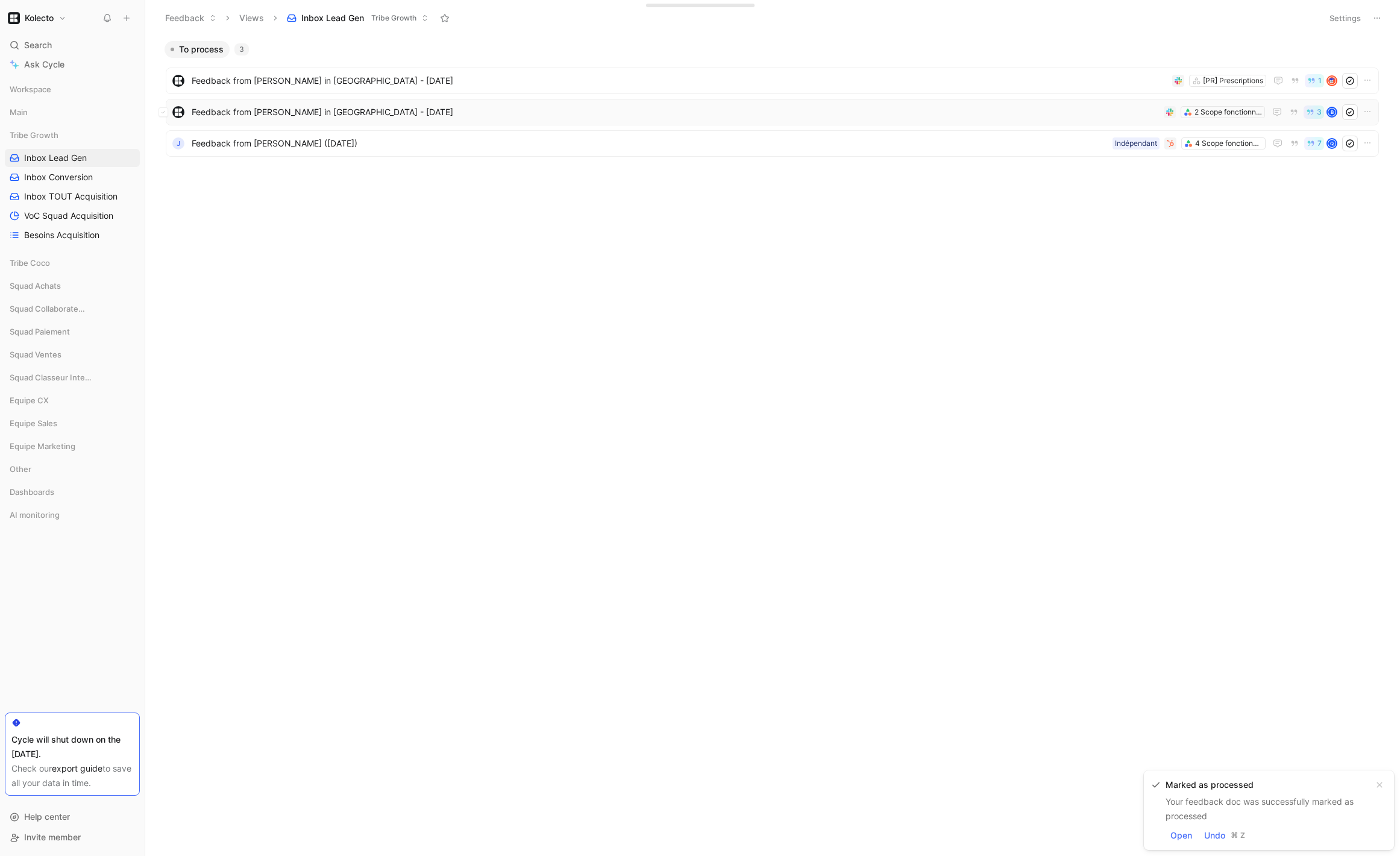
click at [426, 107] on span "Feedback from [PERSON_NAME] in [GEOGRAPHIC_DATA] - [DATE]" at bounding box center [675, 113] width 968 height 15
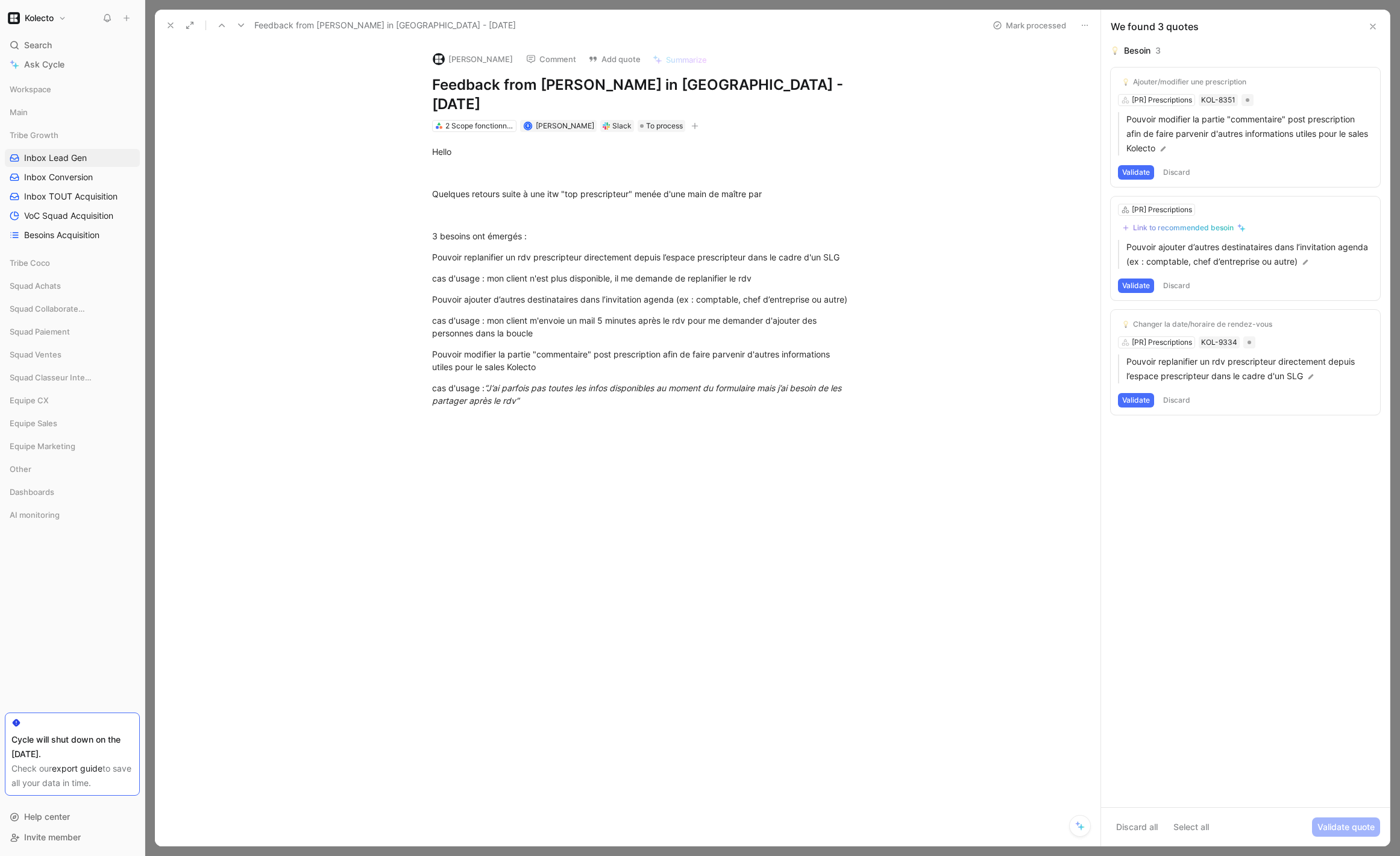
click at [1138, 173] on button "Validate" at bounding box center [1136, 172] width 37 height 15
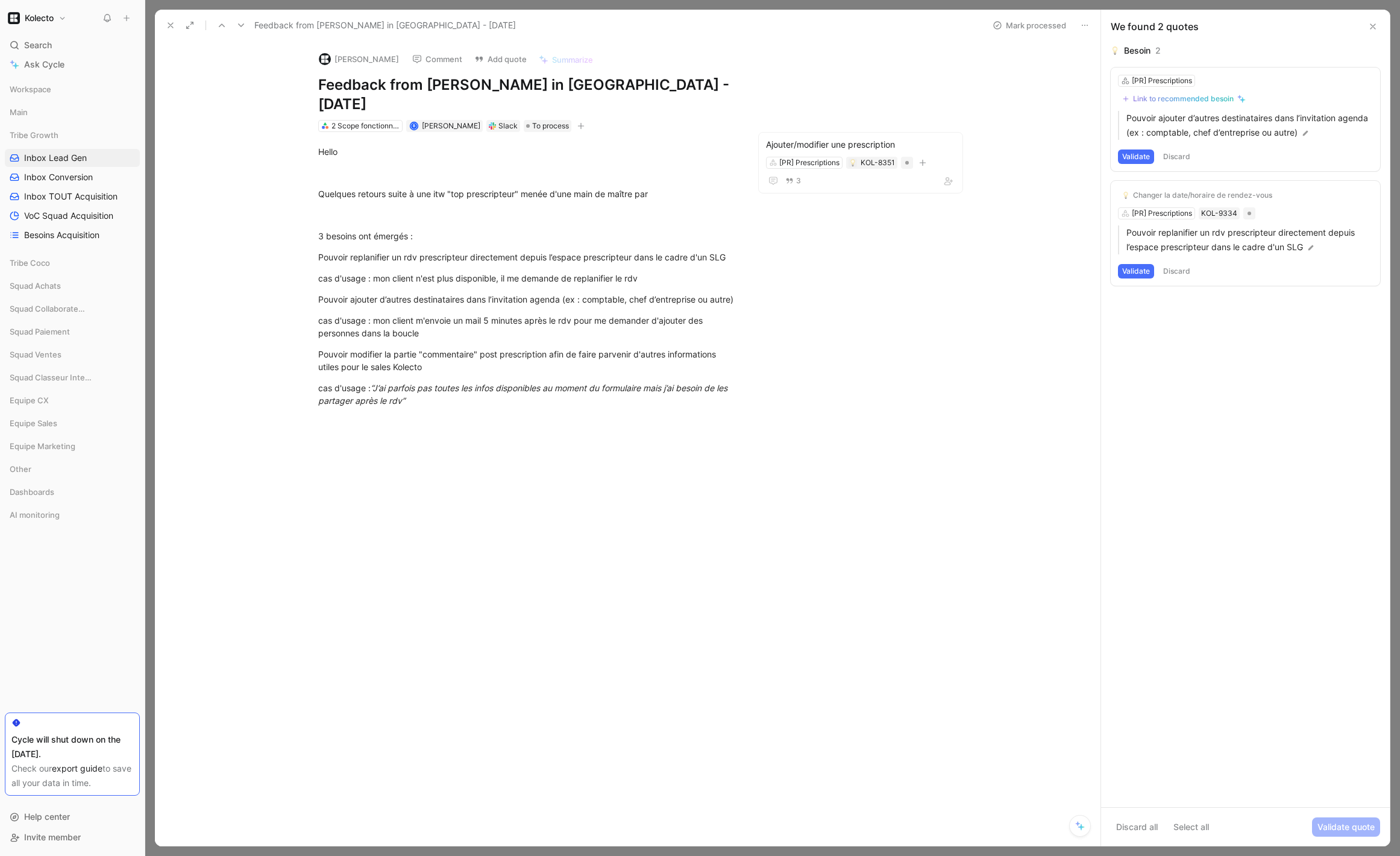
drag, startPoint x: 1145, startPoint y: 162, endPoint x: 1232, endPoint y: 146, distance: 88.5
click at [1232, 146] on div "[PR] Prescriptions Link to recommended besoin Pouvoir ajouter d’autres destinat…" at bounding box center [1245, 119] width 269 height 103
click at [1141, 154] on div "[PR] Prescriptions Link to recommended besoin Pouvoir ajouter d’autres destinat…" at bounding box center [1245, 119] width 269 height 103
click at [1142, 153] on button "Validate" at bounding box center [1136, 157] width 37 height 15
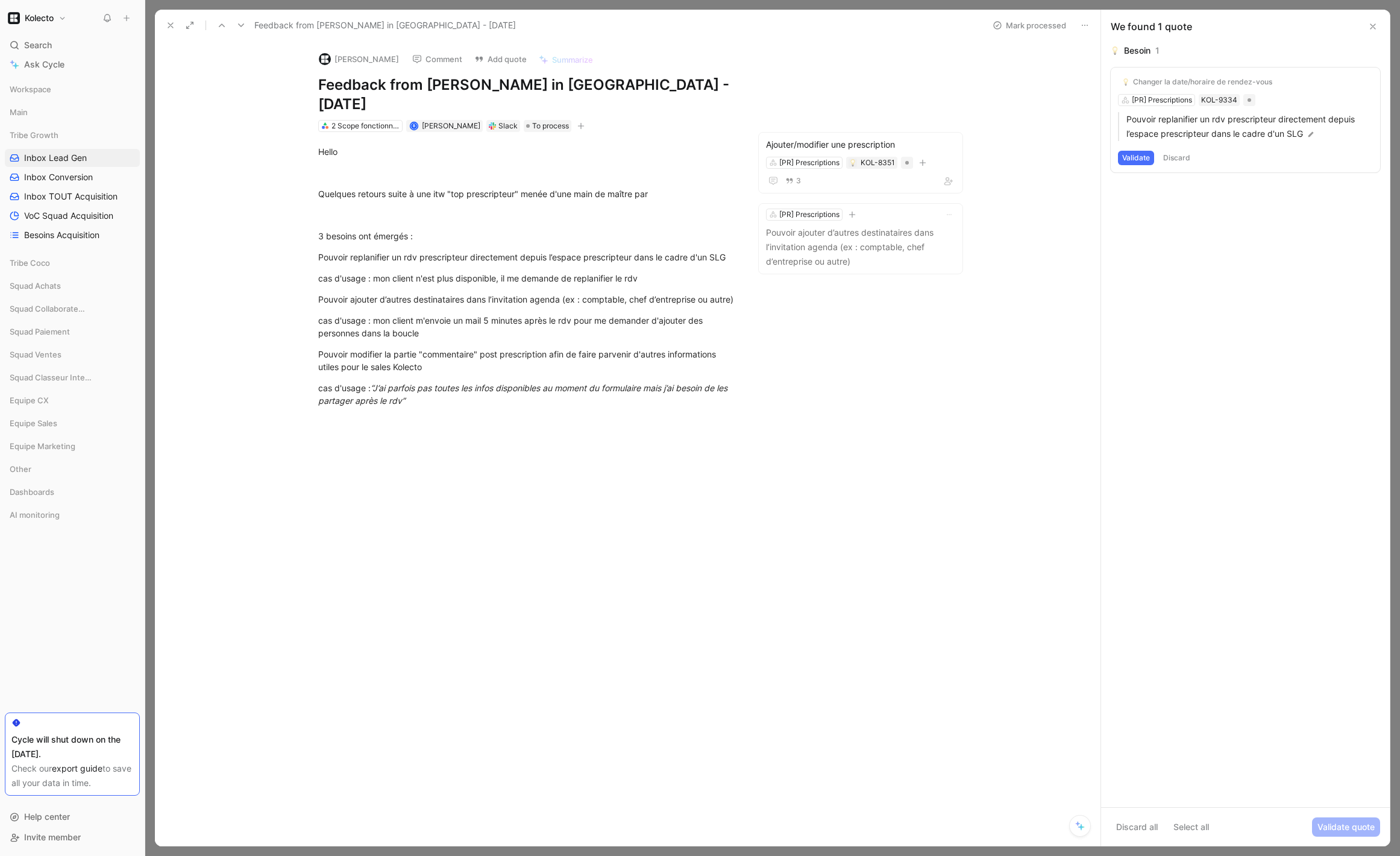
click at [1144, 158] on button "Validate" at bounding box center [1136, 158] width 37 height 15
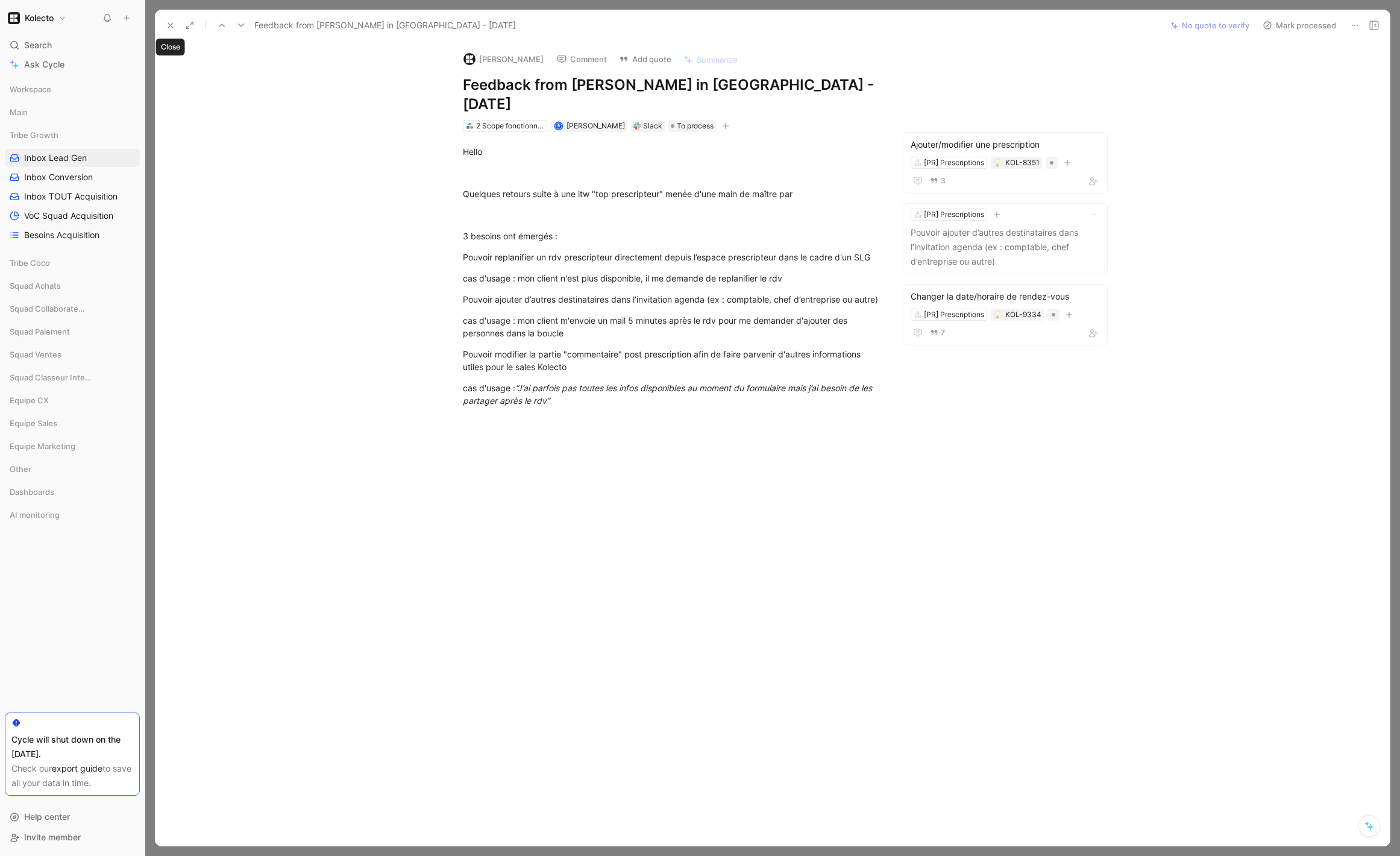
click at [162, 26] on button at bounding box center [170, 25] width 16 height 16
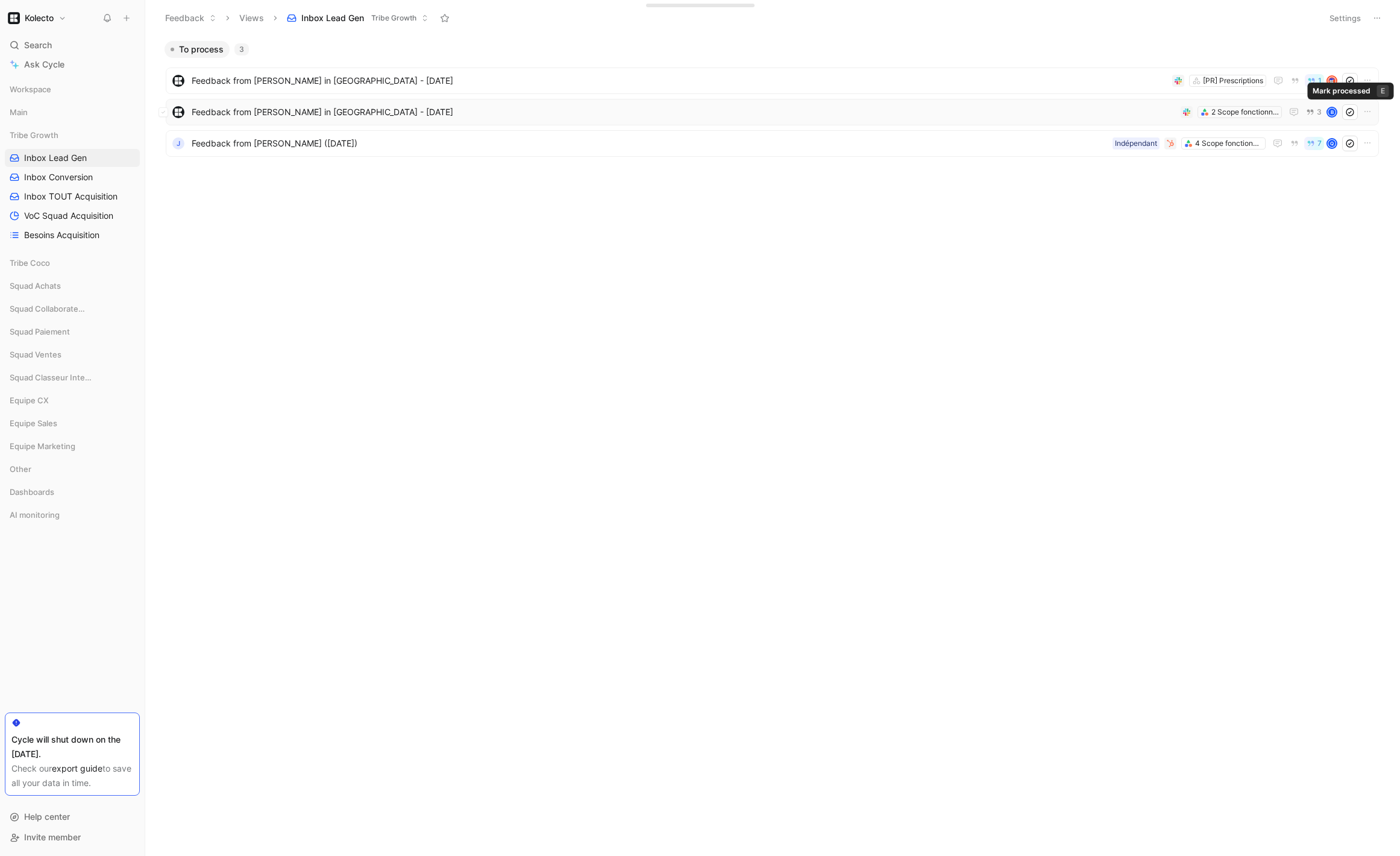
click at [1355, 113] on button at bounding box center [1350, 112] width 16 height 16
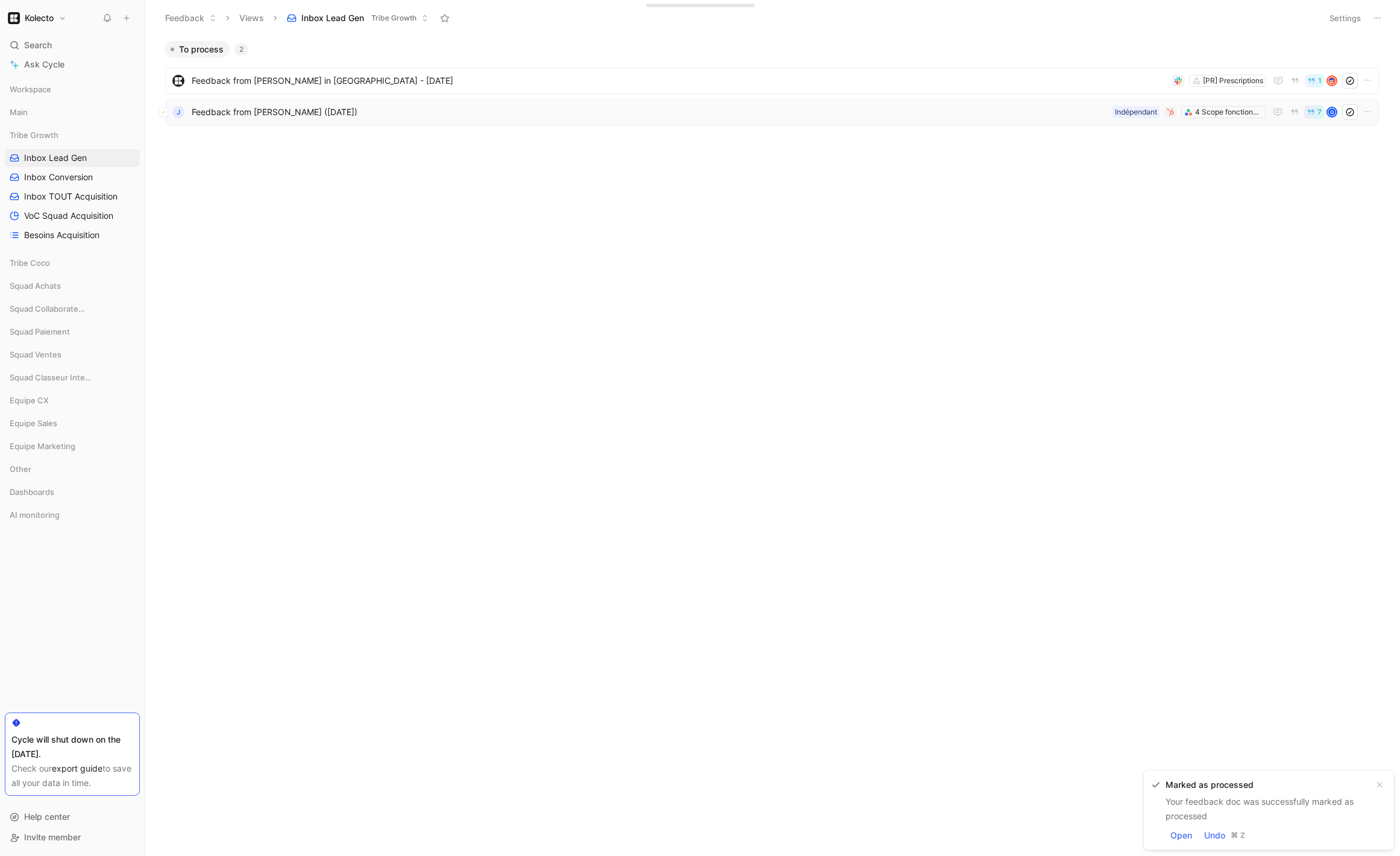
click at [285, 119] on span "Feedback from [PERSON_NAME] ([DATE])" at bounding box center [649, 113] width 917 height 15
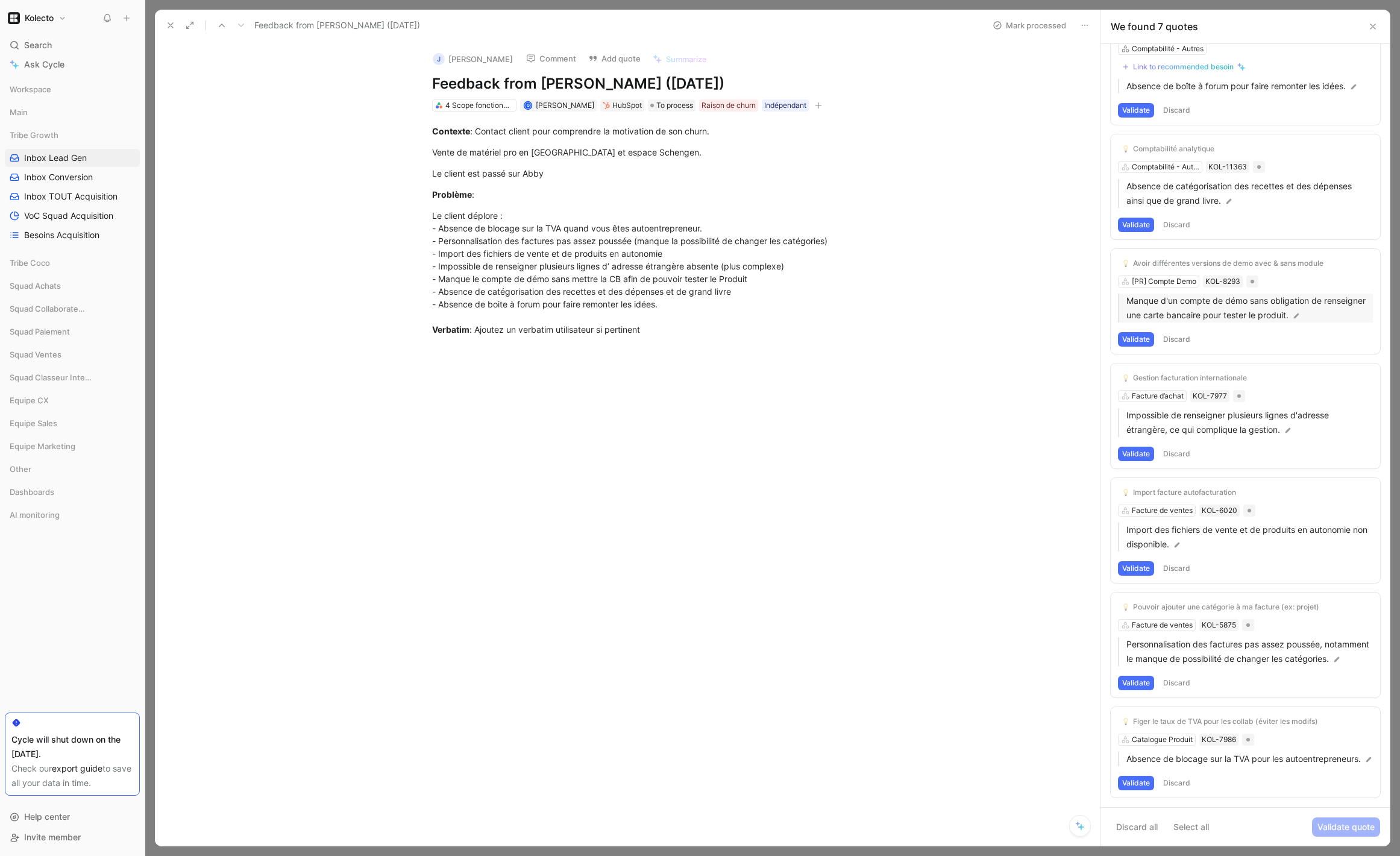
scroll to position [61, 0]
click at [479, 109] on div "4 Scope fonctionnels" at bounding box center [480, 105] width 68 height 12
click at [483, 105] on div "4 Scope fonctionnels" at bounding box center [480, 105] width 68 height 12
click at [487, 103] on div "4 Scope fonctionnels" at bounding box center [480, 105] width 68 height 12
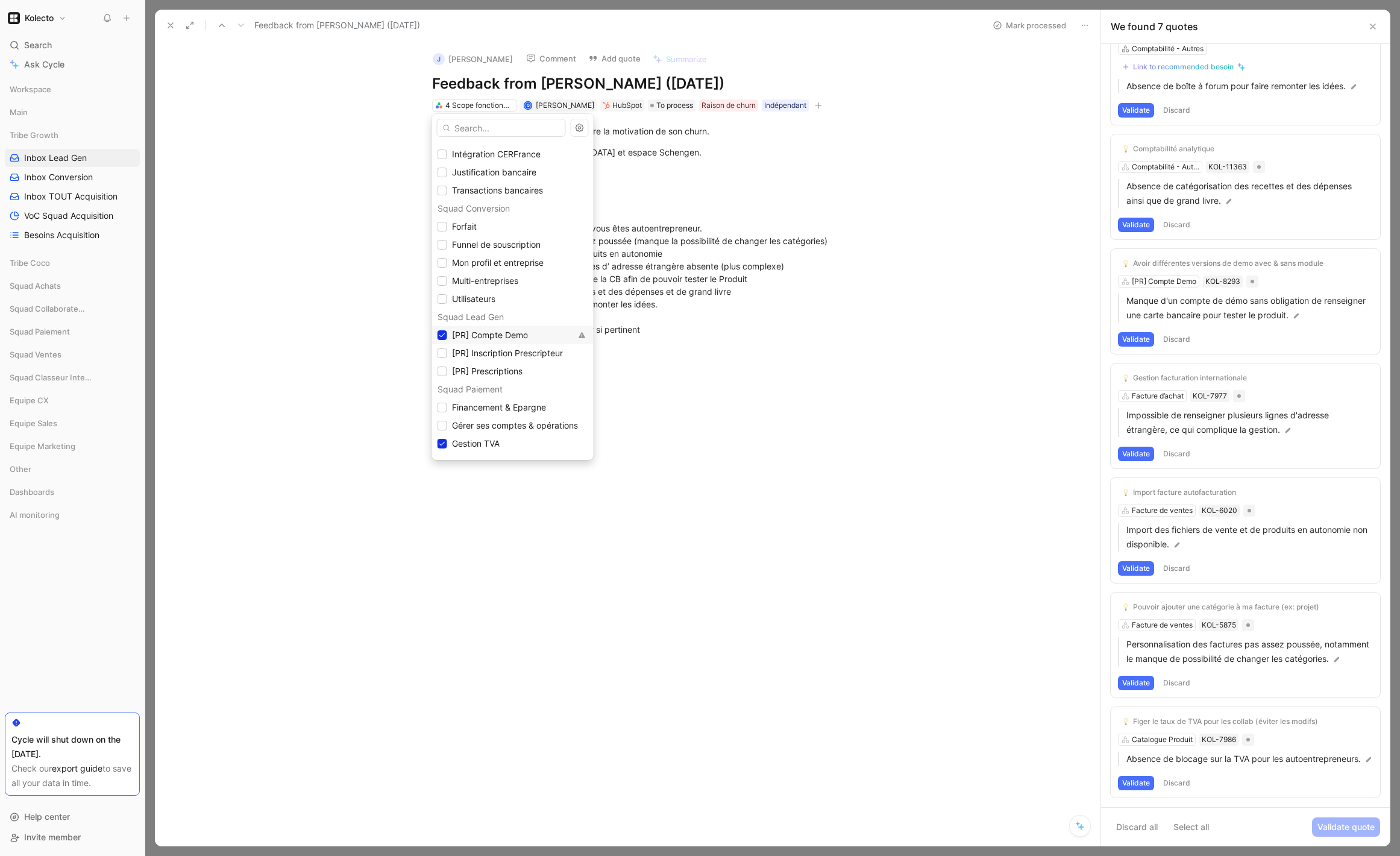
click at [531, 334] on div "[PR] Compte Demo" at bounding box center [505, 335] width 134 height 15
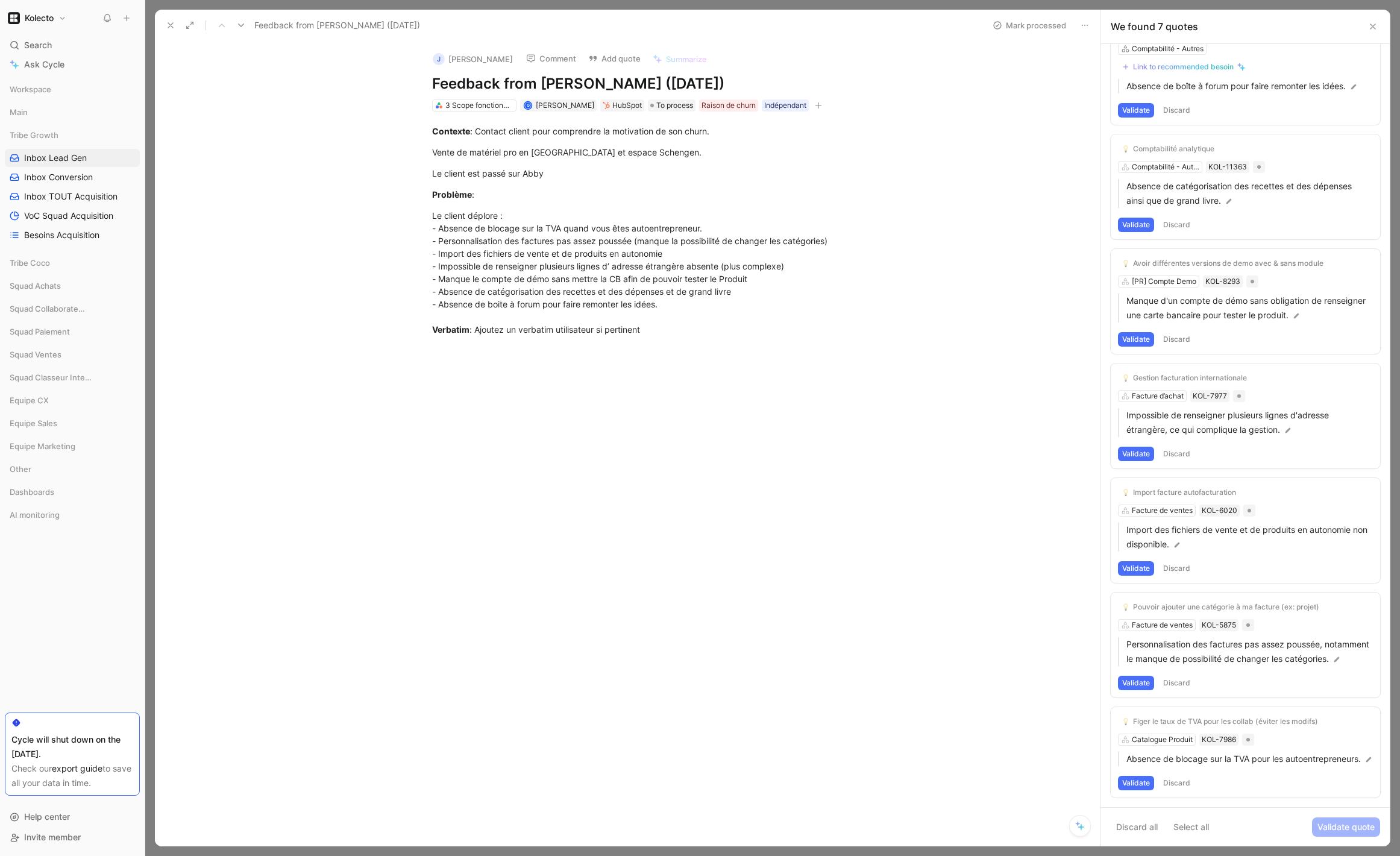
click at [1375, 26] on icon at bounding box center [1373, 27] width 10 height 10
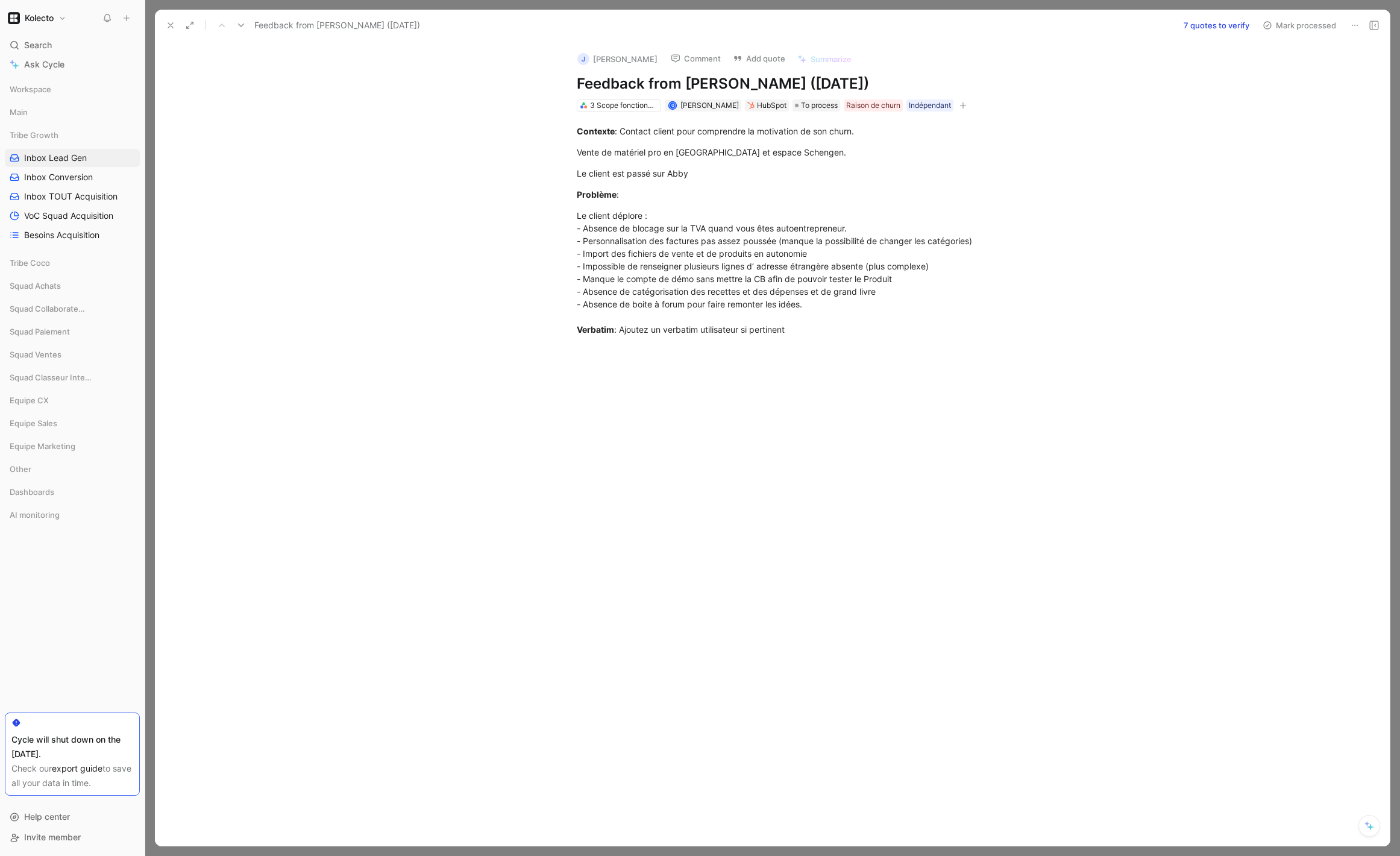
click at [173, 27] on icon at bounding box center [170, 25] width 10 height 10
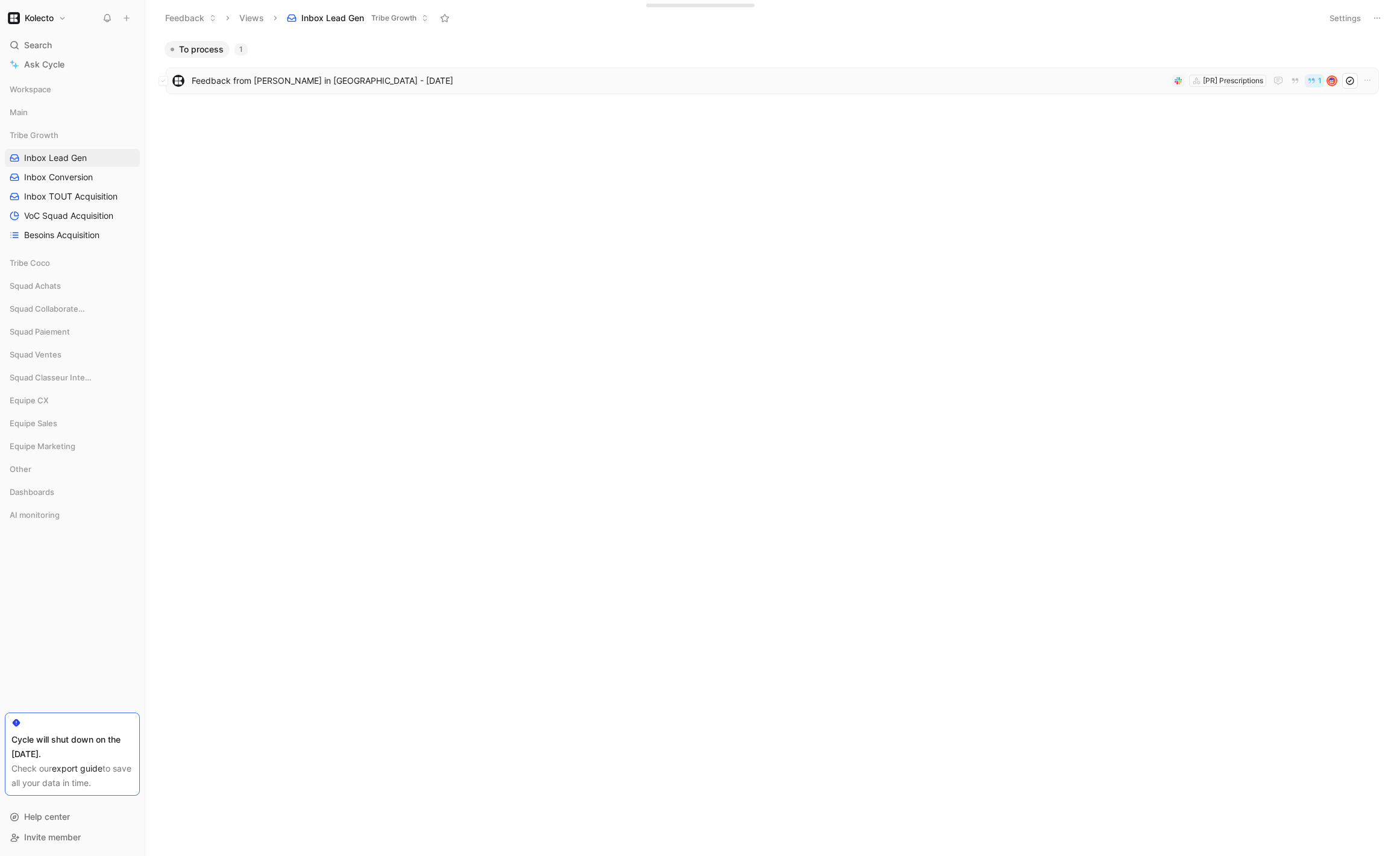
click at [440, 79] on span "Feedback from [PERSON_NAME] in [GEOGRAPHIC_DATA] - [DATE]" at bounding box center [679, 81] width 976 height 15
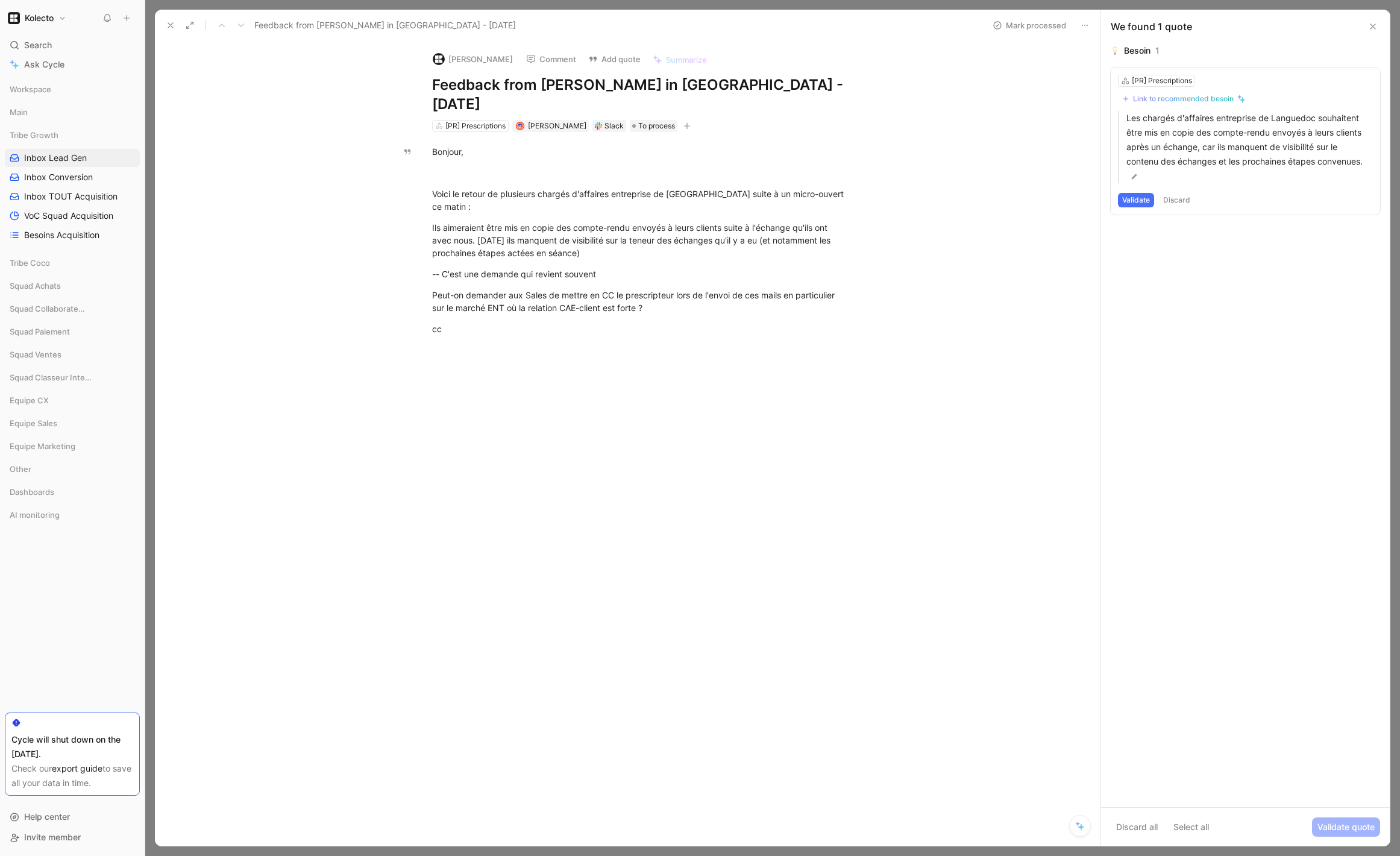
click at [559, 58] on button "Comment" at bounding box center [551, 59] width 60 height 16
click at [602, 120] on div "Slack" at bounding box center [609, 125] width 34 height 12
click at [606, 120] on div "Slack" at bounding box center [613, 125] width 19 height 12
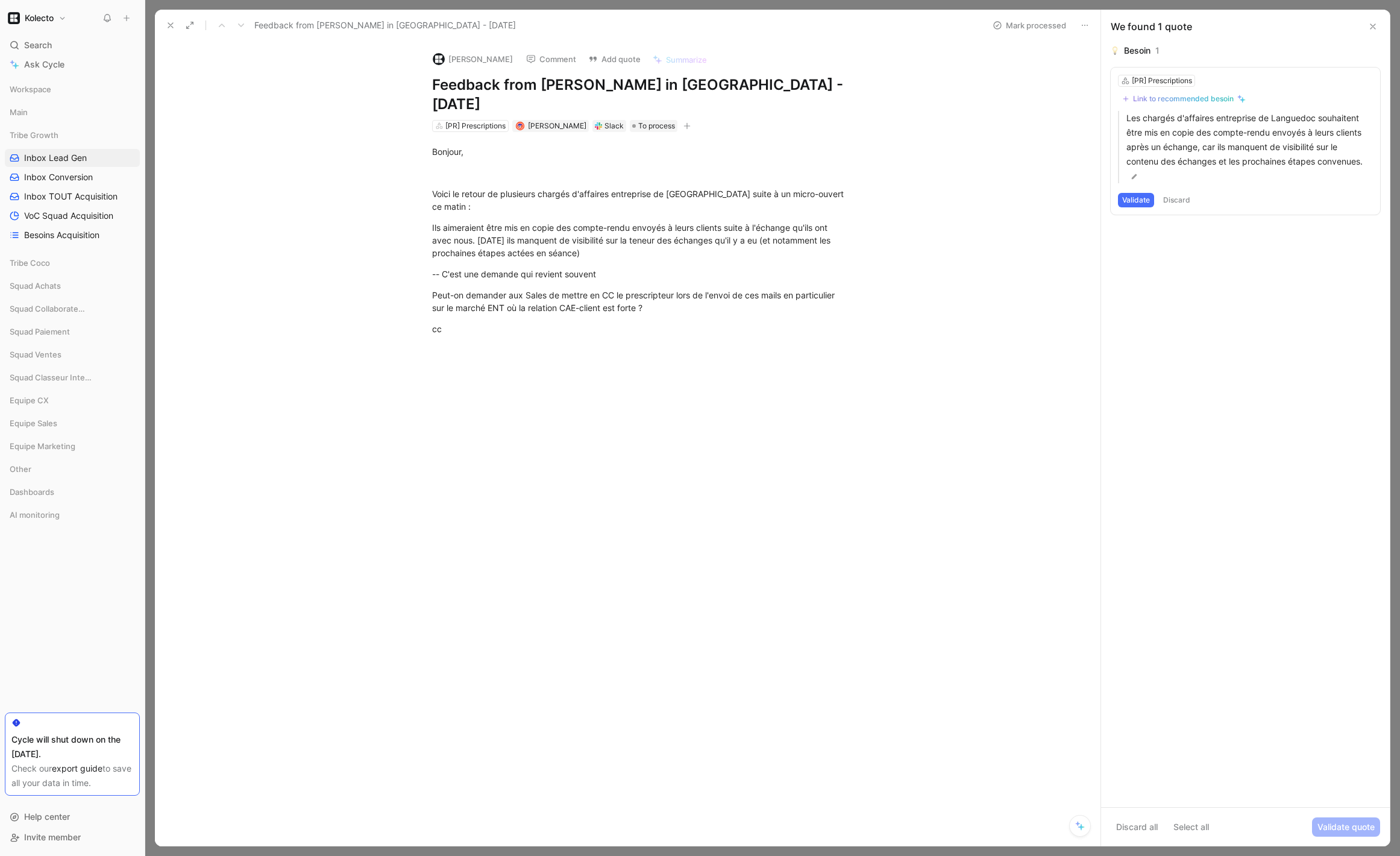
click at [514, 76] on h1 "Feedback from [PERSON_NAME] in [GEOGRAPHIC_DATA] - [DATE]" at bounding box center [641, 94] width 418 height 38
click at [514, 75] on h1 "Feedback from [PERSON_NAME] in [GEOGRAPHIC_DATA] - [DATE]" at bounding box center [641, 94] width 418 height 38
click at [514, 76] on h1 "Feedback from [PERSON_NAME] in [GEOGRAPHIC_DATA] - [DATE]" at bounding box center [641, 94] width 418 height 38
click at [589, 96] on div "[PERSON_NAME] Comment Add quote Summarize Feedback from [PERSON_NAME] in [GEOGR…" at bounding box center [641, 87] width 463 height 92
click at [570, 81] on h1 "Feedback from [PERSON_NAME] in [GEOGRAPHIC_DATA] - [DATE]" at bounding box center [641, 94] width 418 height 38
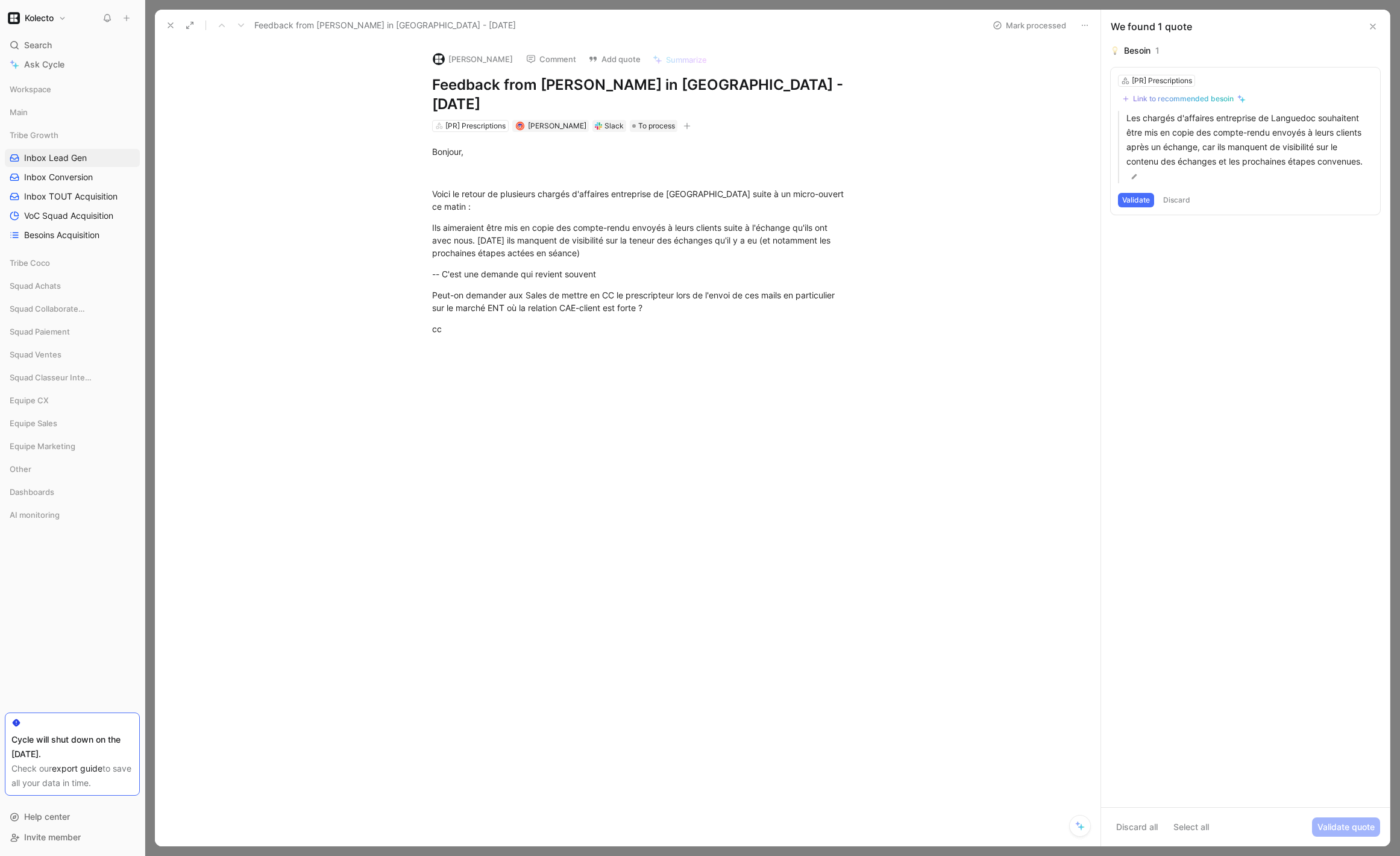
click at [570, 81] on h1 "Feedback from [PERSON_NAME] in [GEOGRAPHIC_DATA] - [DATE]" at bounding box center [641, 94] width 418 height 38
click at [513, 222] on div "Ils aimeraient être mis en copie des compte-rendu envoyés à leurs clients suite…" at bounding box center [641, 240] width 418 height 38
click at [511, 188] on div "Voici le retour de plusieurs chargés d'affaires entreprise de [GEOGRAPHIC_DATA]…" at bounding box center [641, 200] width 418 height 26
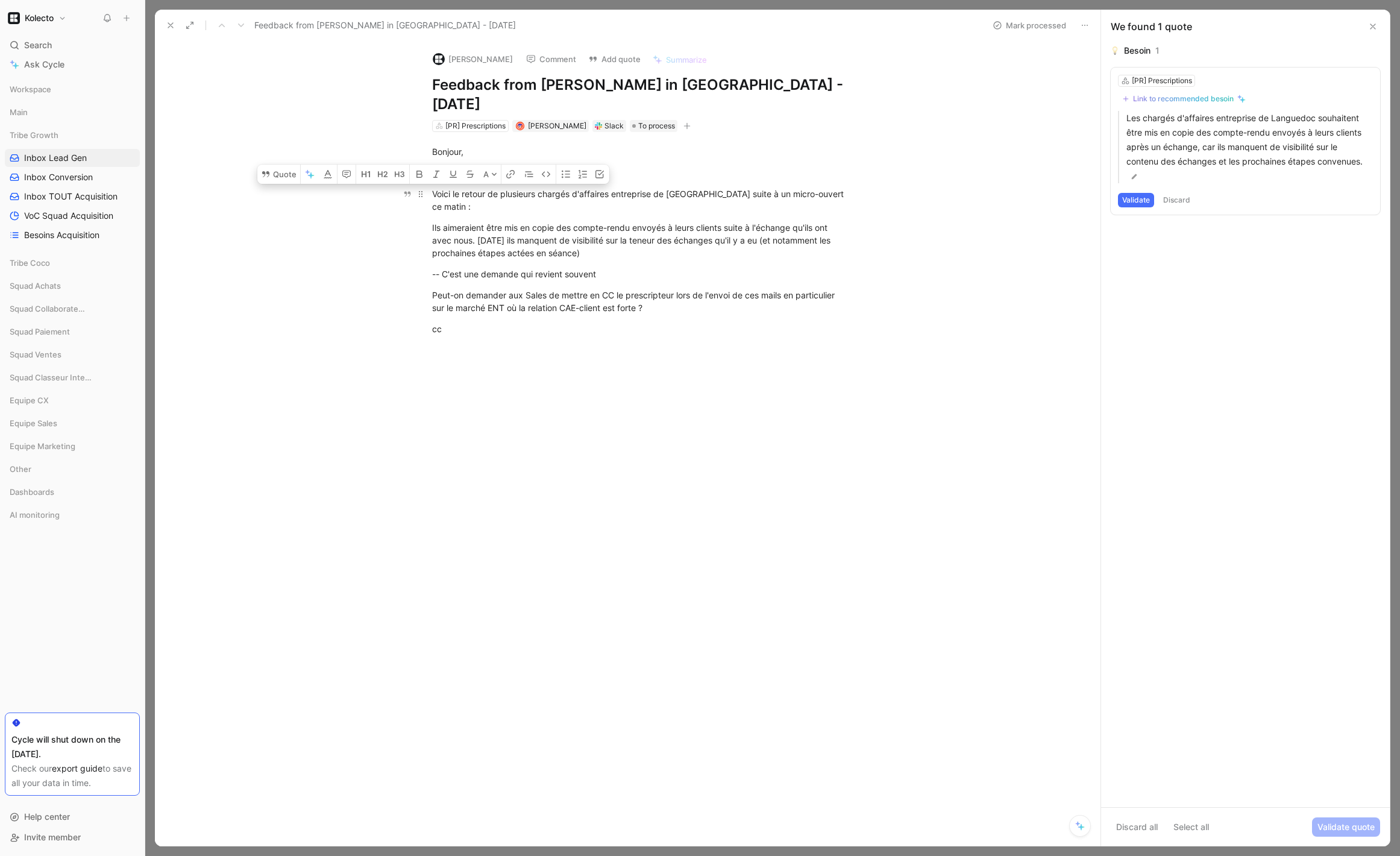
copy div "Voici le retour de plusieurs chargés d'affaires entreprise de [GEOGRAPHIC_DATA]…"
click at [537, 57] on button "Comment" at bounding box center [551, 59] width 60 height 16
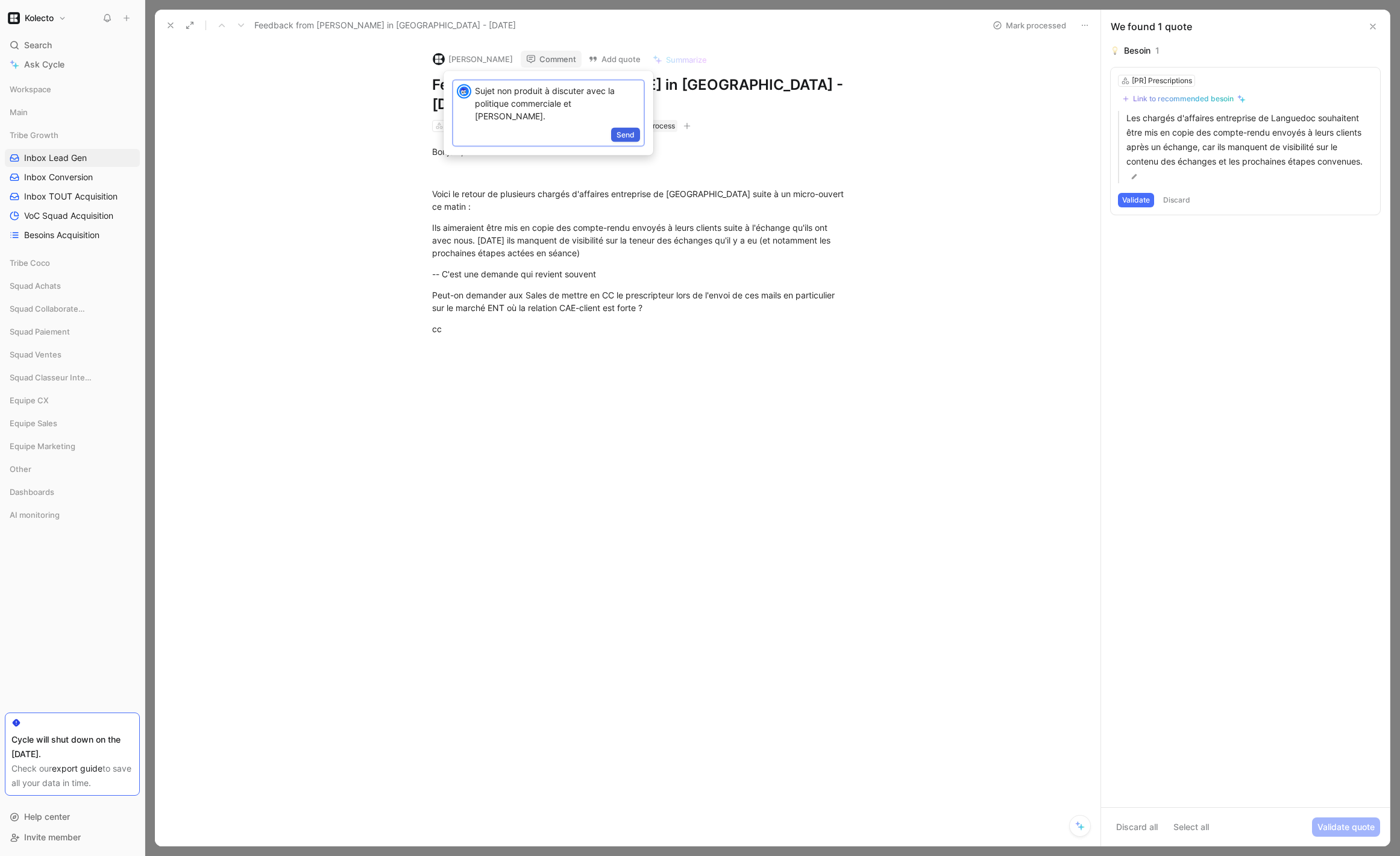
click at [624, 129] on span "Send" at bounding box center [626, 135] width 18 height 12
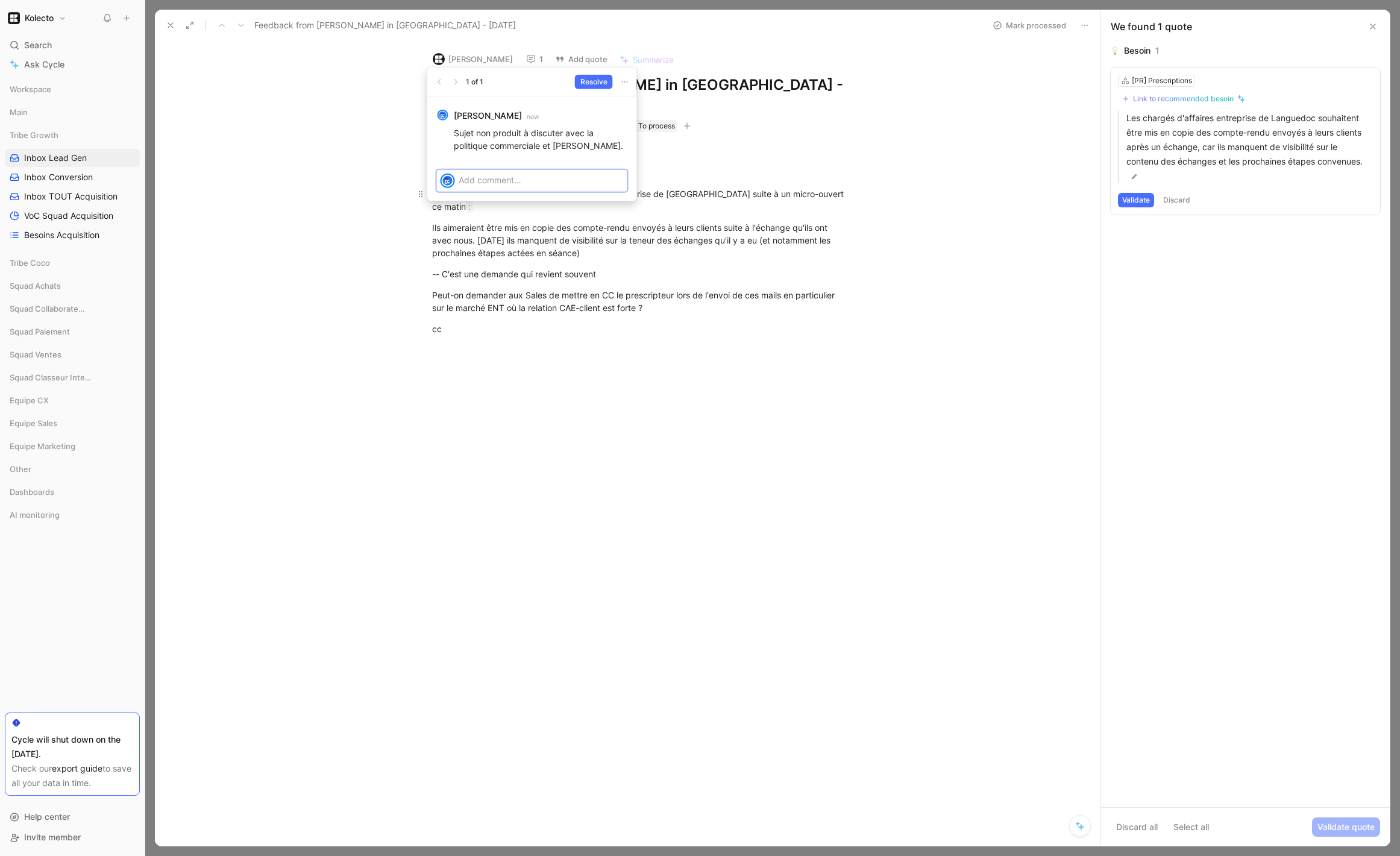
drag, startPoint x: 744, startPoint y: 182, endPoint x: 1045, endPoint y: 179, distance: 301.0
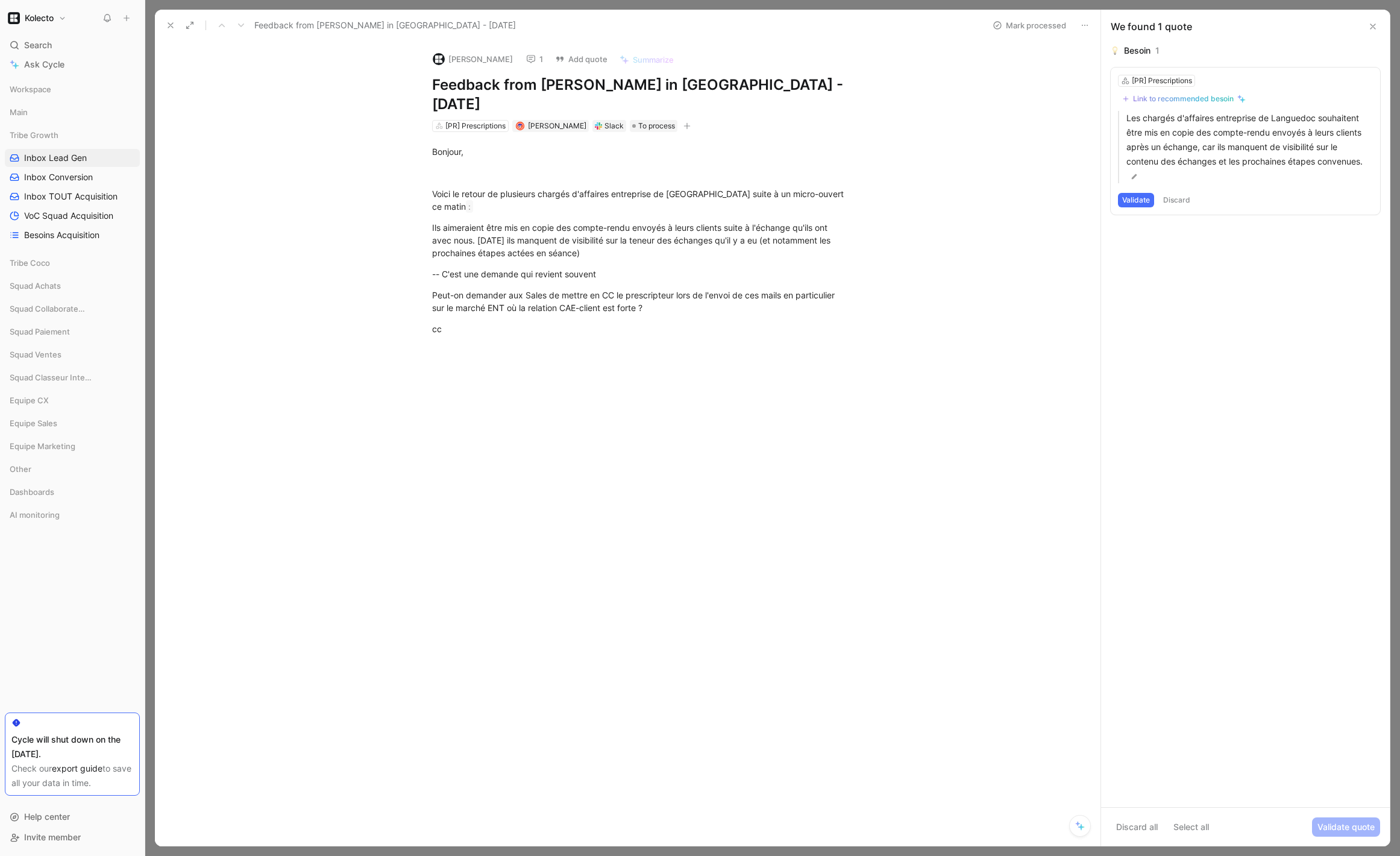
click at [1194, 204] on button "Discard" at bounding box center [1177, 200] width 36 height 15
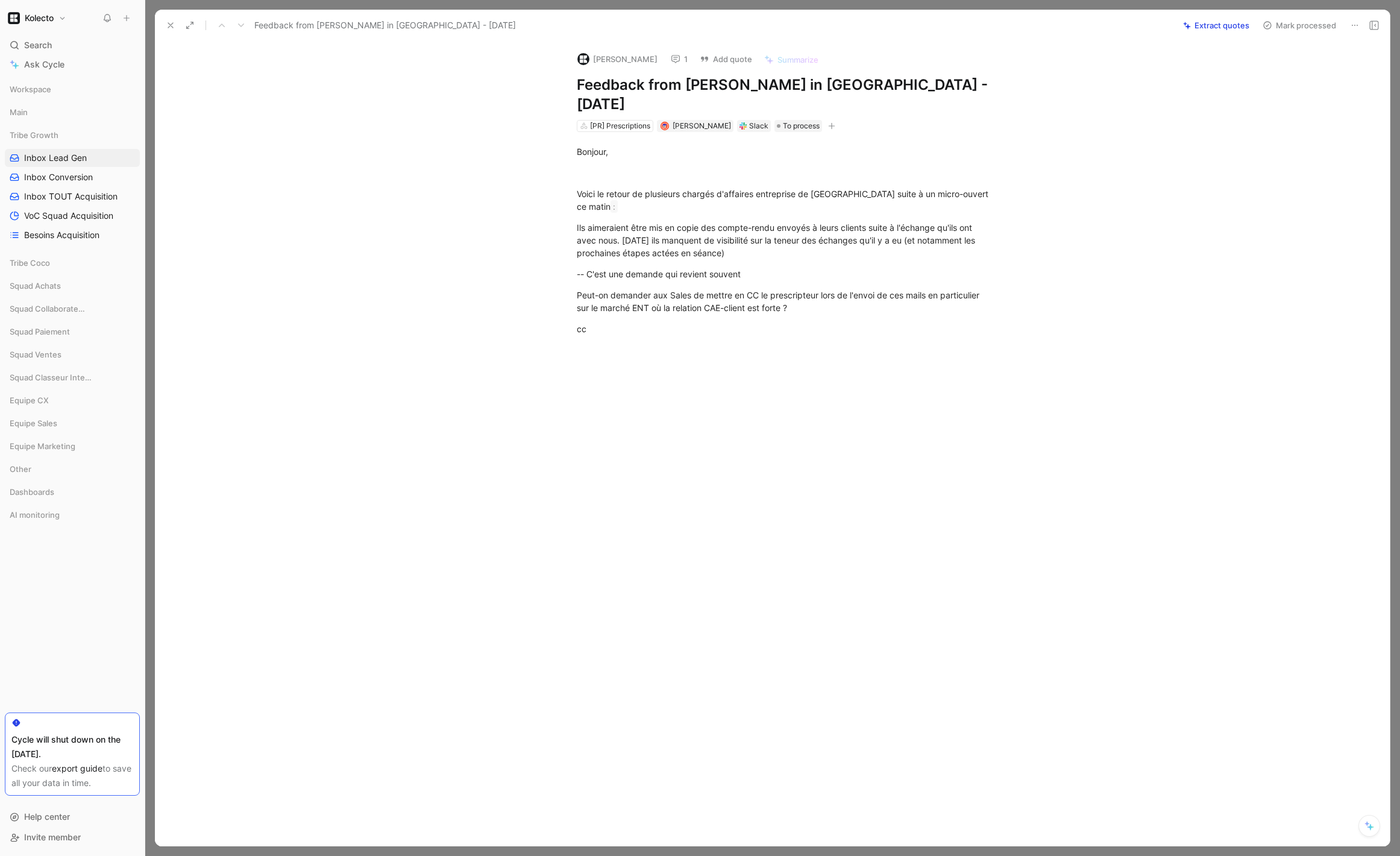
click at [173, 22] on icon at bounding box center [170, 25] width 10 height 10
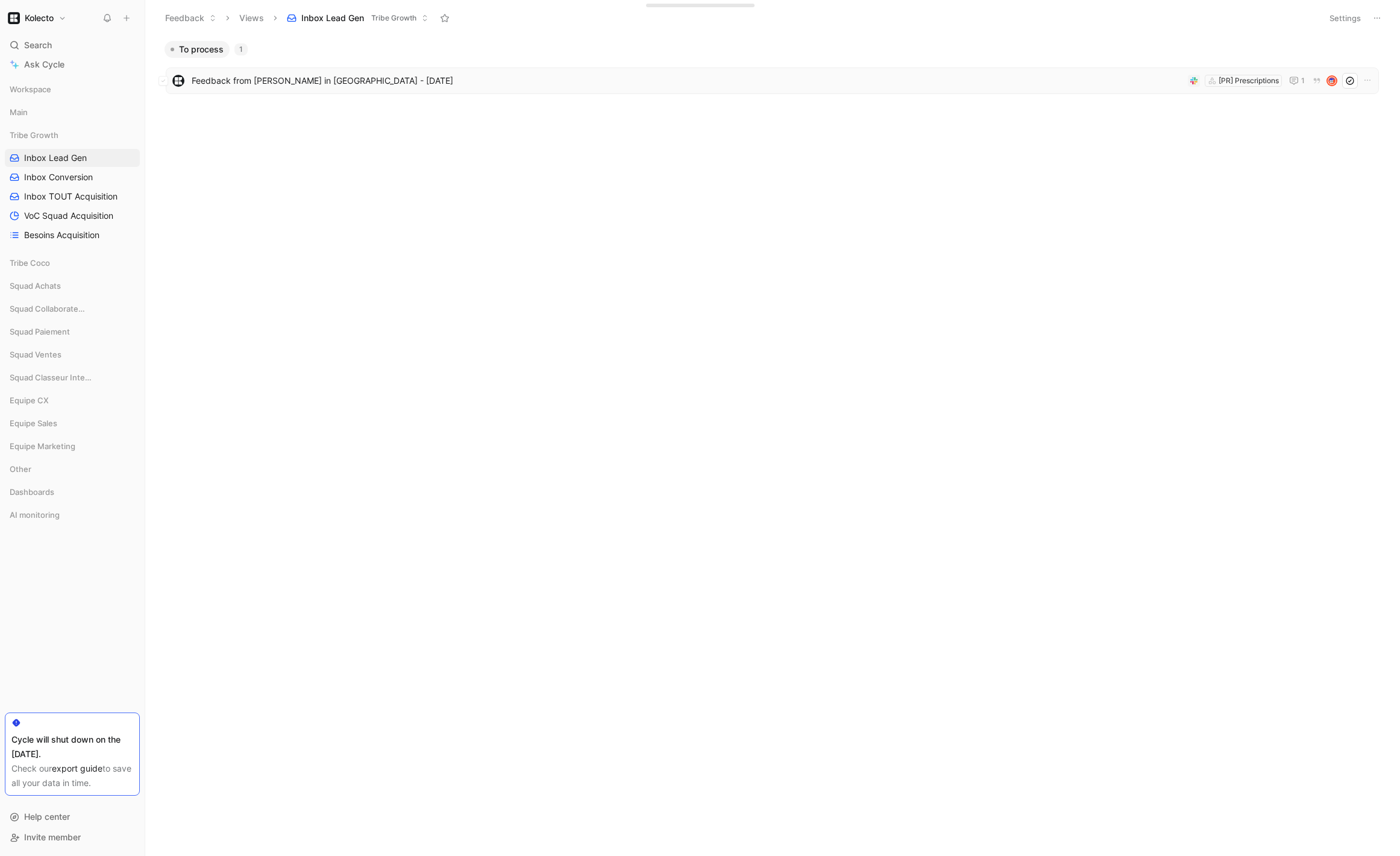
click at [1351, 83] on icon at bounding box center [1351, 81] width 10 height 10
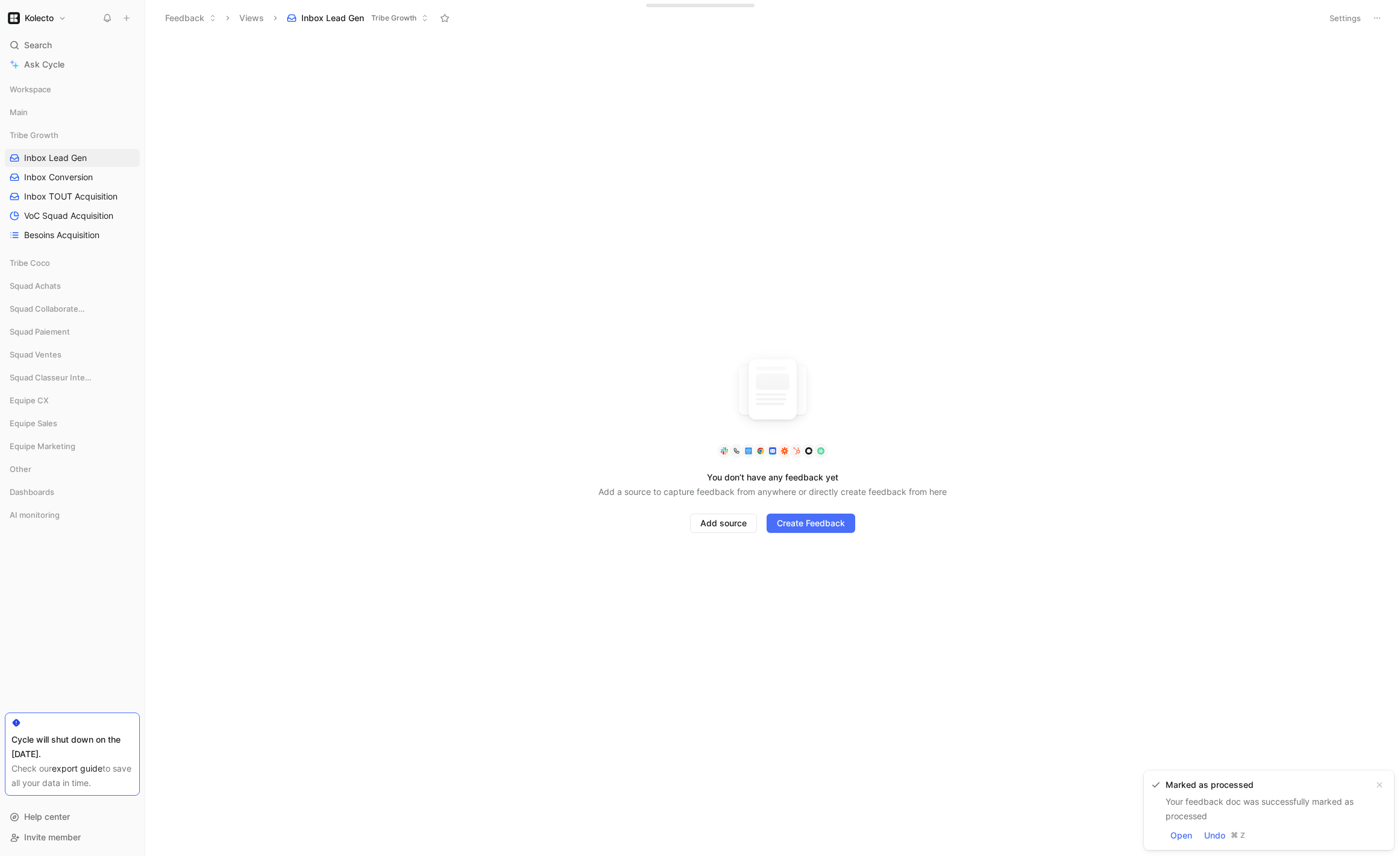
click at [1343, 16] on button "Settings" at bounding box center [1345, 18] width 42 height 16
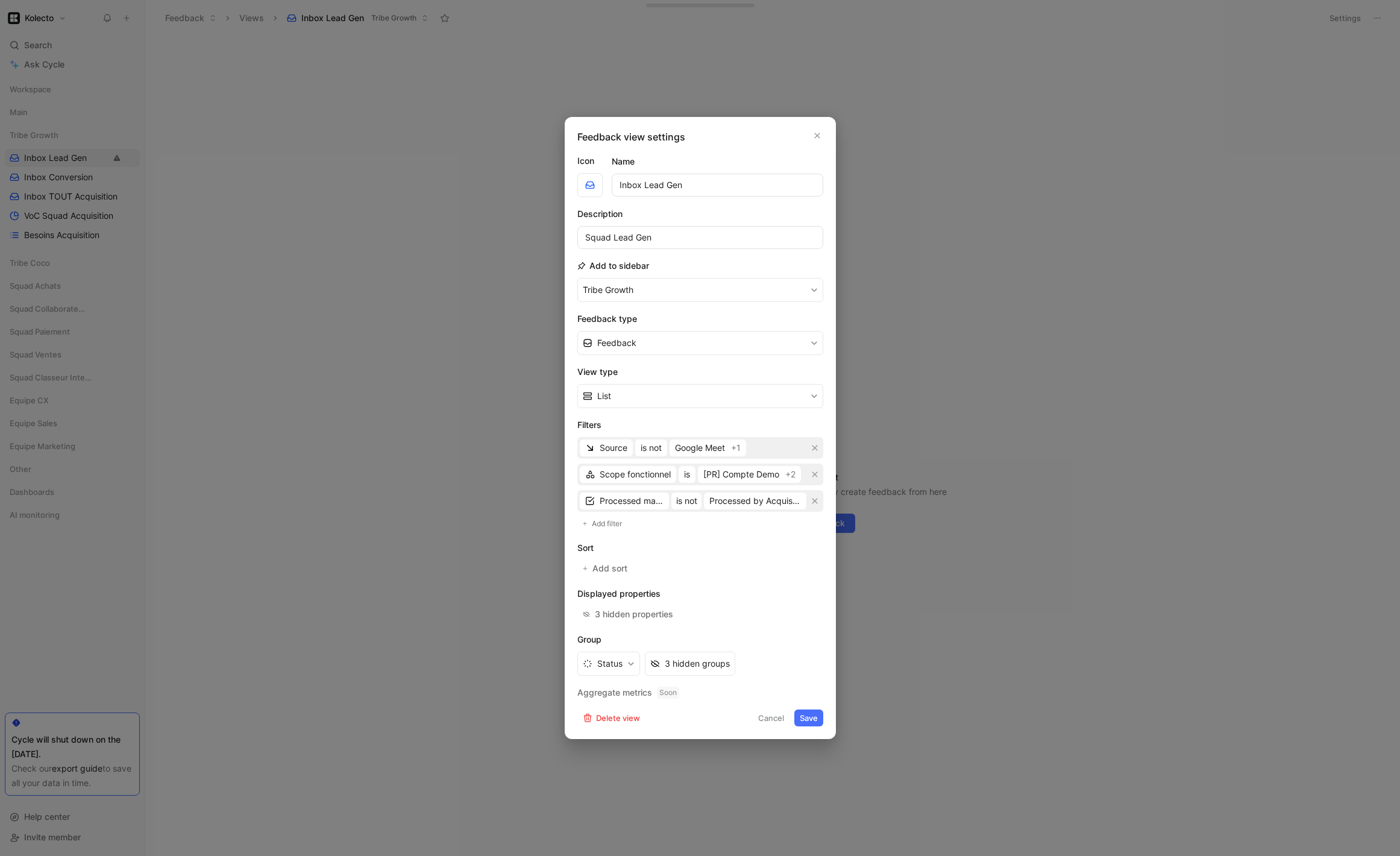
click at [448, 417] on div at bounding box center [700, 428] width 1400 height 856
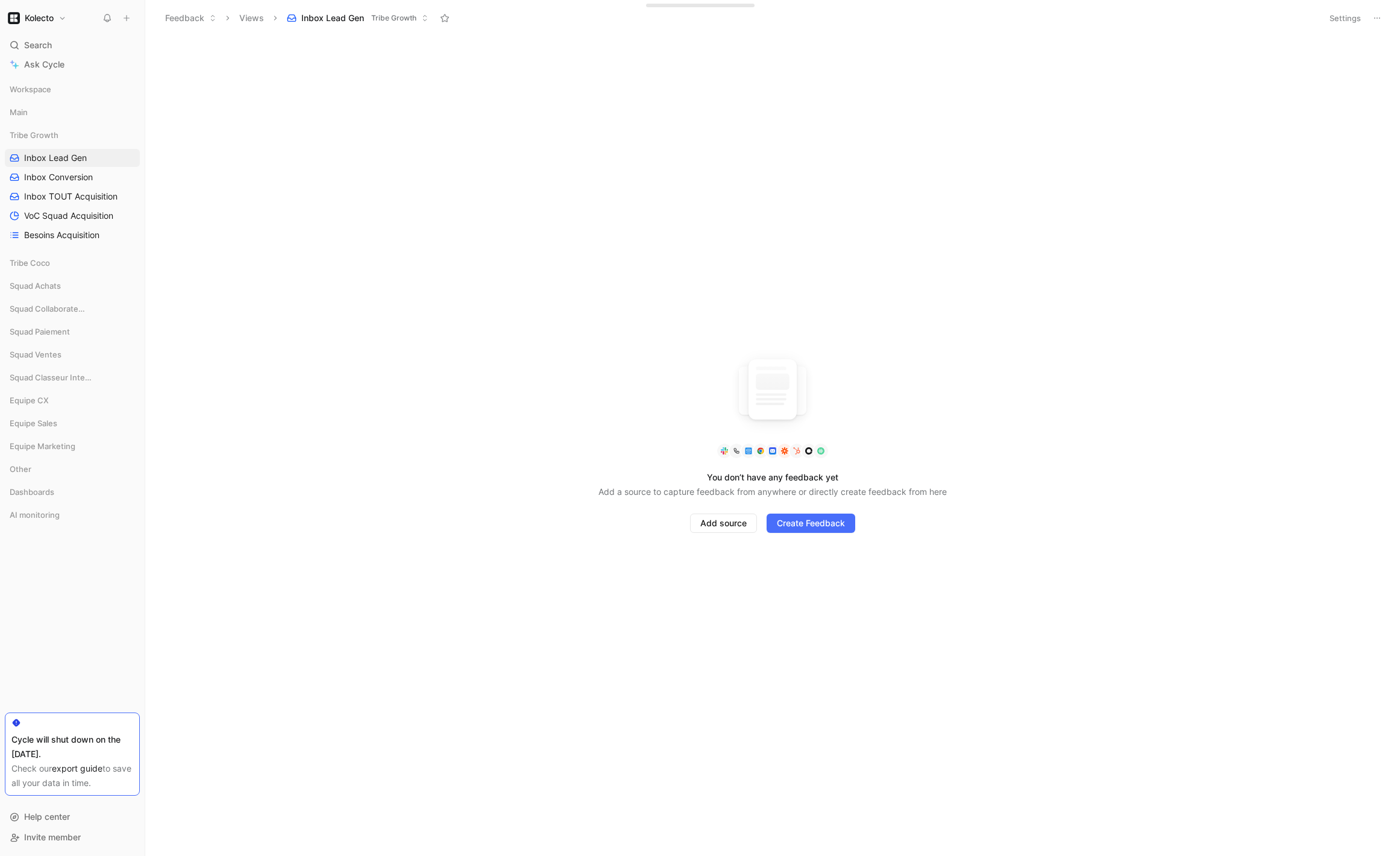
drag, startPoint x: 22, startPoint y: 43, endPoint x: 22, endPoint y: 16, distance: 27.0
click at [22, 16] on button "Kolecto" at bounding box center [37, 18] width 64 height 16
click at [92, 129] on div "Workspace settings G then S" at bounding box center [82, 124] width 148 height 19
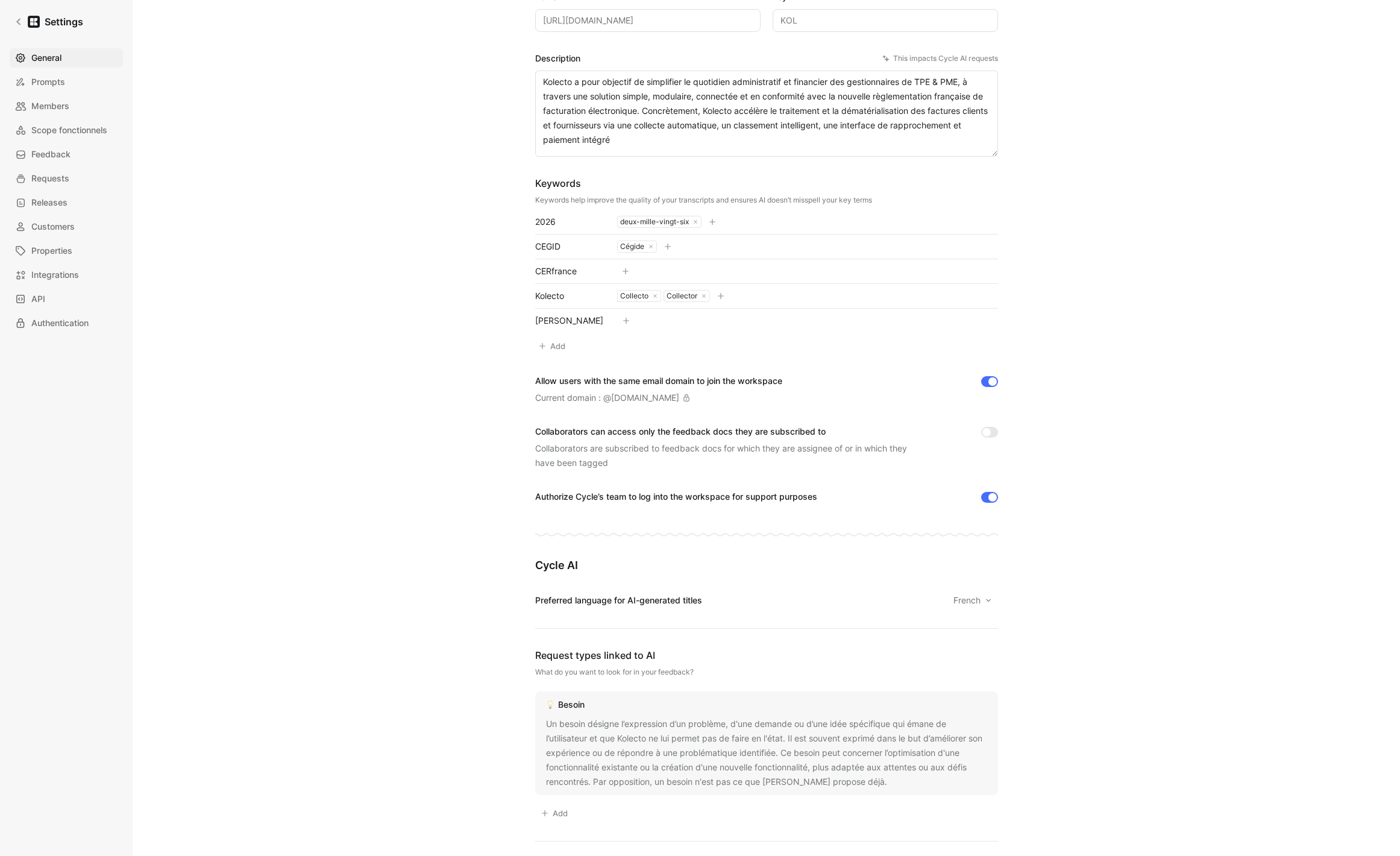
scroll to position [82, 0]
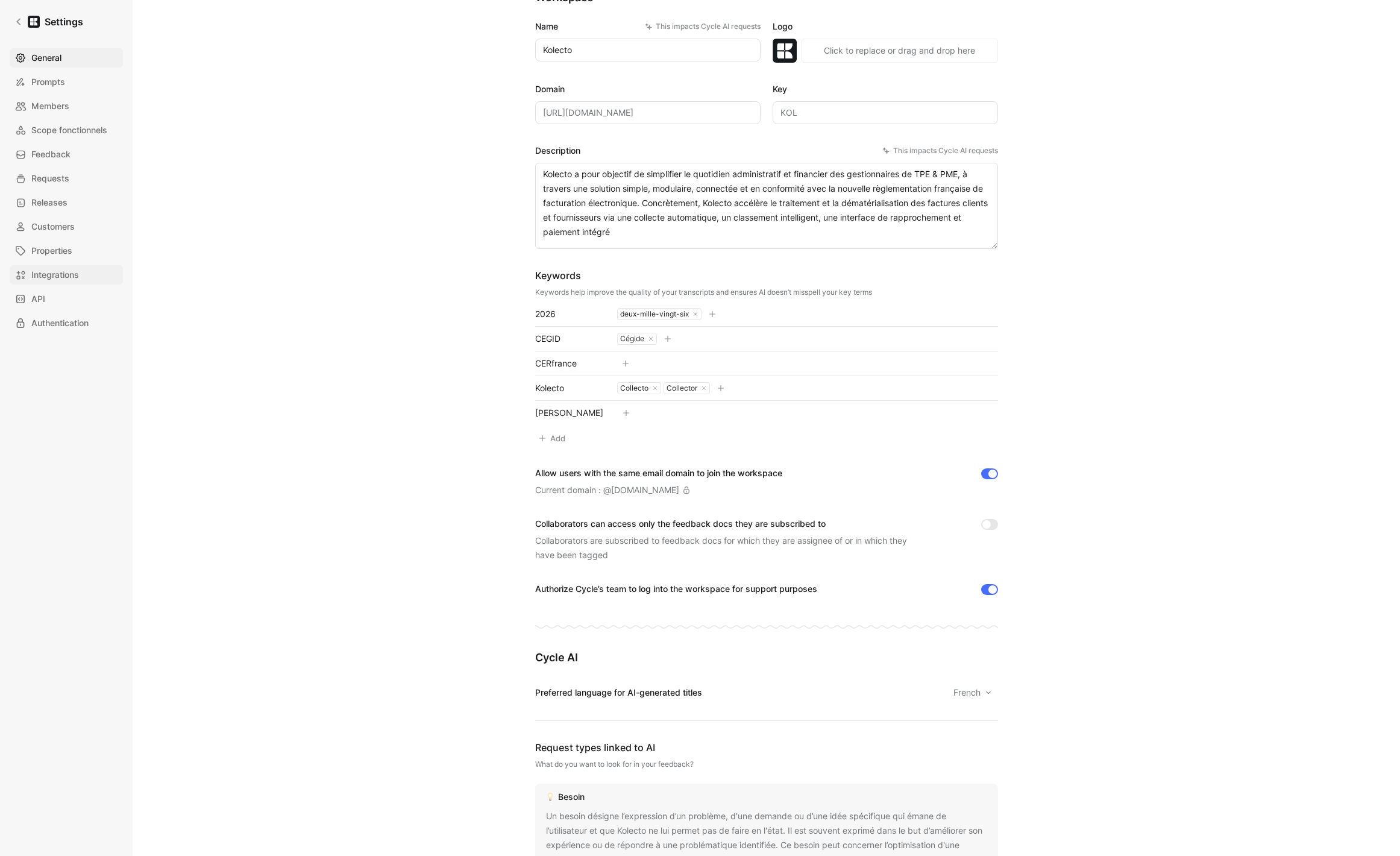
click at [45, 280] on span "Integrations" at bounding box center [55, 275] width 48 height 15
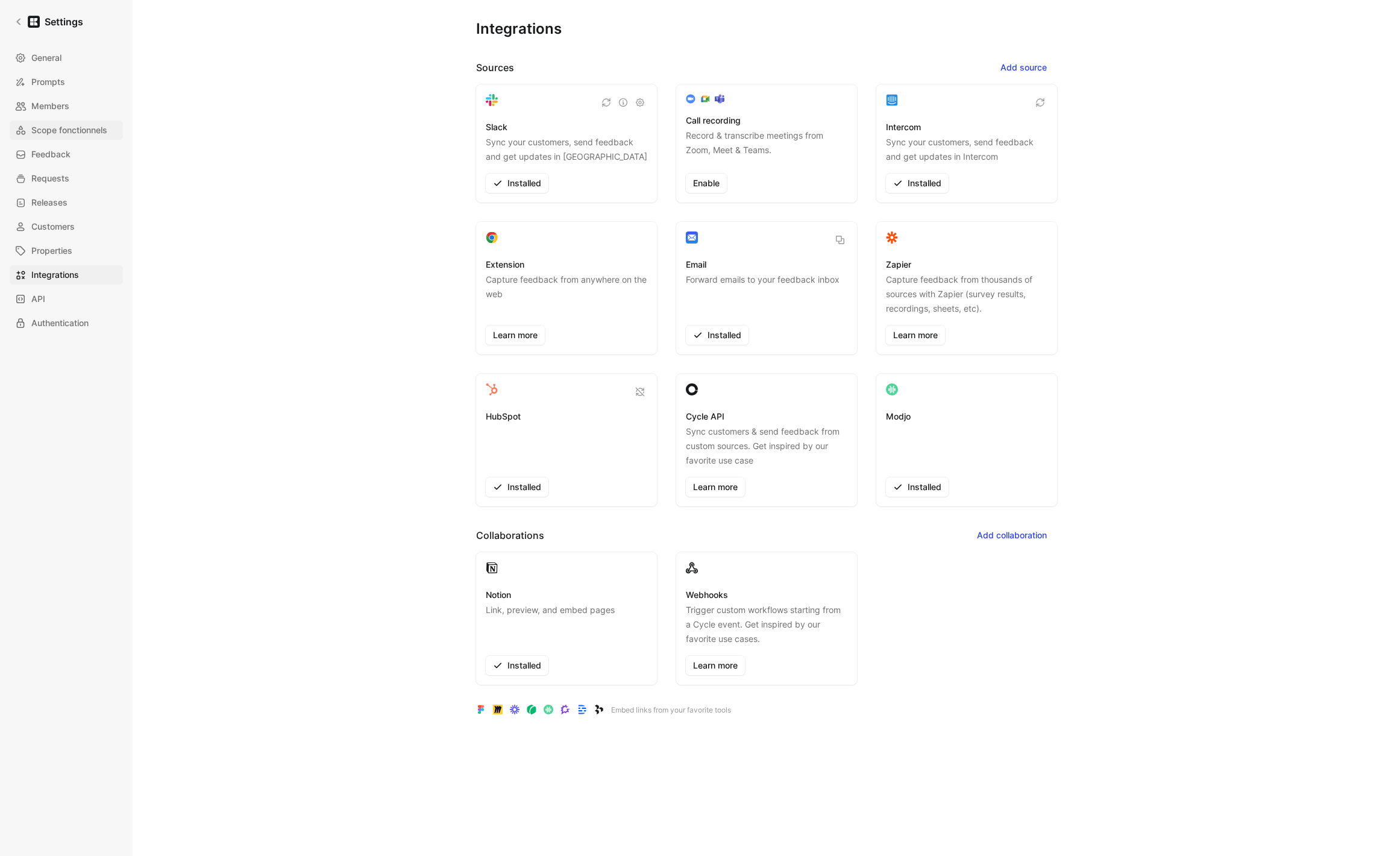
click at [81, 128] on span "Scope fonctionnels" at bounding box center [69, 130] width 76 height 15
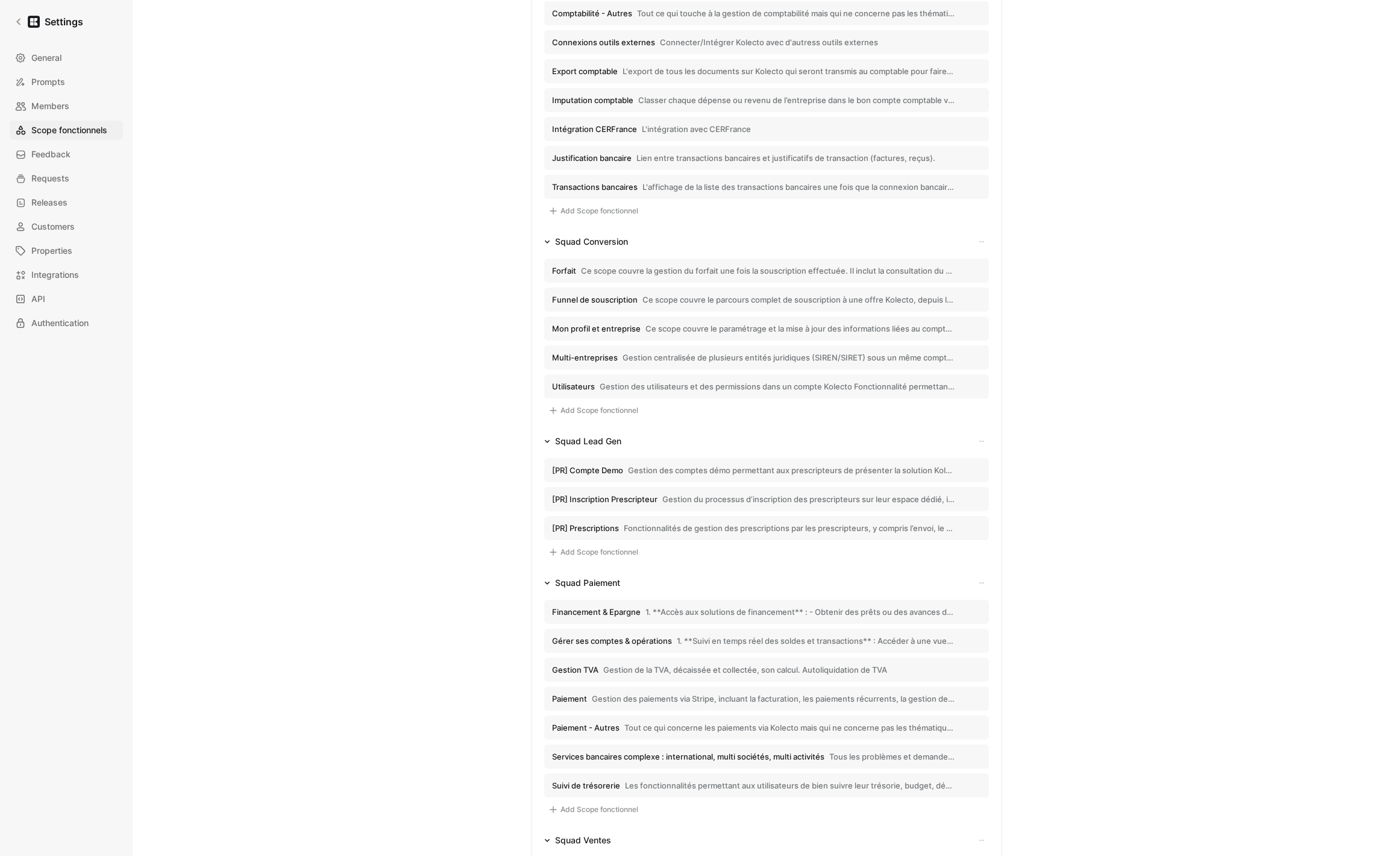
scroll to position [845, 0]
click at [695, 465] on span "Gestion des comptes démo permettant aux prescripteurs de présenter la solution …" at bounding box center [791, 465] width 327 height 11
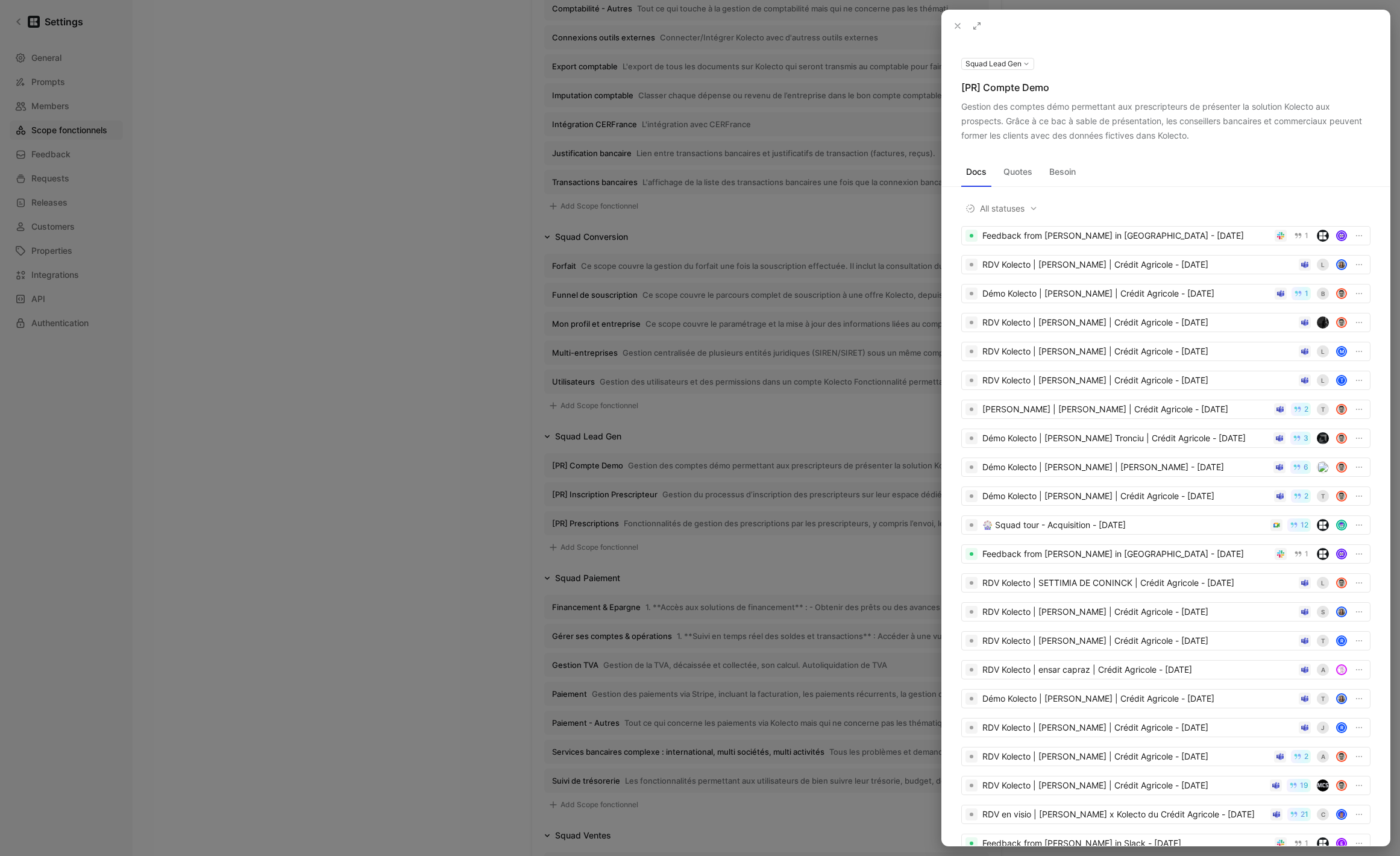
drag, startPoint x: 1047, startPoint y: 125, endPoint x: 1211, endPoint y: 136, distance: 164.4
click at [1211, 136] on div "Gestion des comptes démo permettant aux prescripteurs de présenter la solution …" at bounding box center [1166, 121] width 409 height 43
click at [360, 220] on div at bounding box center [700, 428] width 1400 height 856
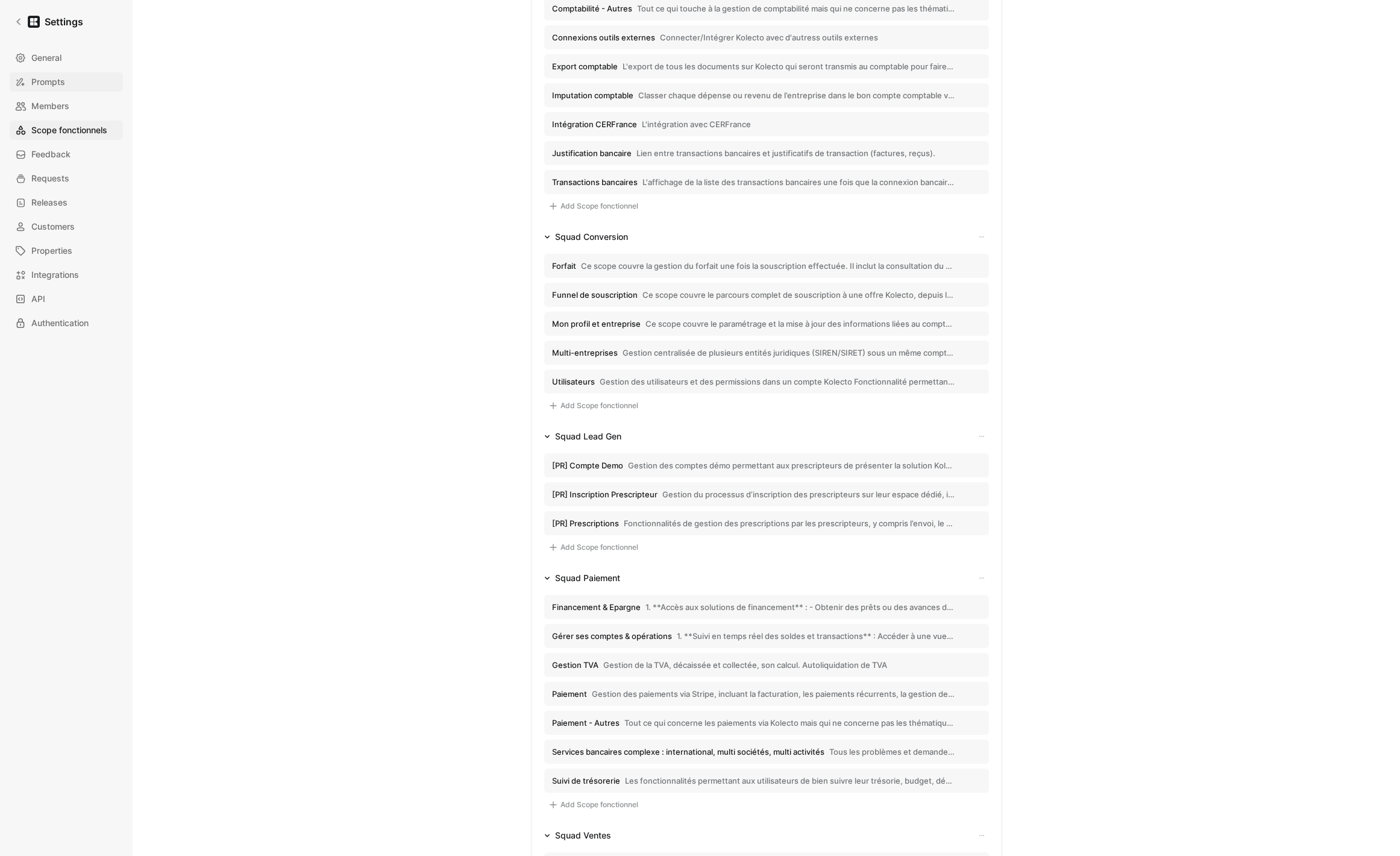
click at [81, 86] on link "Prompts" at bounding box center [67, 81] width 114 height 19
